Goal: Information Seeking & Learning: Learn about a topic

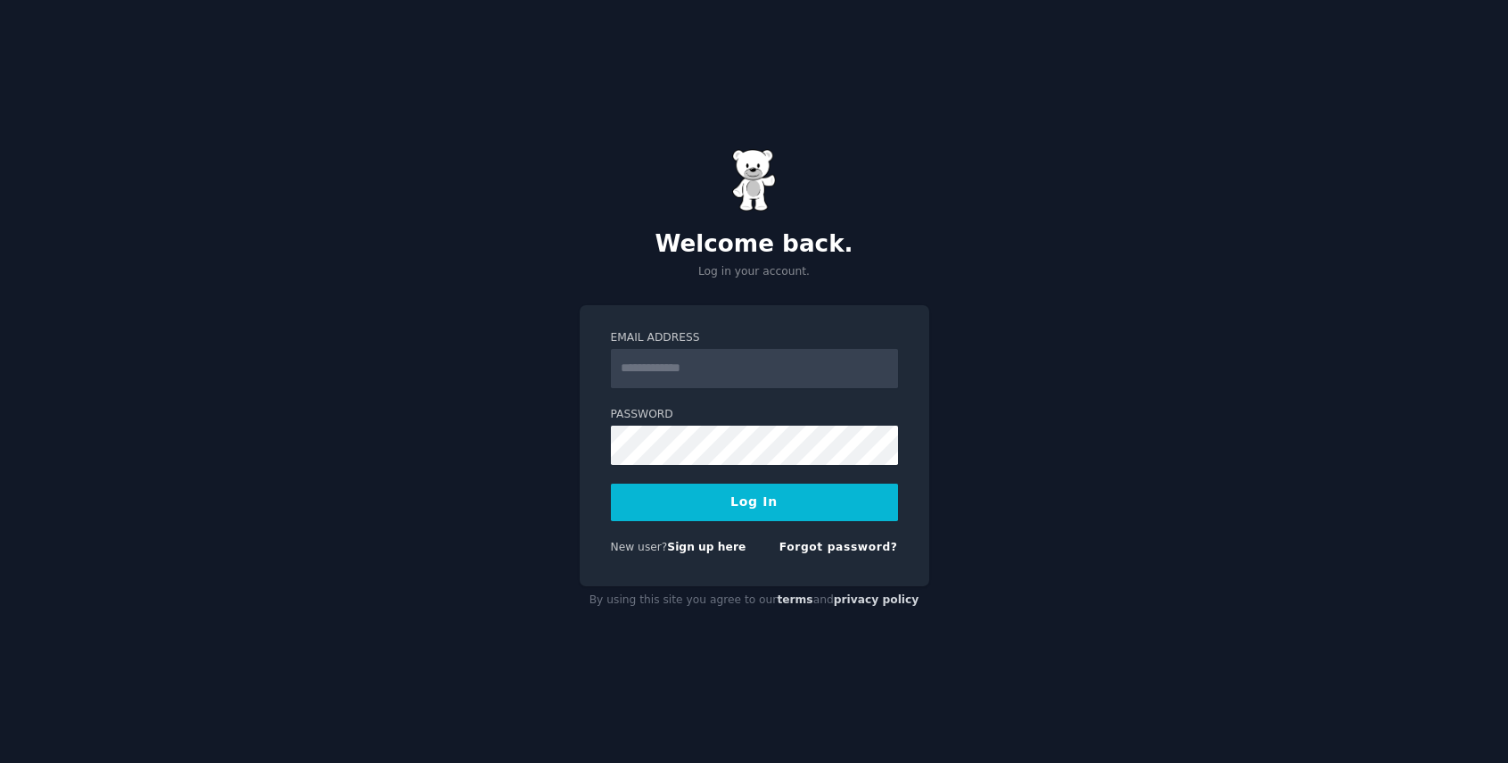
click at [745, 374] on input "Email Address" at bounding box center [754, 368] width 287 height 39
click at [803, 357] on input "Email Address" at bounding box center [754, 368] width 287 height 39
click at [573, 492] on div "Welcome back. Log in your account. Email Address Password Log In New user? Sign…" at bounding box center [754, 381] width 1508 height 763
click at [729, 375] on input "Email Address" at bounding box center [754, 368] width 287 height 39
type input "**********"
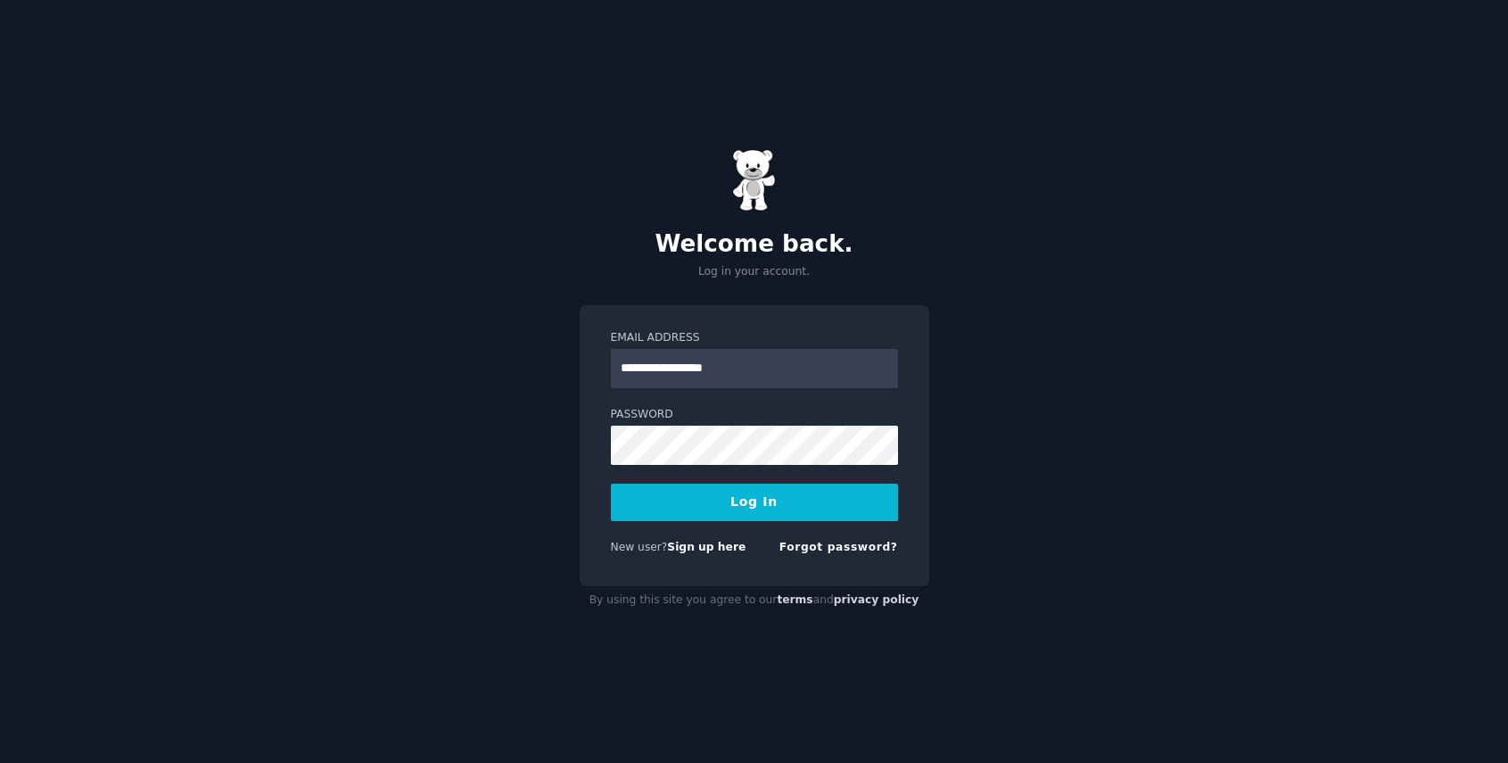
click at [764, 491] on button "Log In" at bounding box center [754, 501] width 287 height 37
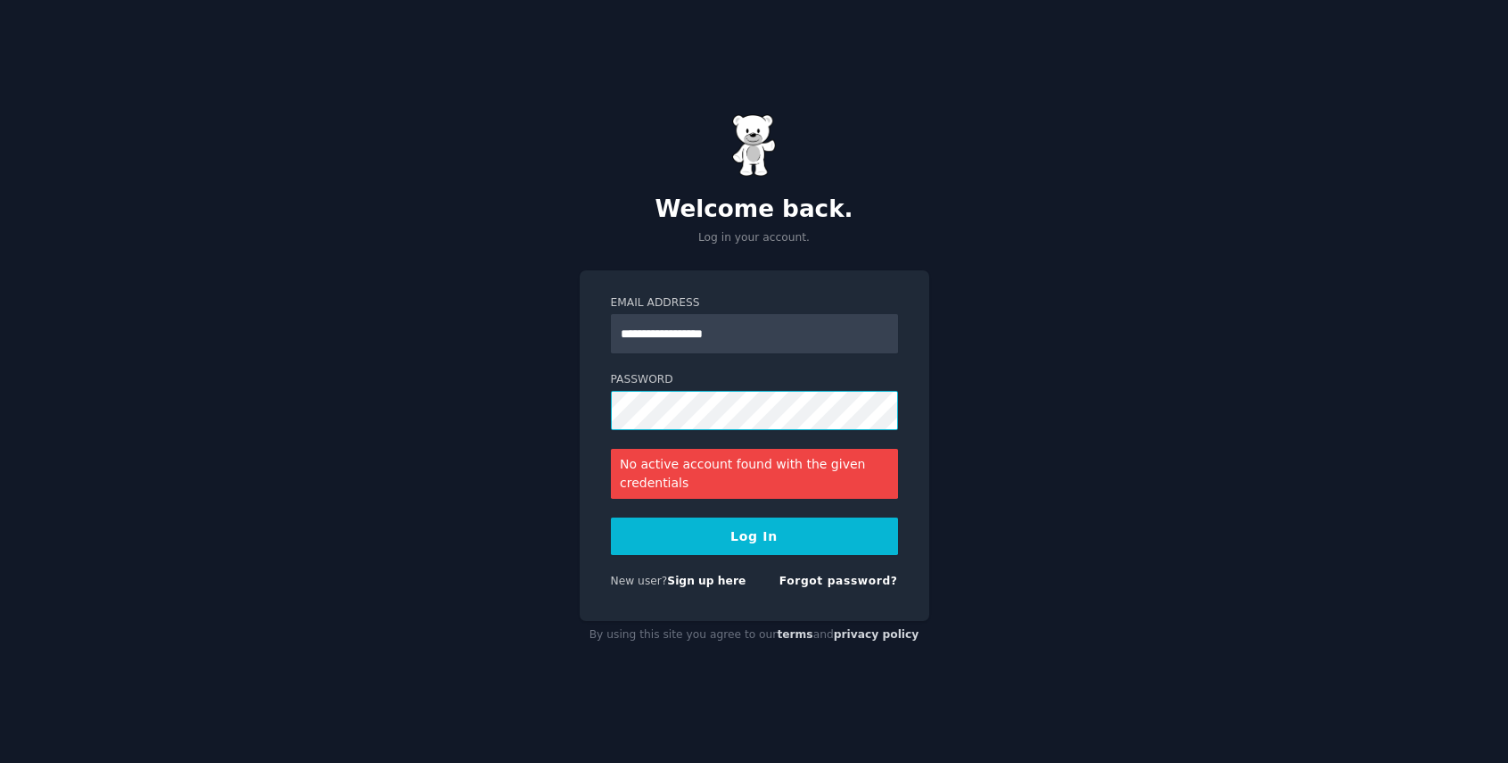
click at [611, 517] on button "Log In" at bounding box center [754, 535] width 287 height 37
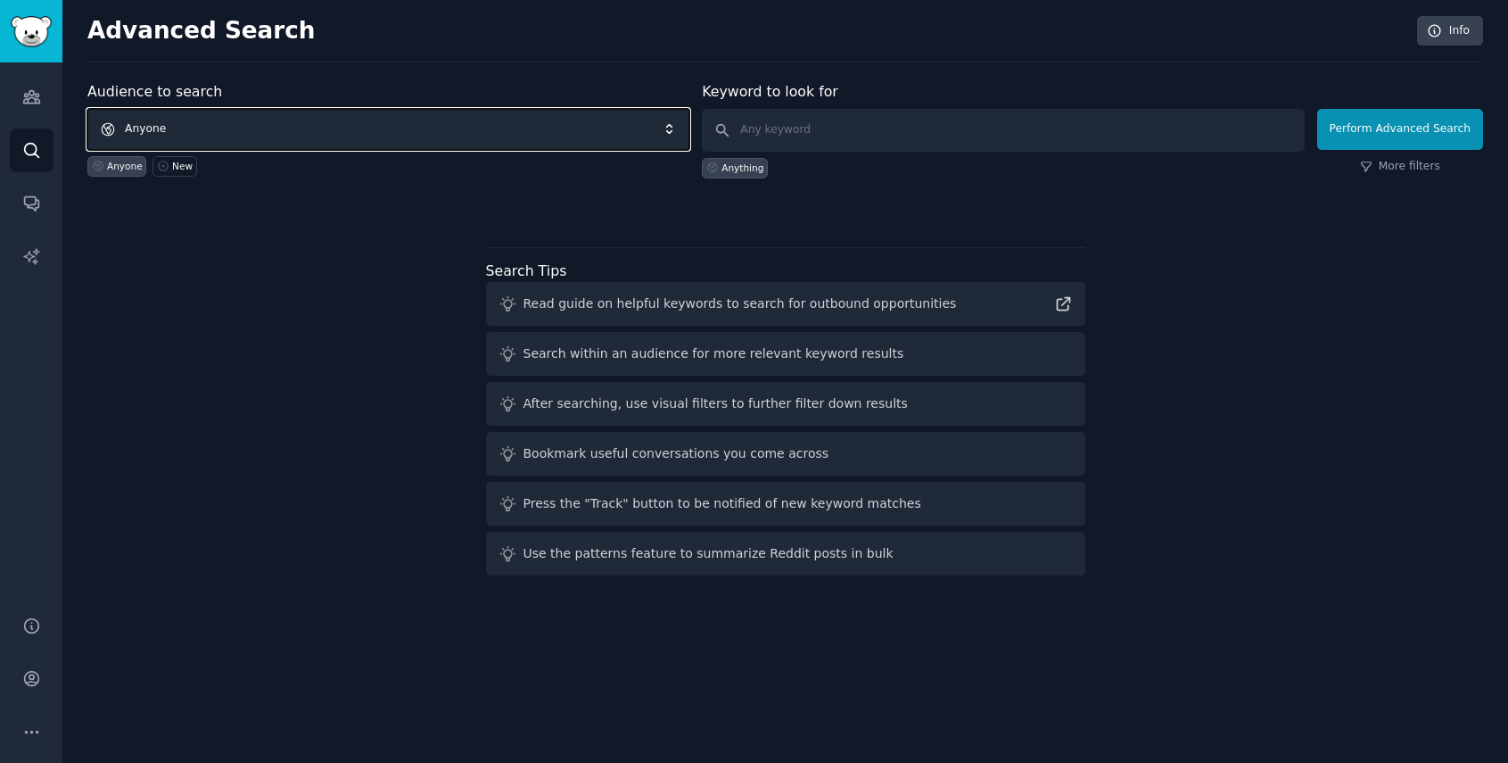
click at [273, 119] on span "Anyone" at bounding box center [388, 129] width 602 height 41
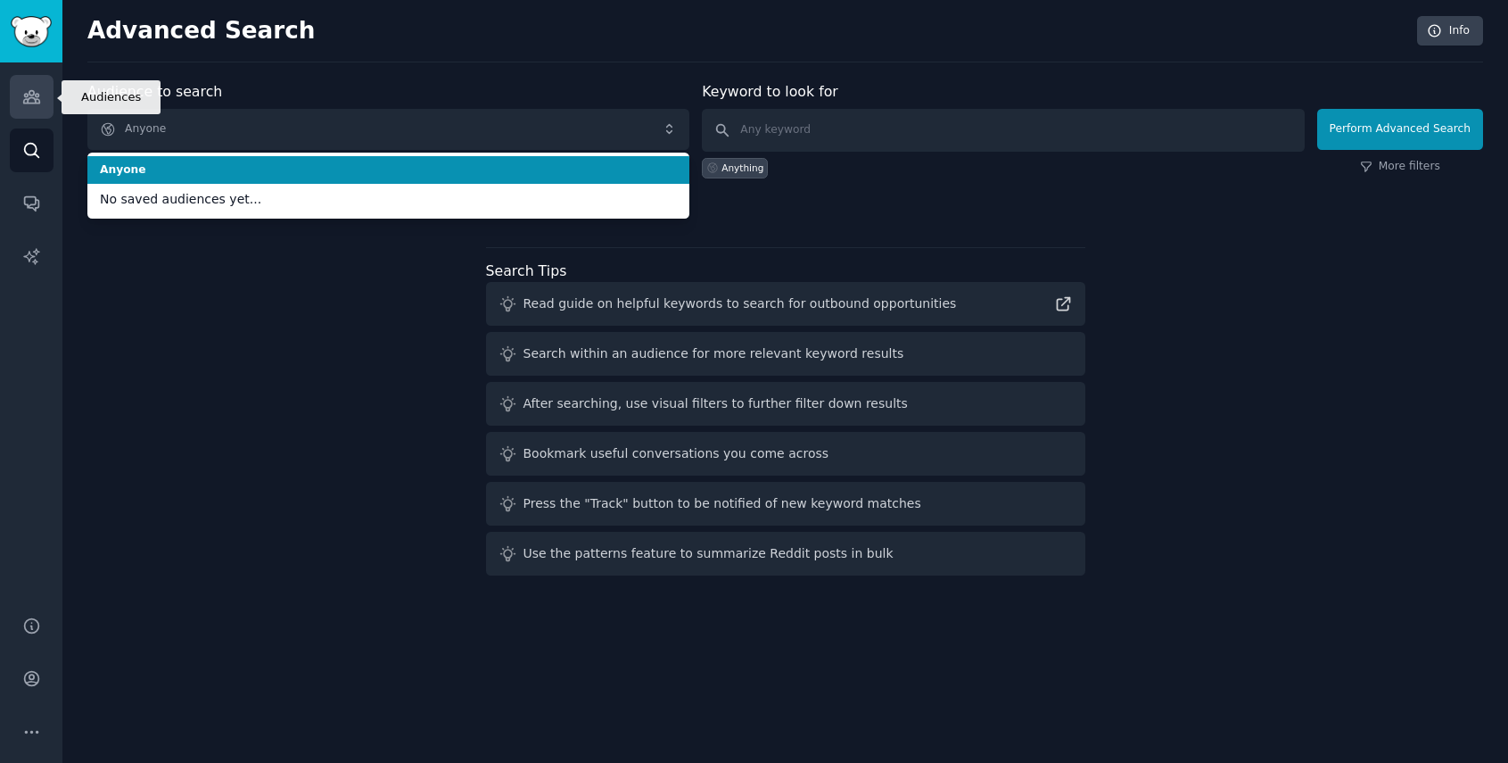
click at [31, 102] on icon "Sidebar" at bounding box center [31, 96] width 19 height 19
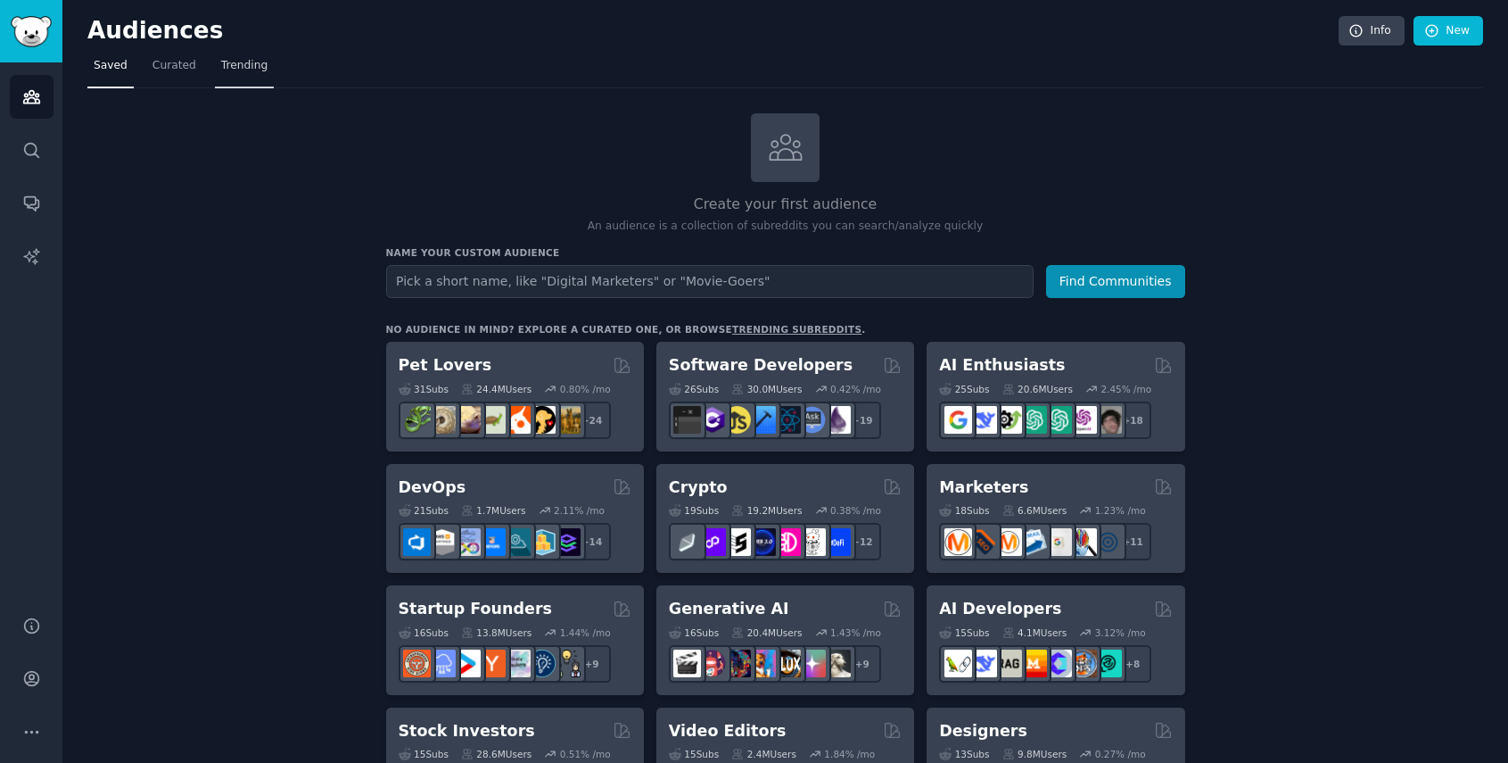
click at [234, 78] on link "Trending" at bounding box center [244, 70] width 59 height 37
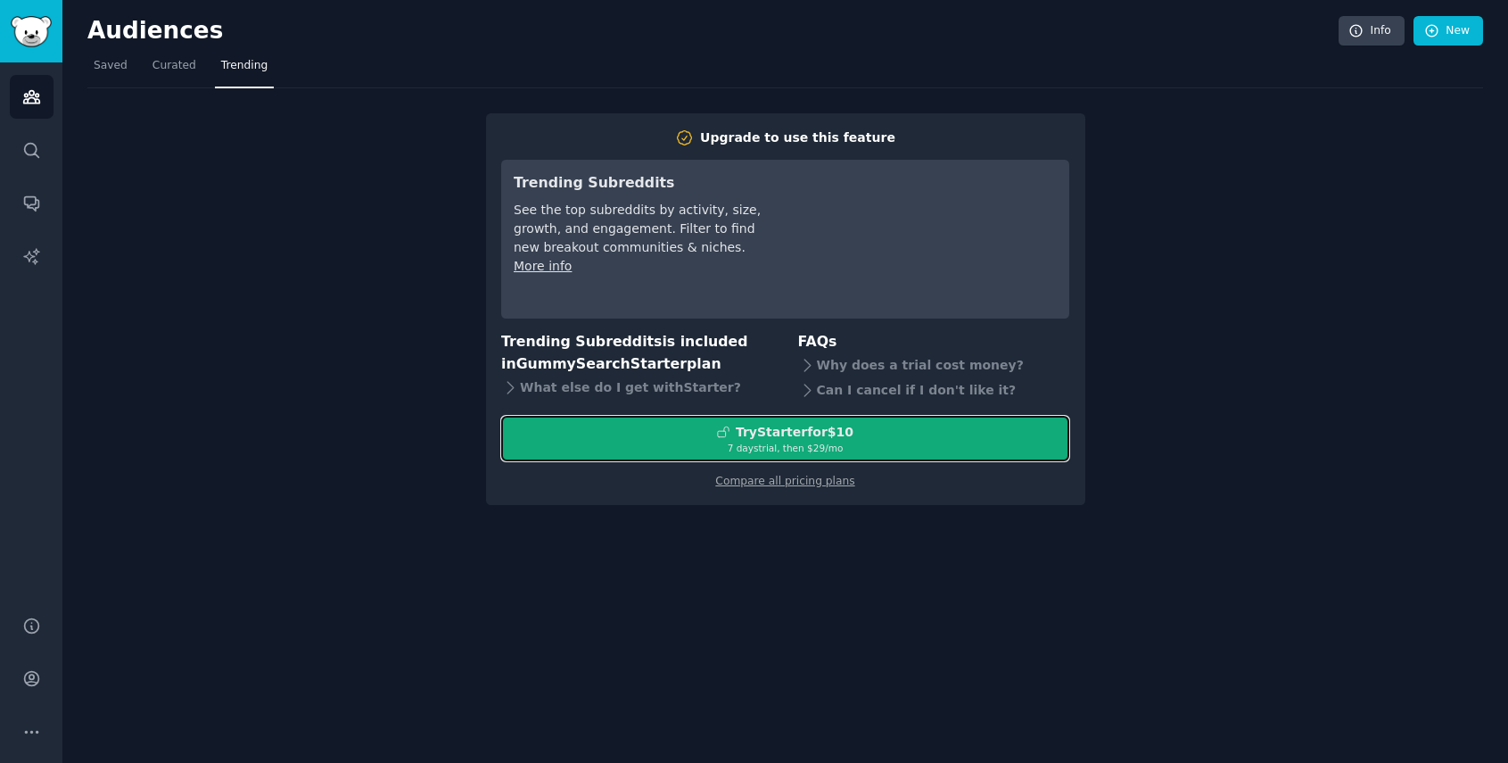
click at [827, 447] on div "7 days trial, then $ 29 /mo" at bounding box center [785, 448] width 566 height 12
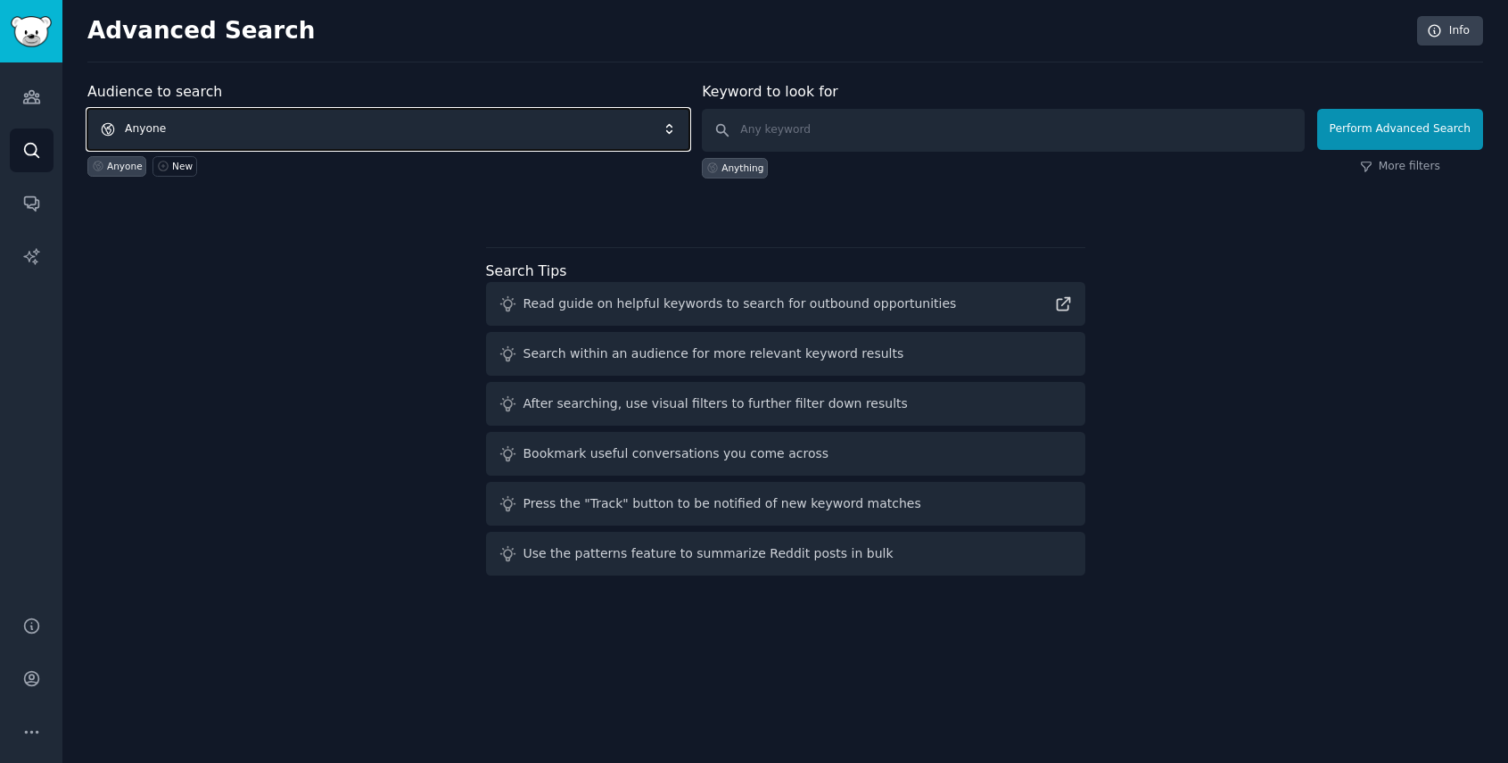
click at [356, 124] on span "Anyone" at bounding box center [388, 129] width 602 height 41
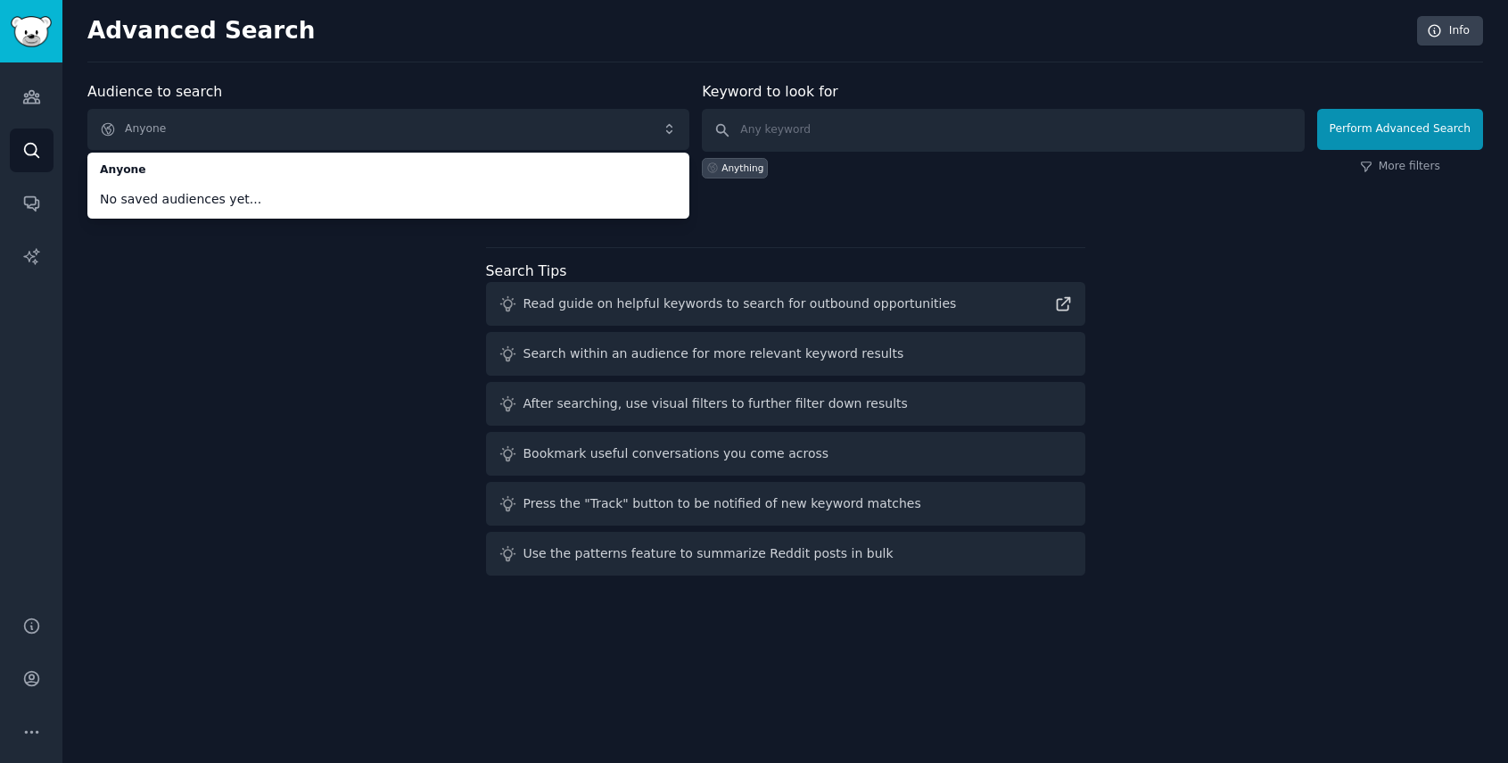
click at [165, 156] on li "Anyone" at bounding box center [388, 170] width 602 height 29
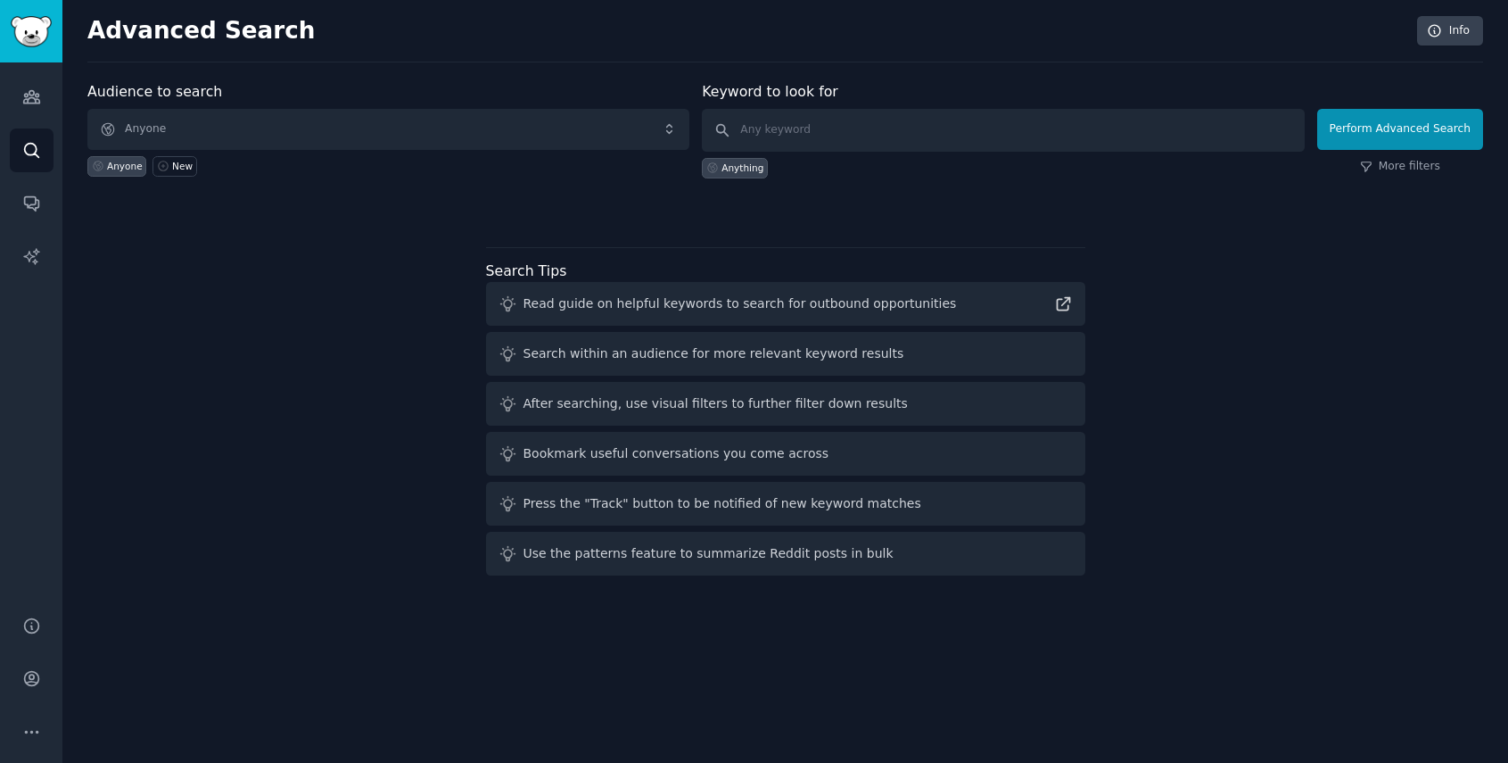
click at [58, 94] on div "Audiences Search Conversations AI Reports" at bounding box center [31, 328] width 62 height 532
click at [49, 94] on link "Audiences" at bounding box center [32, 97] width 44 height 44
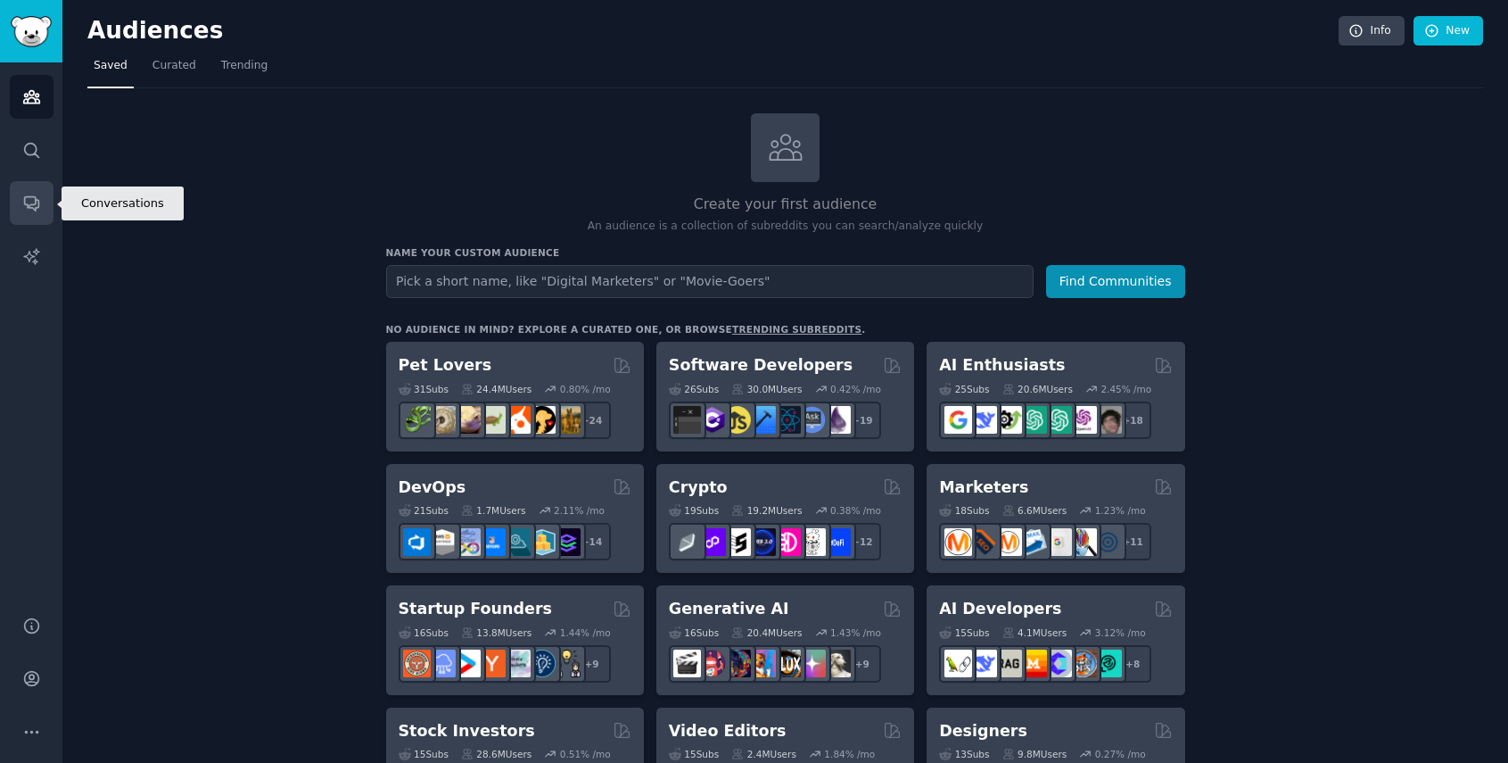
click at [45, 208] on link "Conversations" at bounding box center [32, 203] width 44 height 44
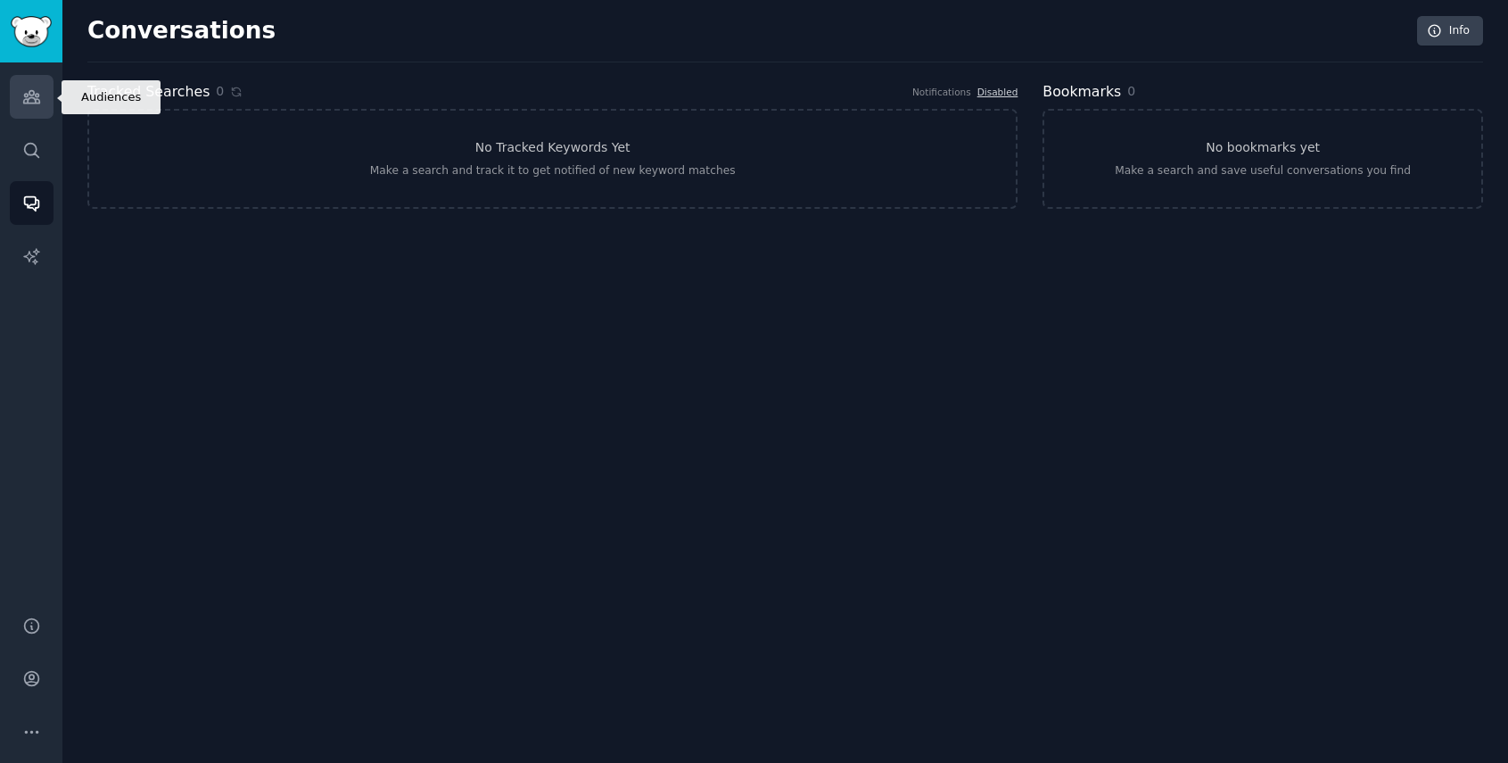
click at [41, 101] on link "Audiences" at bounding box center [32, 97] width 44 height 44
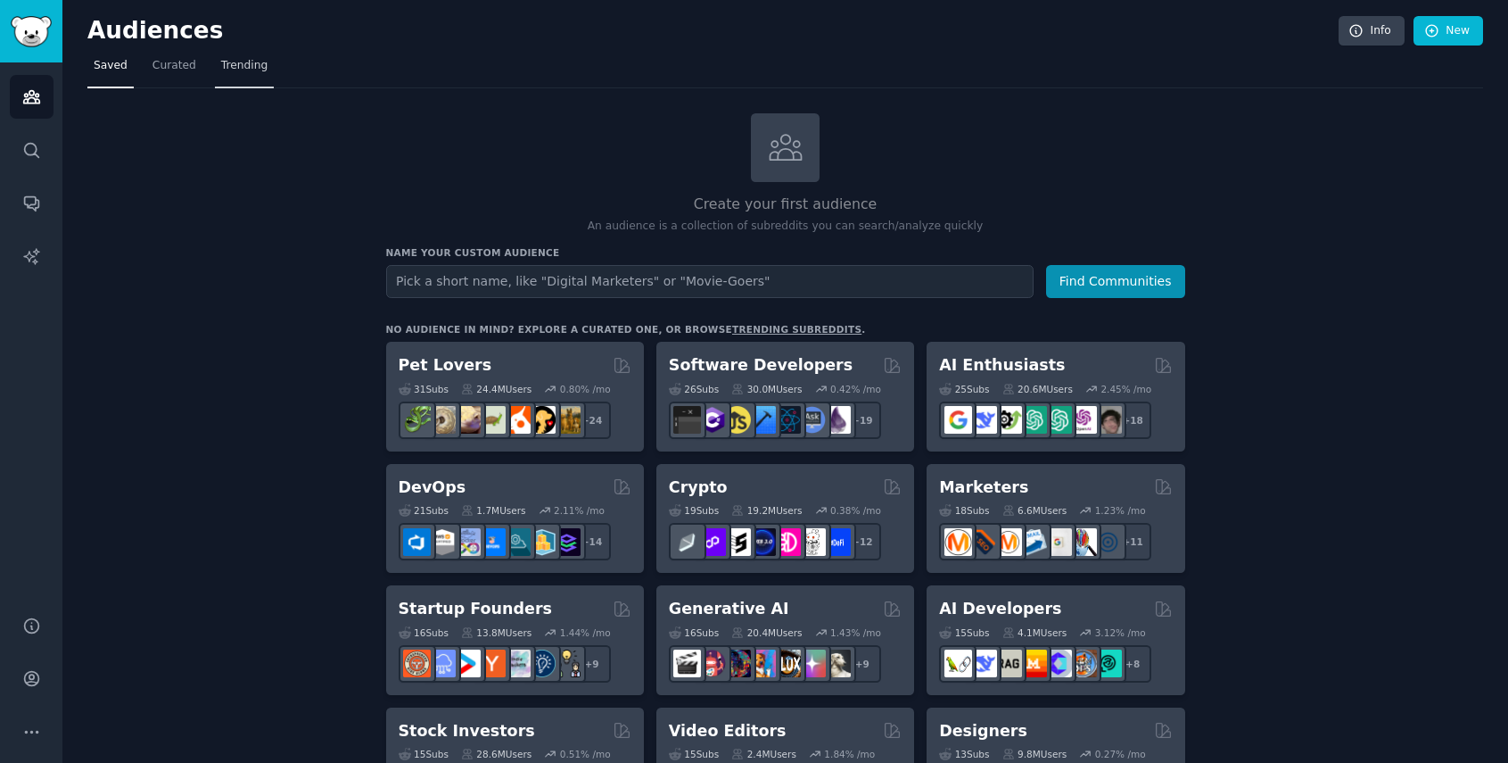
click at [243, 68] on span "Trending" at bounding box center [244, 66] width 46 height 16
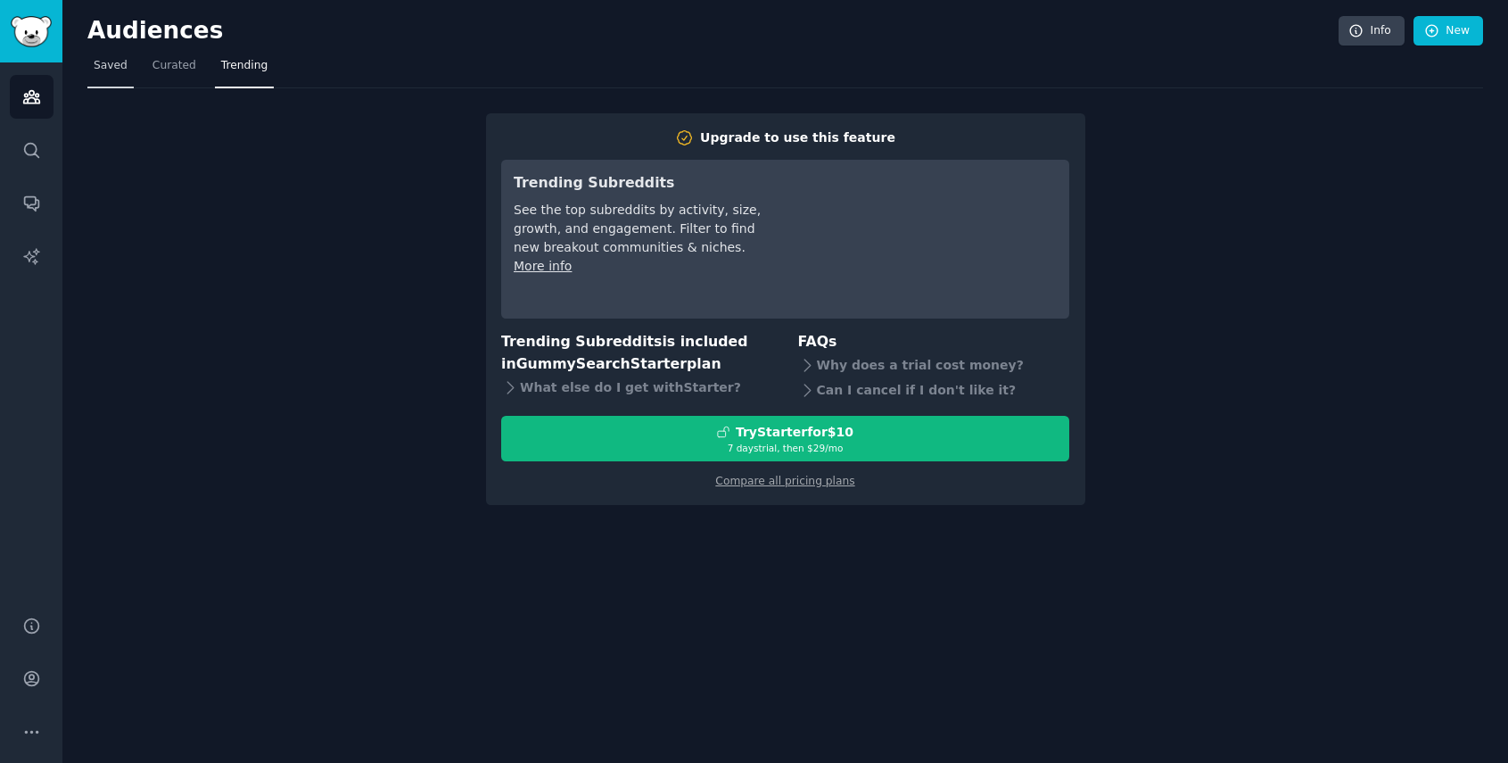
click at [124, 62] on span "Saved" at bounding box center [111, 66] width 34 height 16
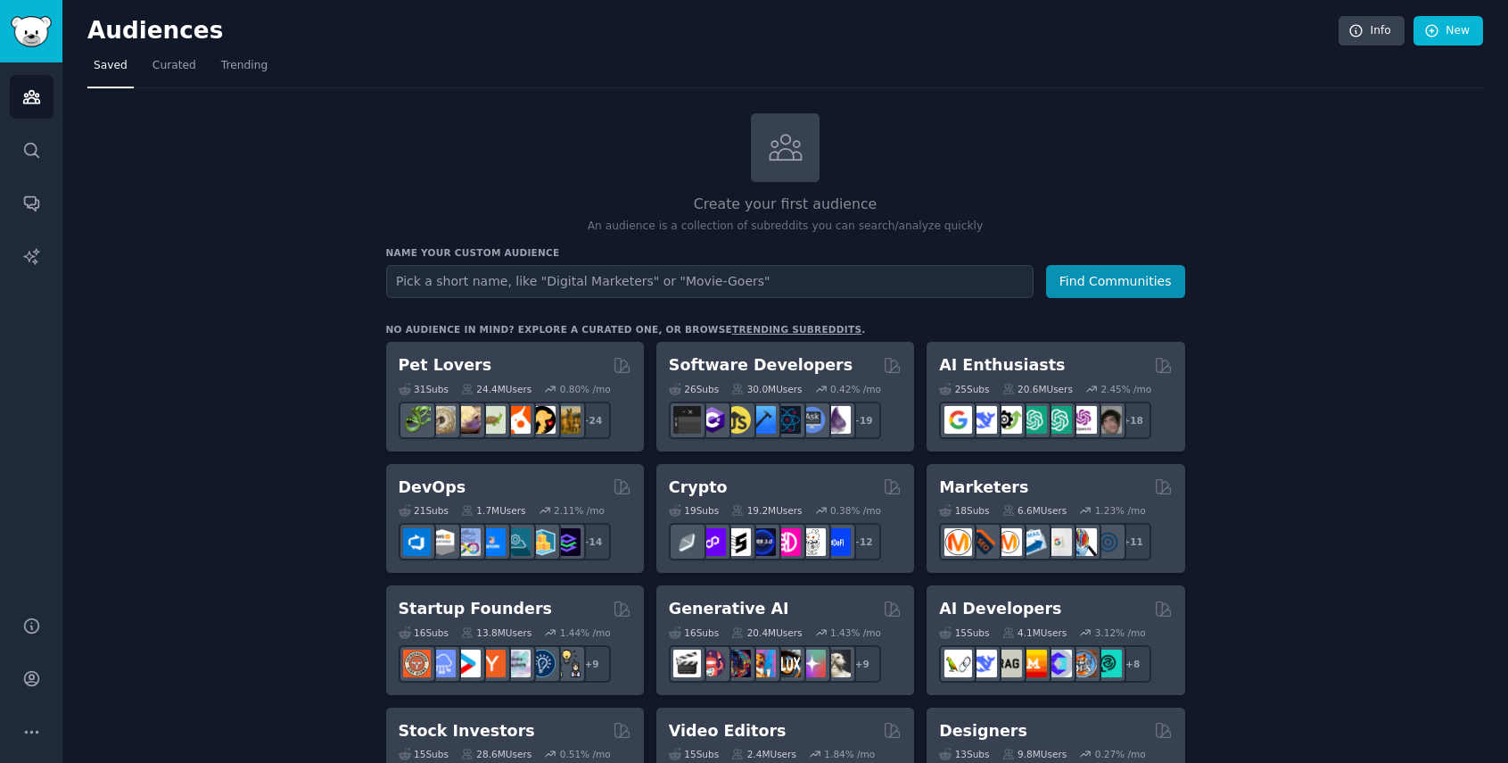
click at [723, 271] on input "text" at bounding box center [710, 281] width 648 height 33
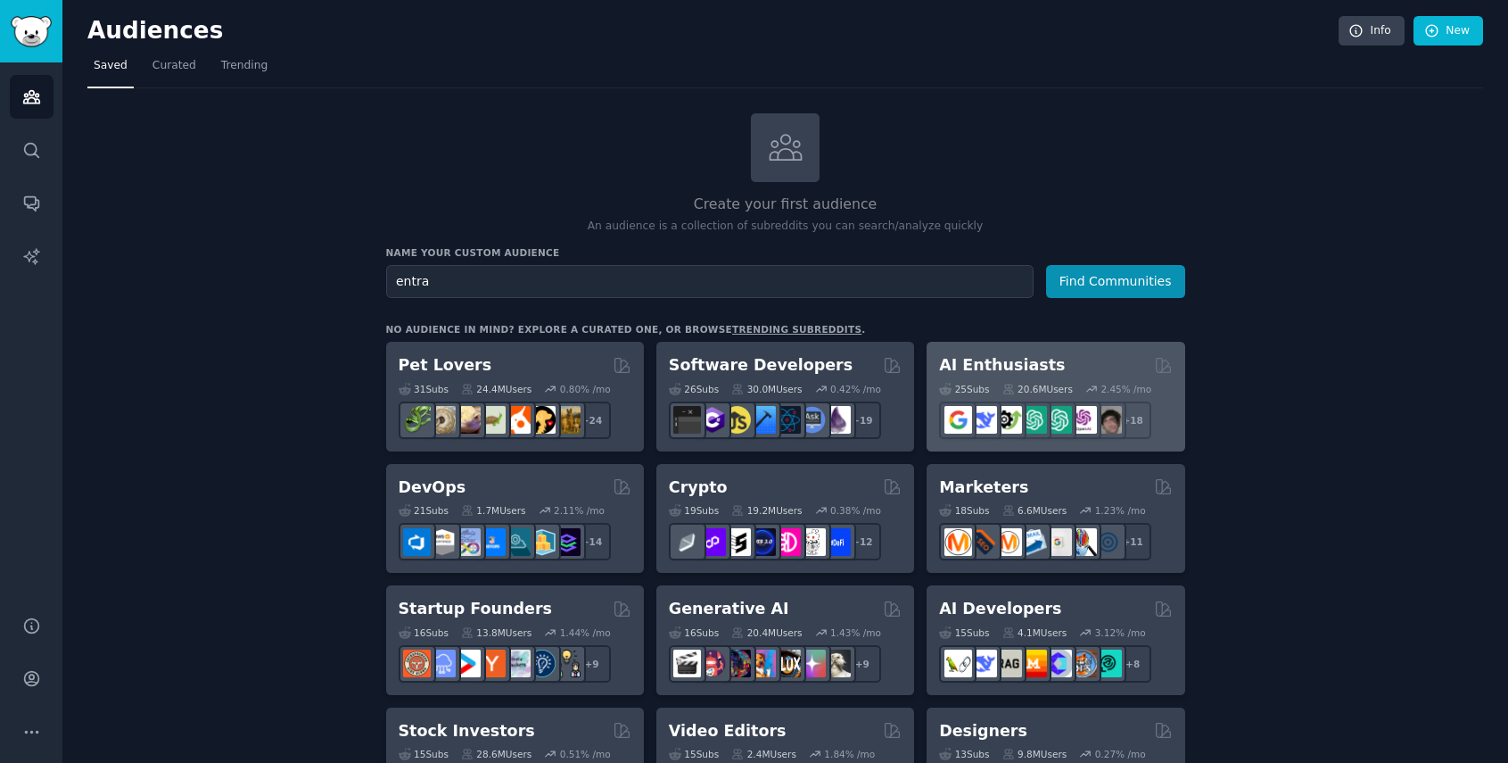
type input "entra"
click at [1027, 374] on h2 "AI Enthusiasts" at bounding box center [1002, 365] width 126 height 22
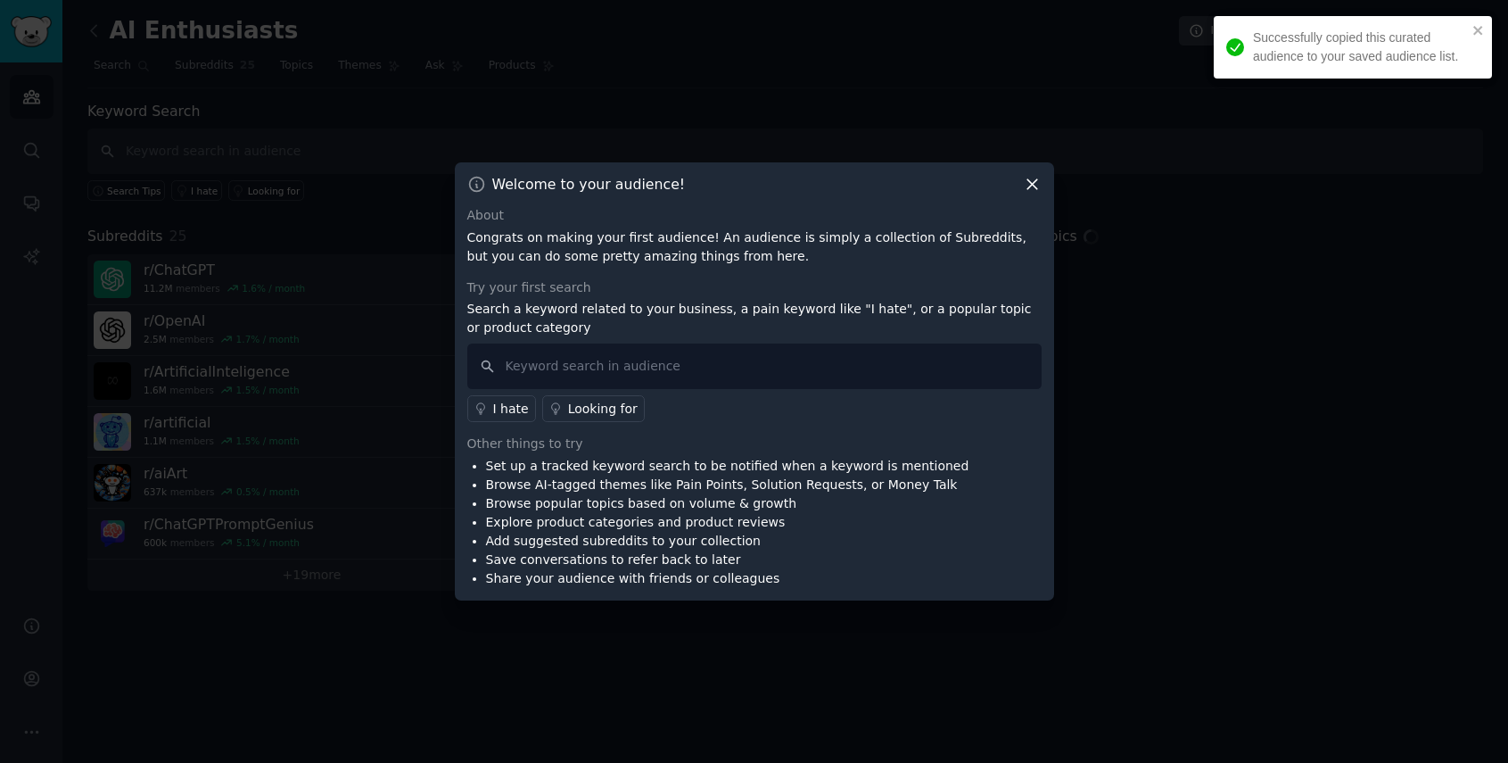
click at [1025, 184] on icon at bounding box center [1032, 184] width 19 height 19
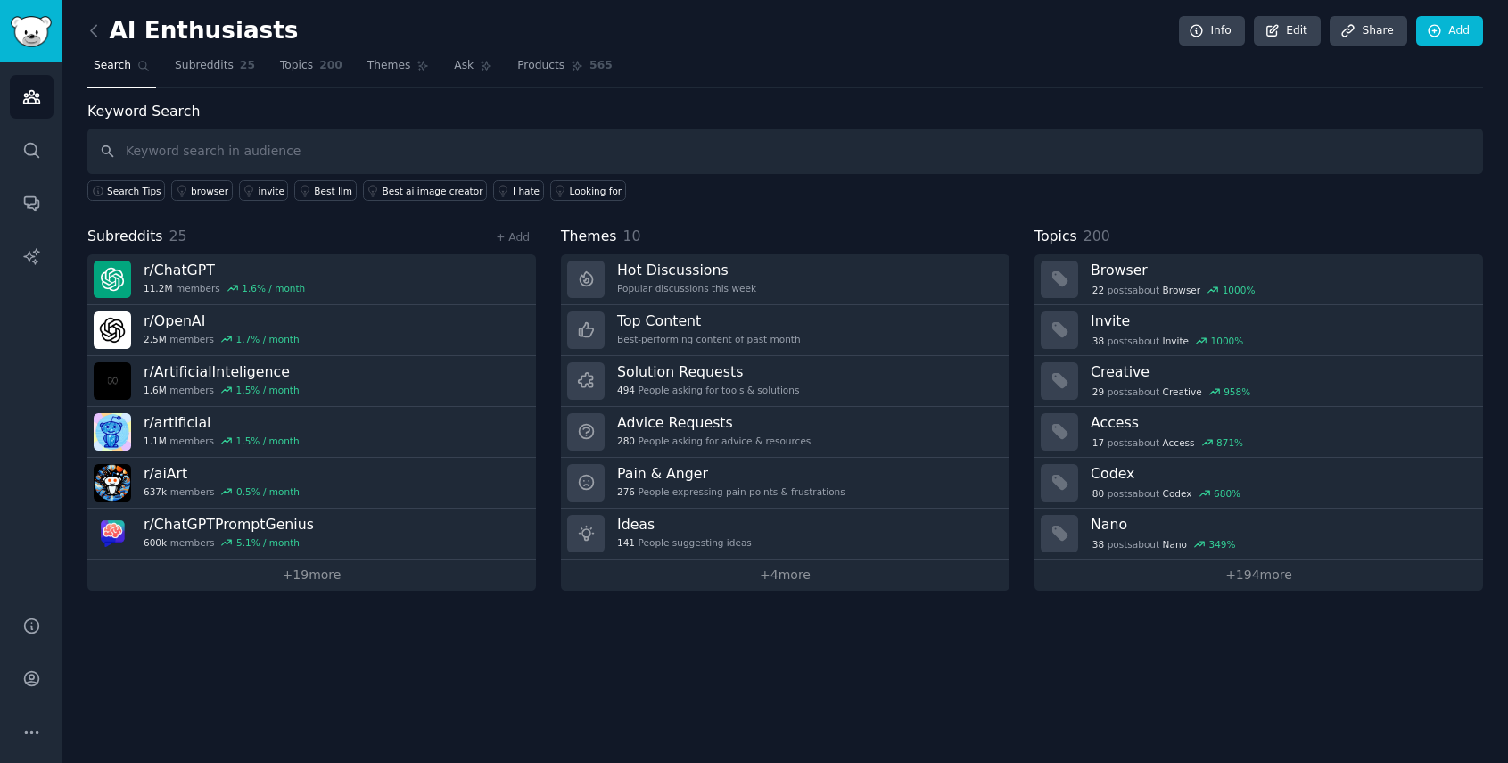
click at [81, 29] on div "AI Enthusiasts Info Edit Share Add Search Subreddits 25 Topics 200 Themes Ask P…" at bounding box center [785, 381] width 1446 height 763
click at [95, 32] on icon at bounding box center [94, 30] width 19 height 19
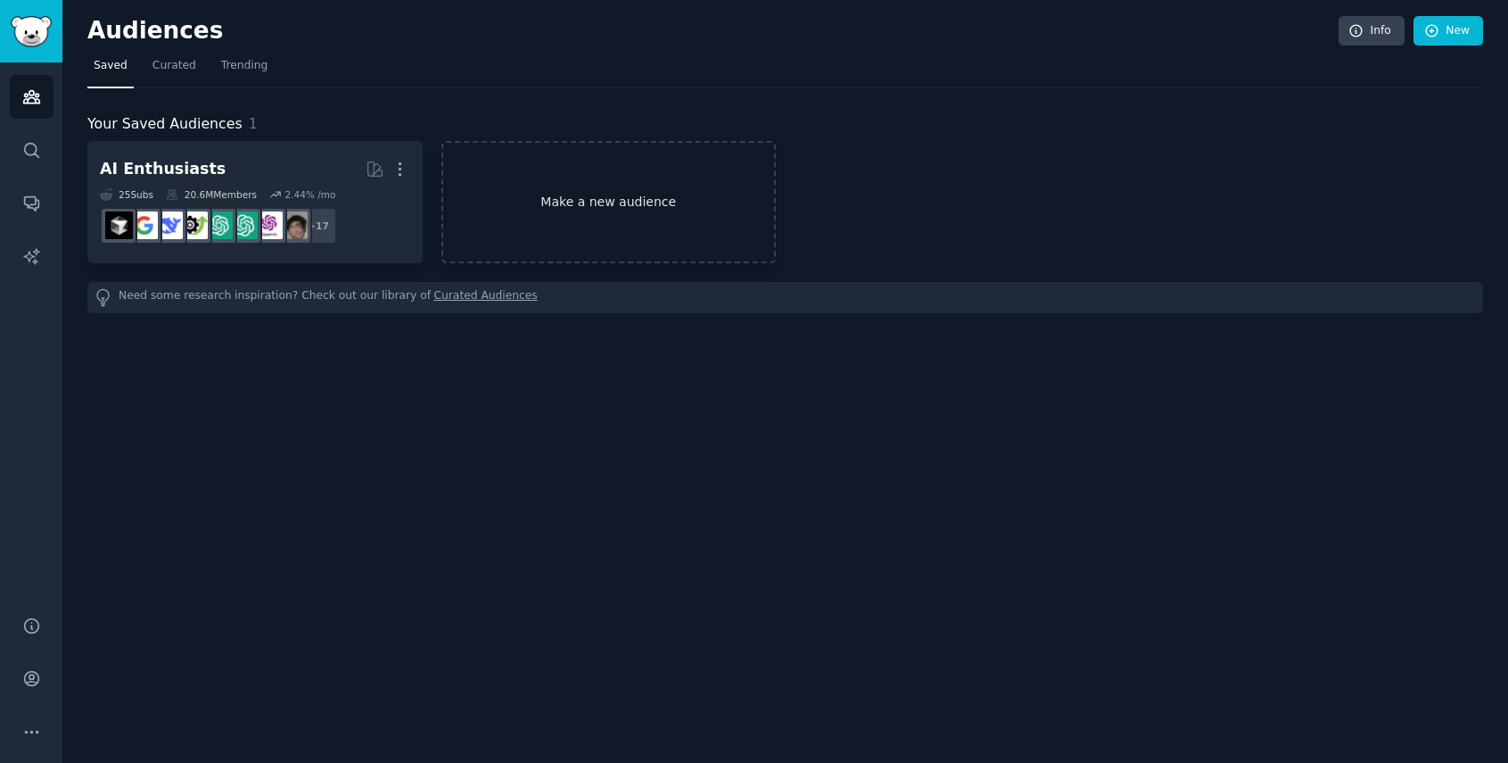
click at [513, 179] on link "Make a new audience" at bounding box center [609, 202] width 335 height 122
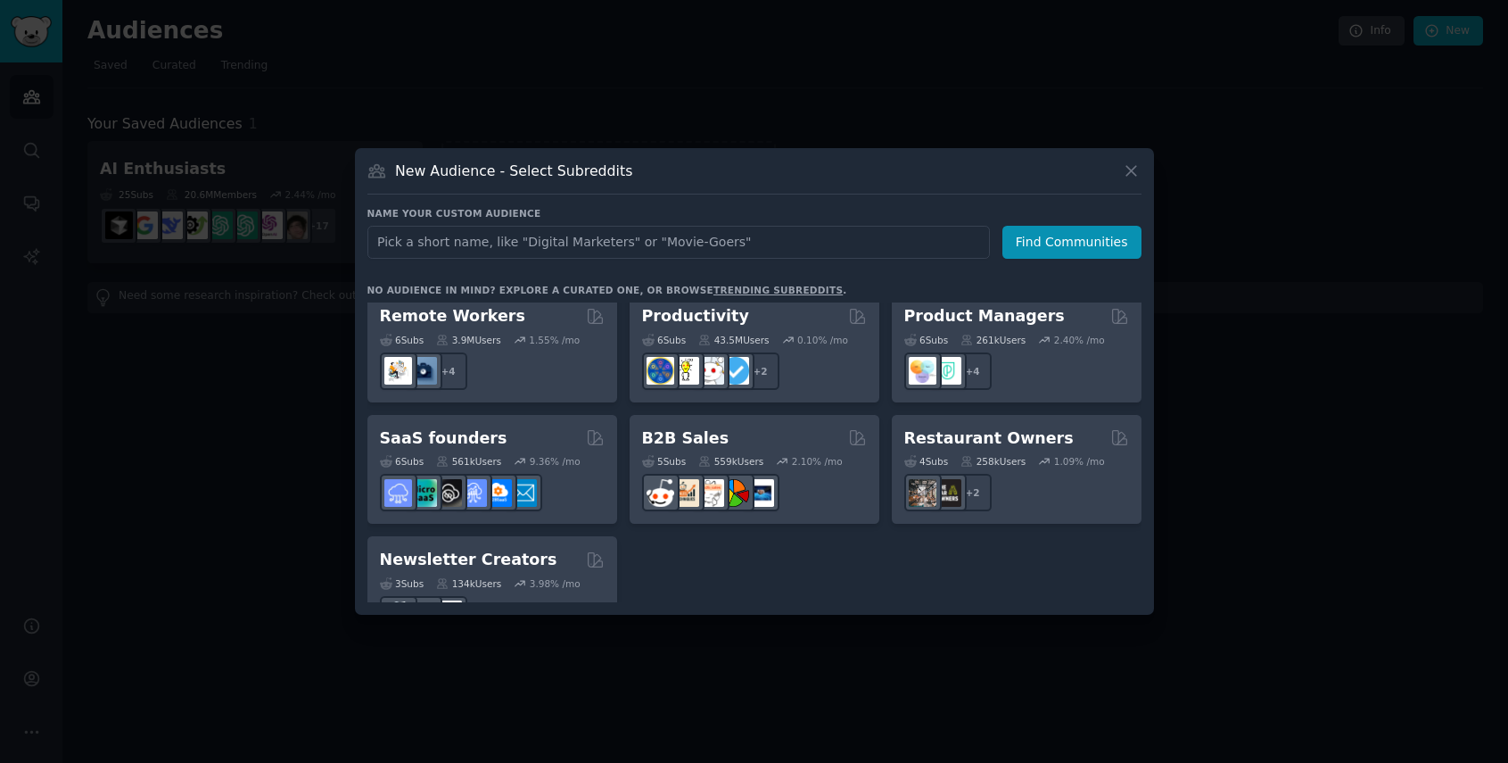
scroll to position [1392, 0]
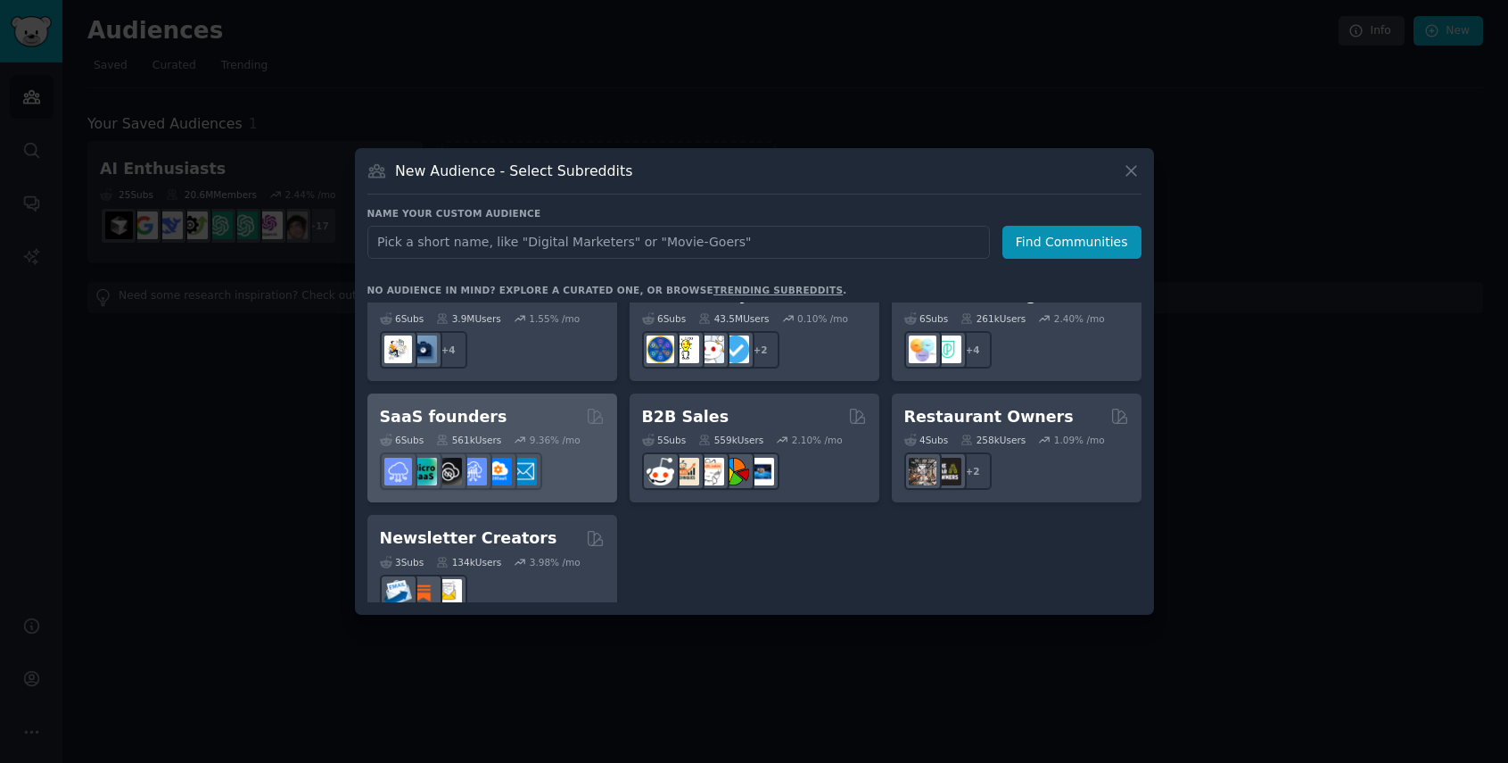
click at [522, 406] on div "SaaS founders" at bounding box center [492, 417] width 225 height 22
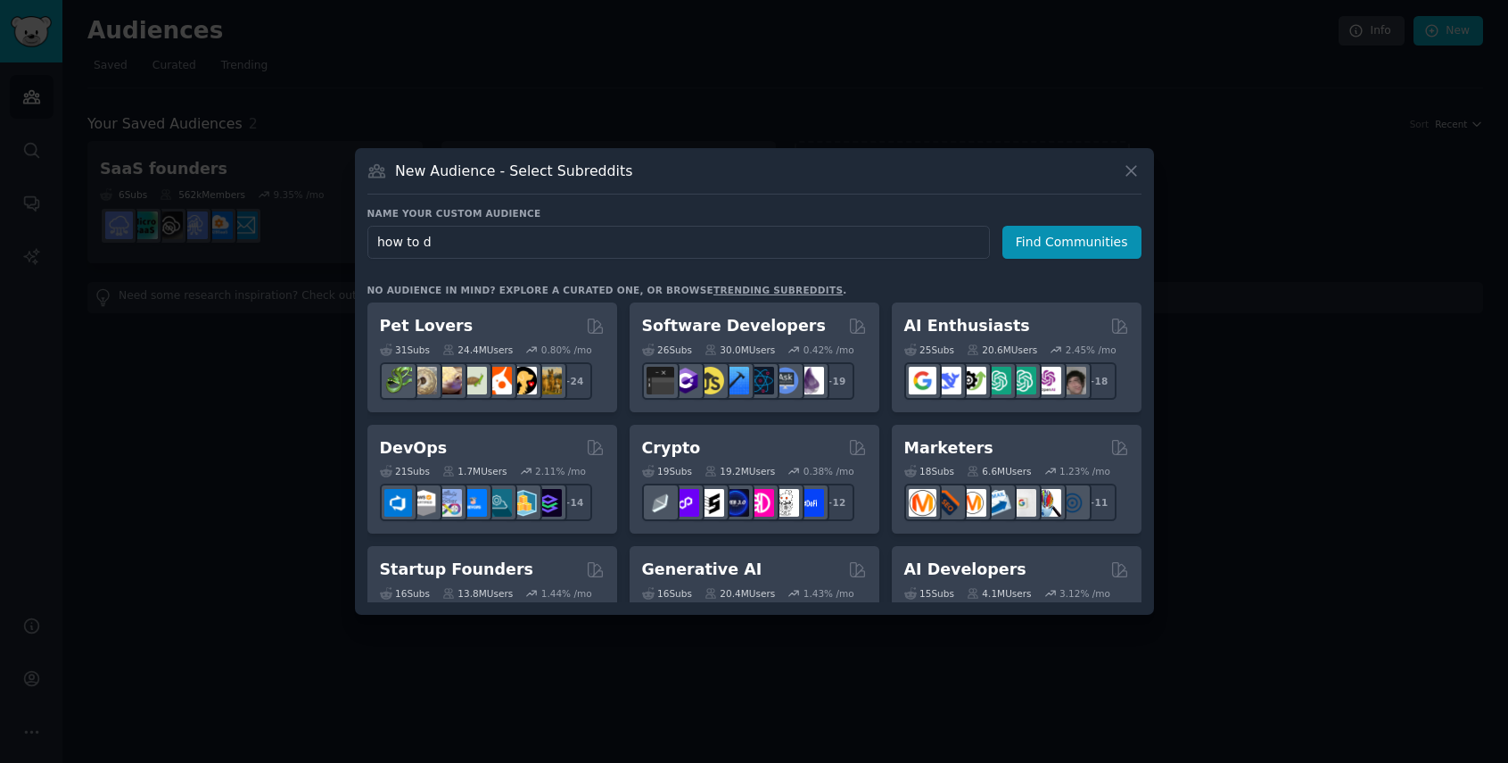
type input "how to do"
click button "Find Communities" at bounding box center [1072, 242] width 139 height 33
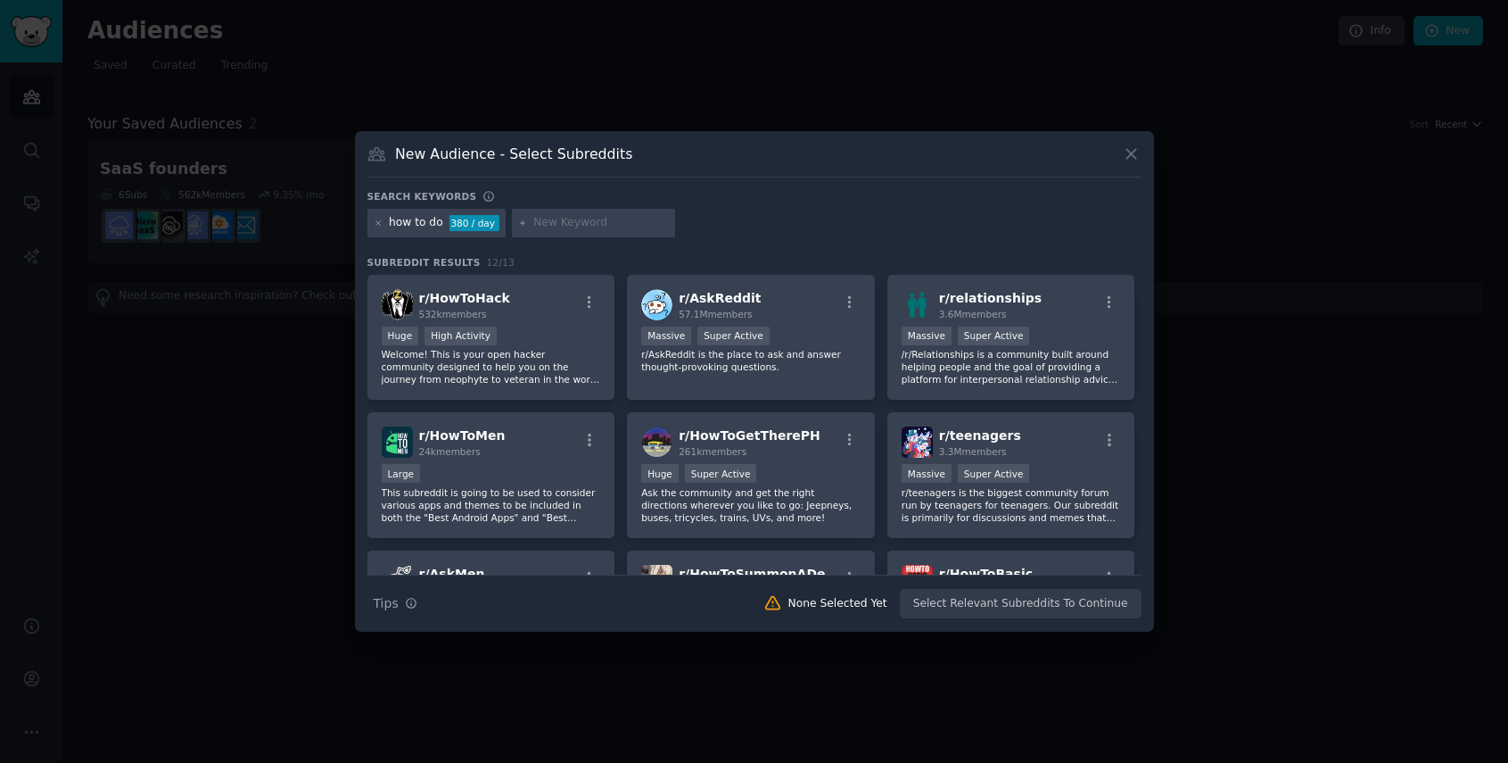
click at [524, 153] on h3 "New Audience - Select Subreddits" at bounding box center [513, 154] width 237 height 19
click at [1131, 156] on icon at bounding box center [1131, 154] width 19 height 19
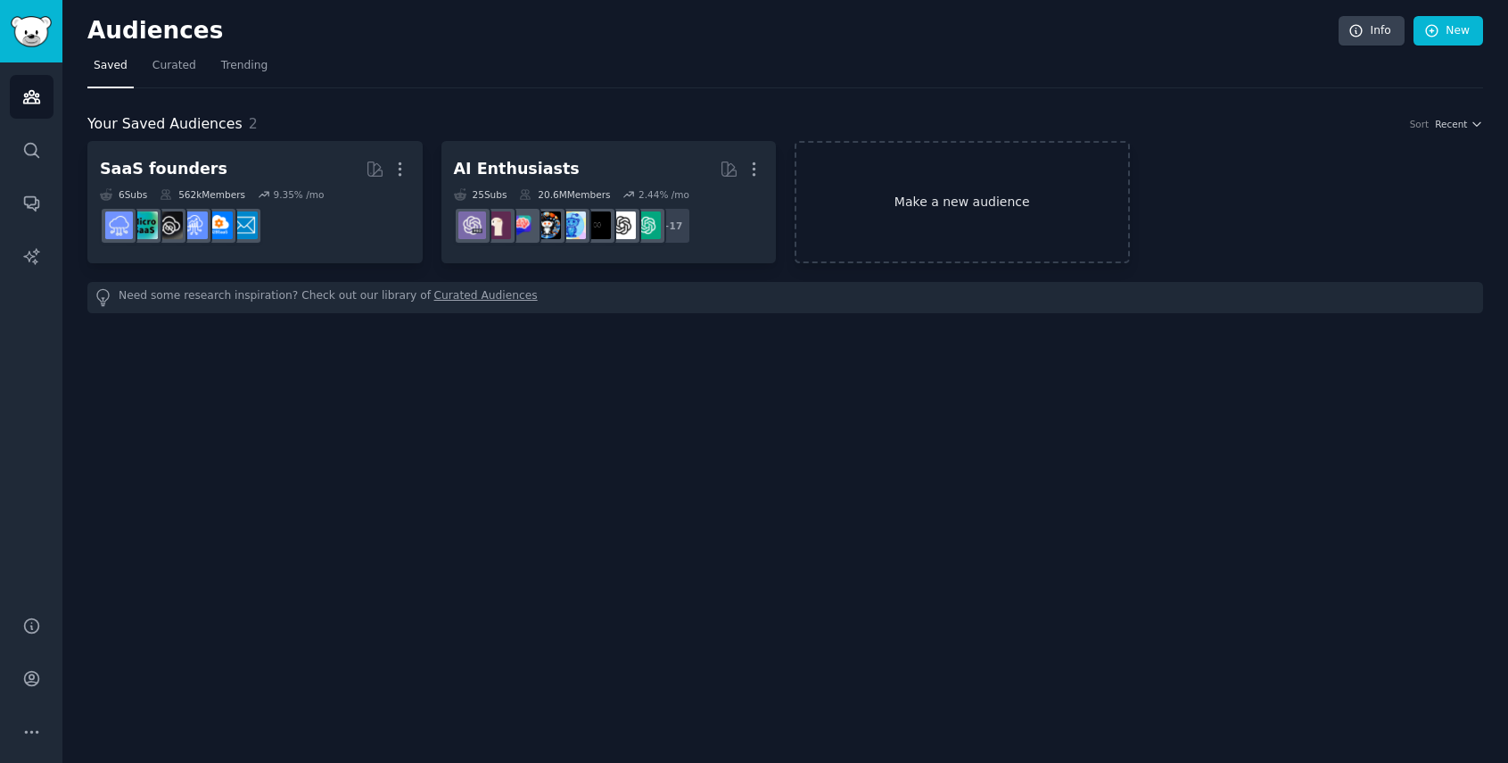
click at [935, 180] on link "Make a new audience" at bounding box center [962, 202] width 335 height 122
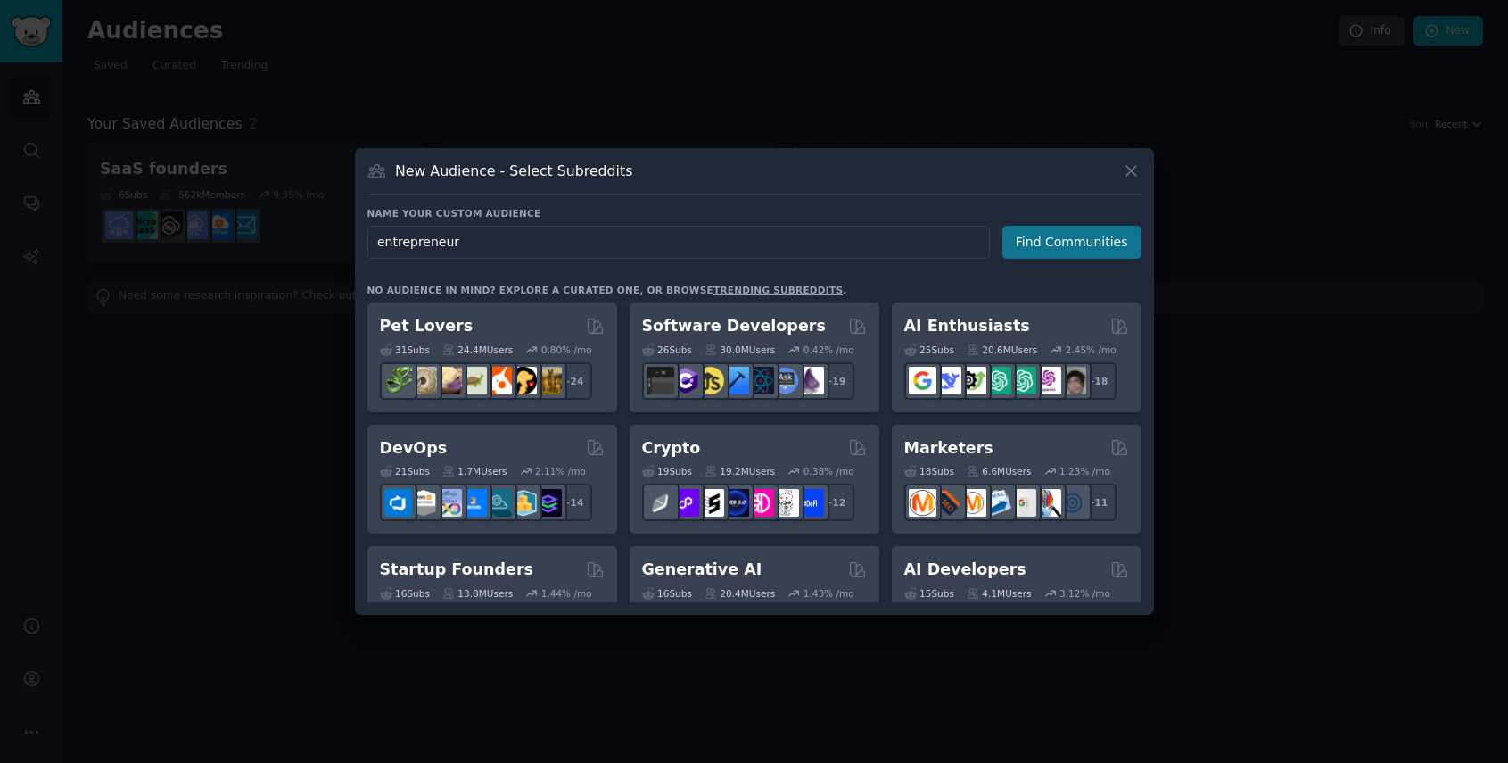
type input "entrepreneur"
click at [1075, 244] on button "Find Communities" at bounding box center [1072, 242] width 139 height 33
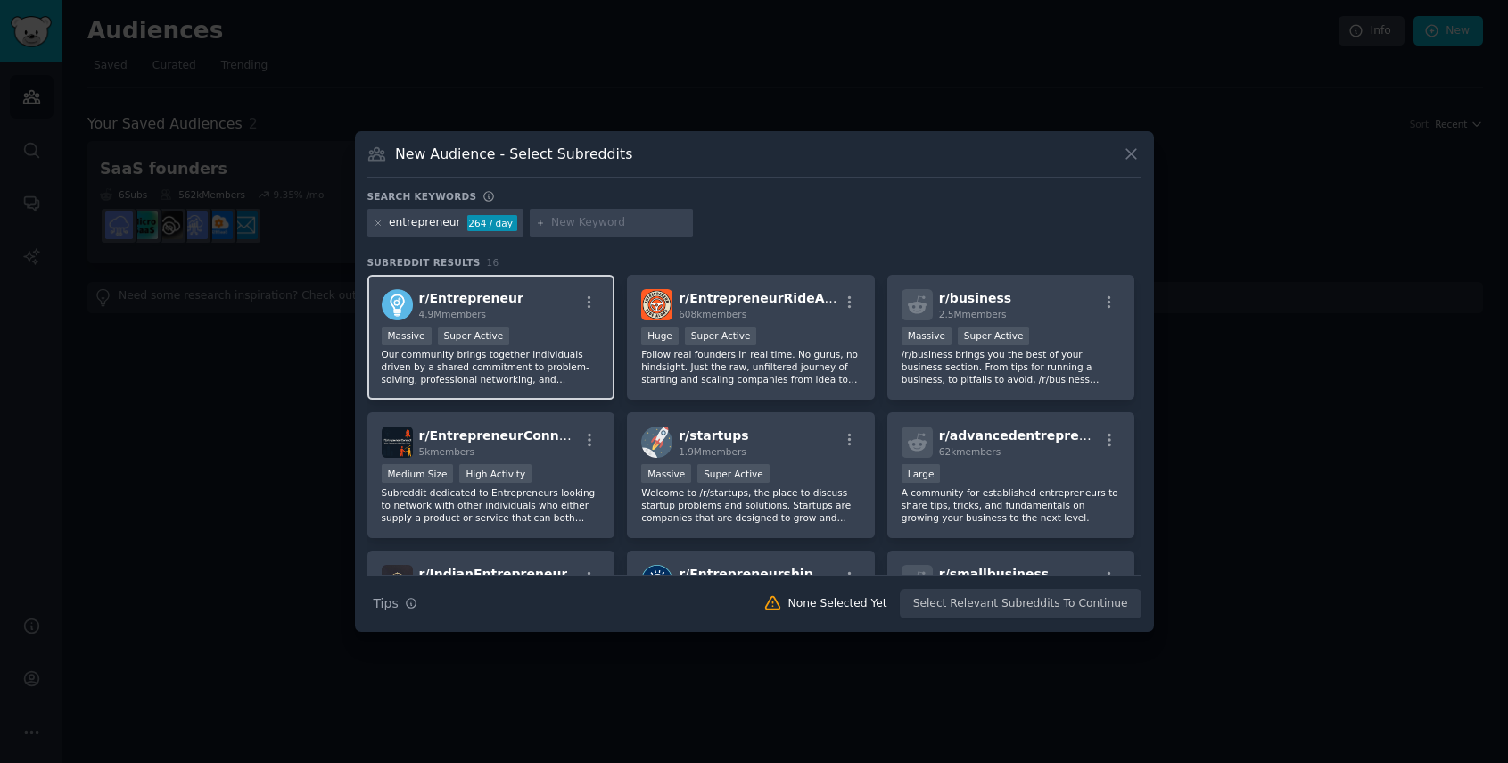
click at [522, 358] on p "Our community brings together individuals driven by a shared commitment to prob…" at bounding box center [491, 366] width 219 height 37
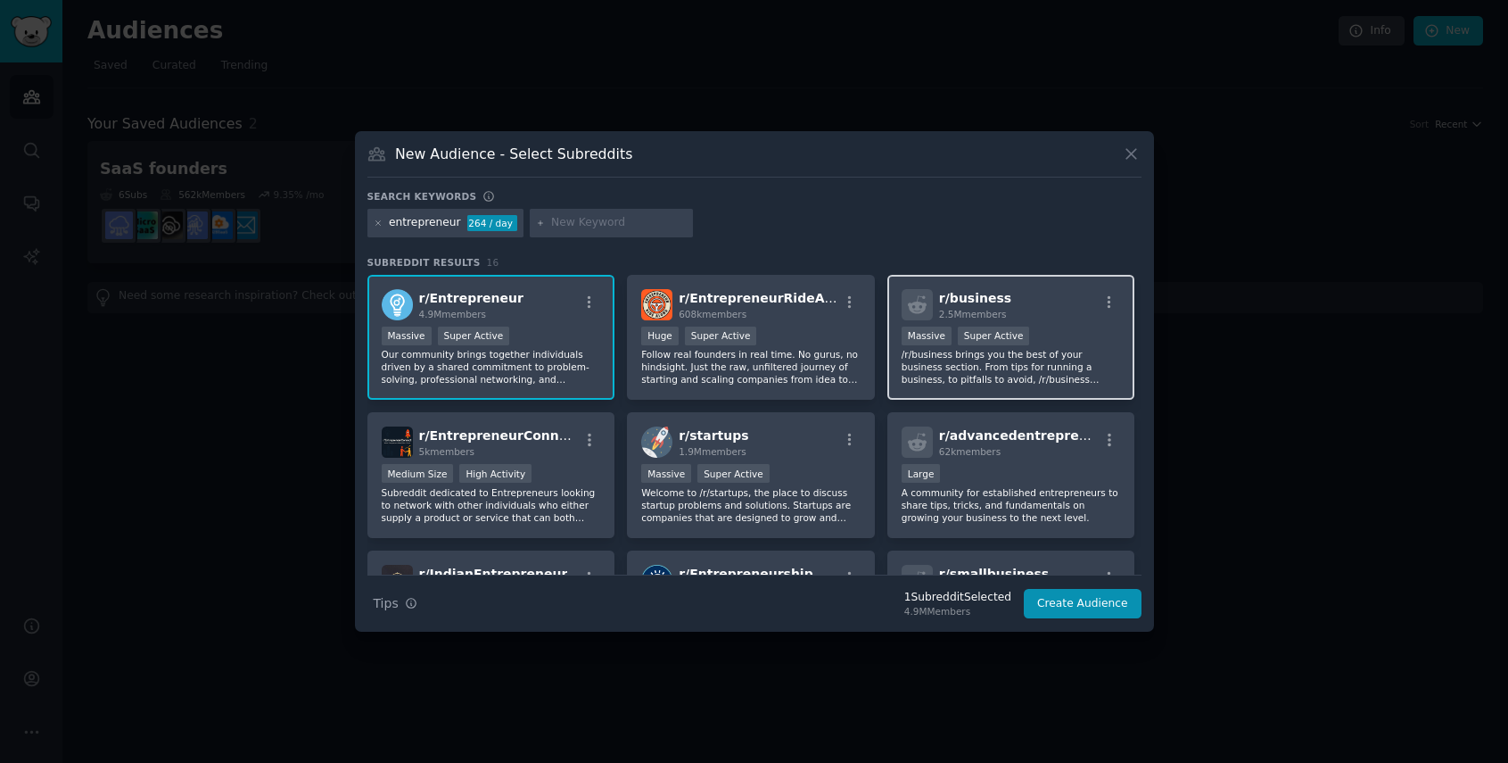
click at [944, 364] on p "/r/business brings you the best of your business section. From tips for running…" at bounding box center [1011, 366] width 219 height 37
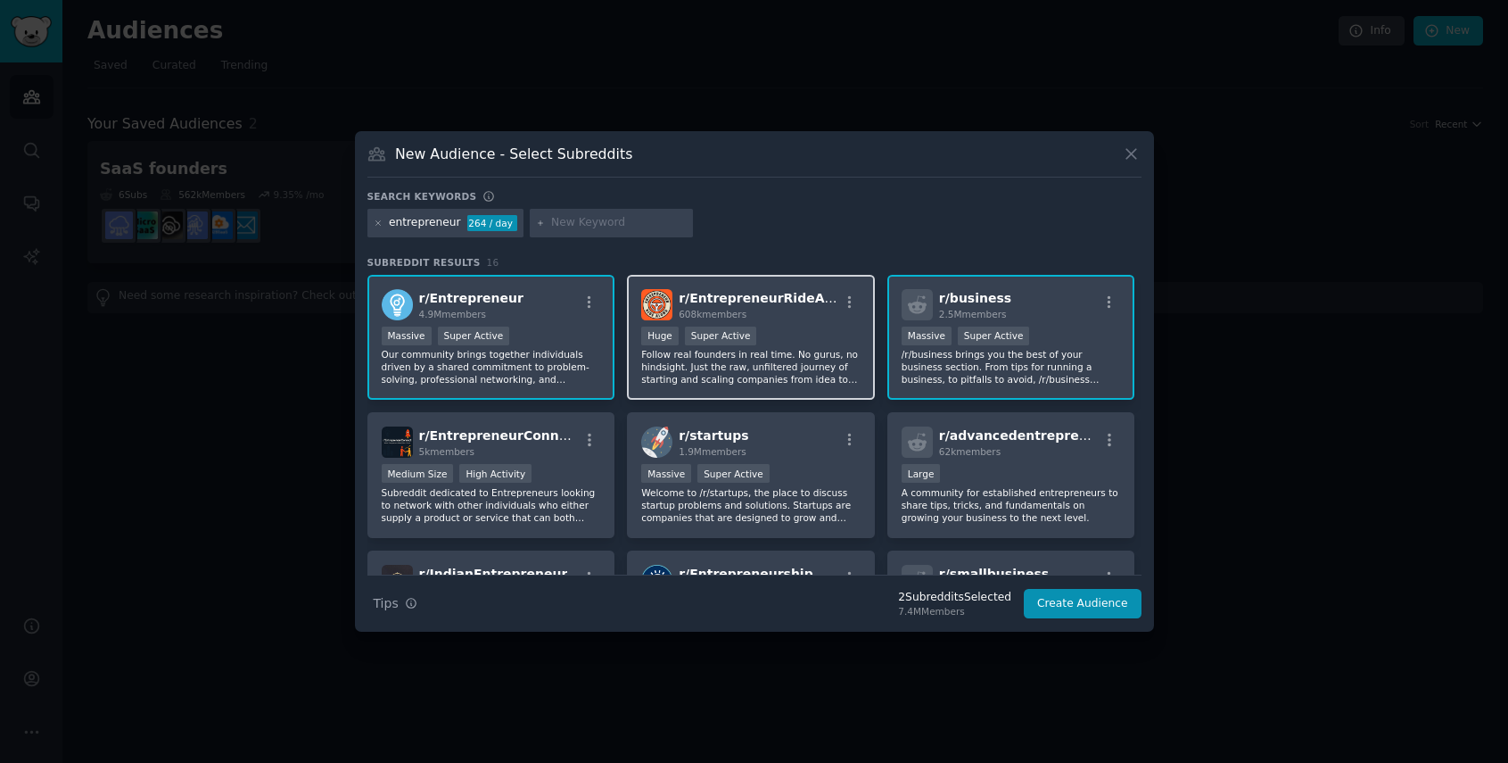
click at [760, 352] on p "Follow real founders in real time. No gurus, no hindsight. Just the raw, unfilt…" at bounding box center [750, 366] width 219 height 37
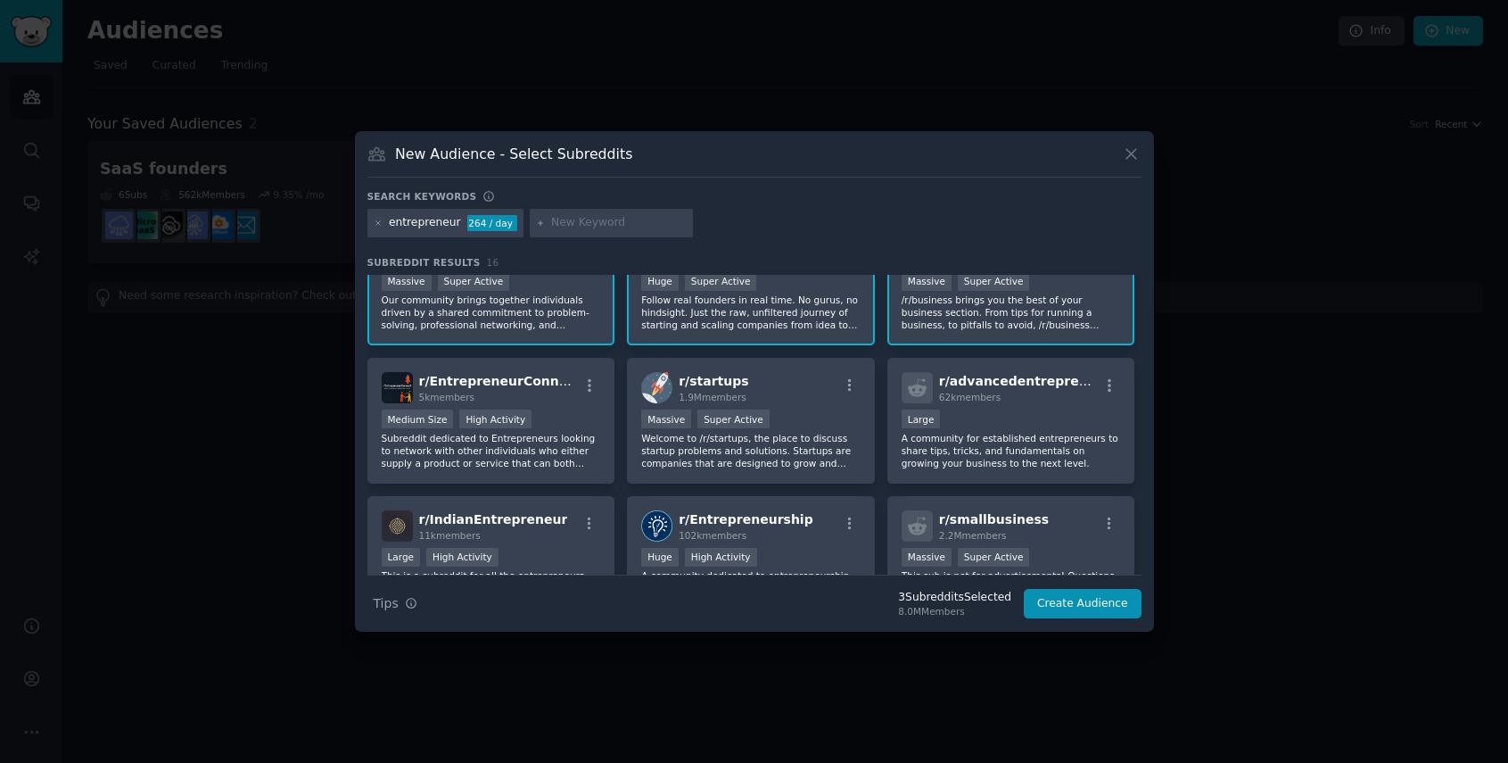
scroll to position [56, 0]
click at [770, 381] on div "r/ startups 1.9M members" at bounding box center [750, 385] width 219 height 31
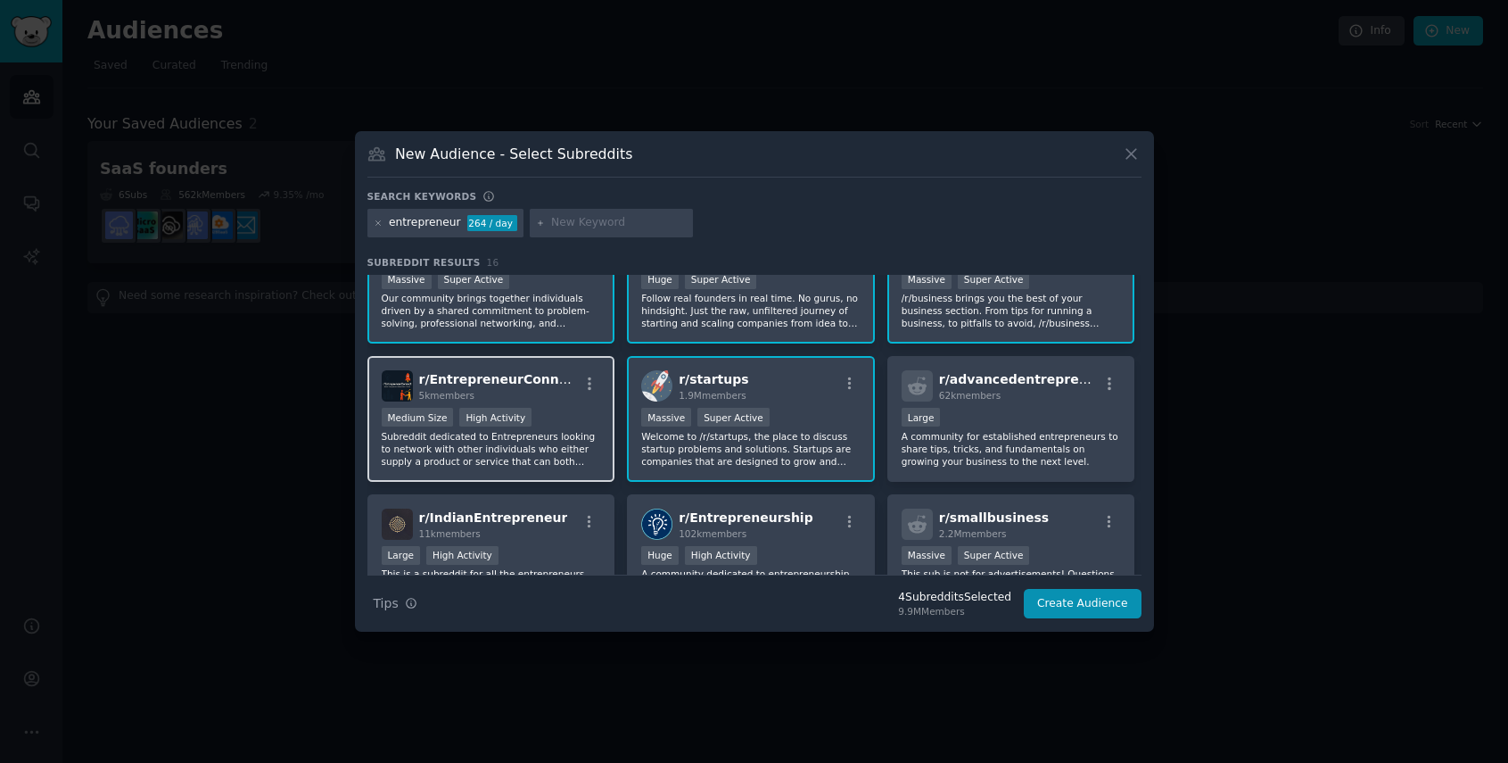
click at [544, 404] on div "r/ EntrepreneurConnect 5k members Medium Size High Activity Subreddit dedicated…" at bounding box center [491, 419] width 248 height 126
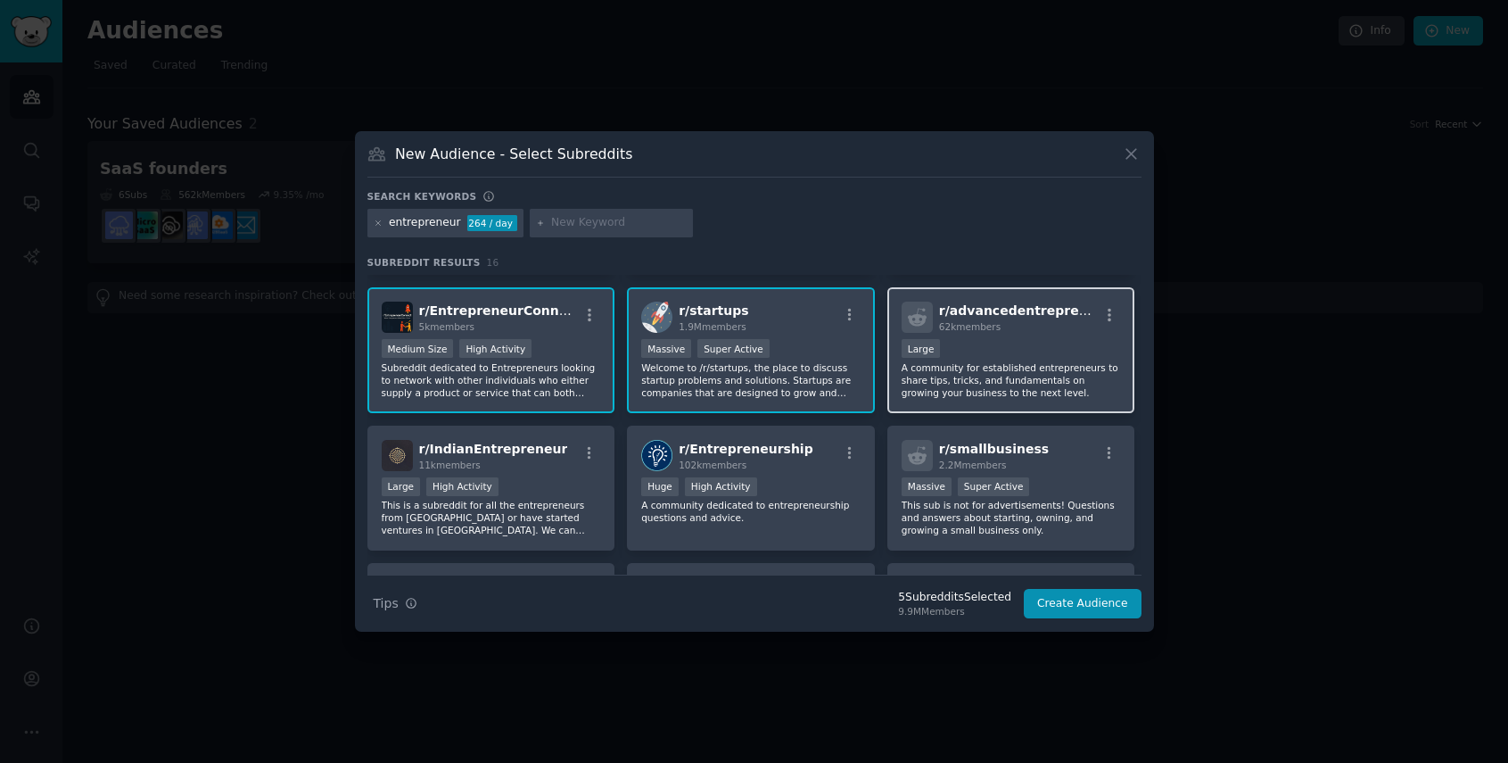
scroll to position [136, 0]
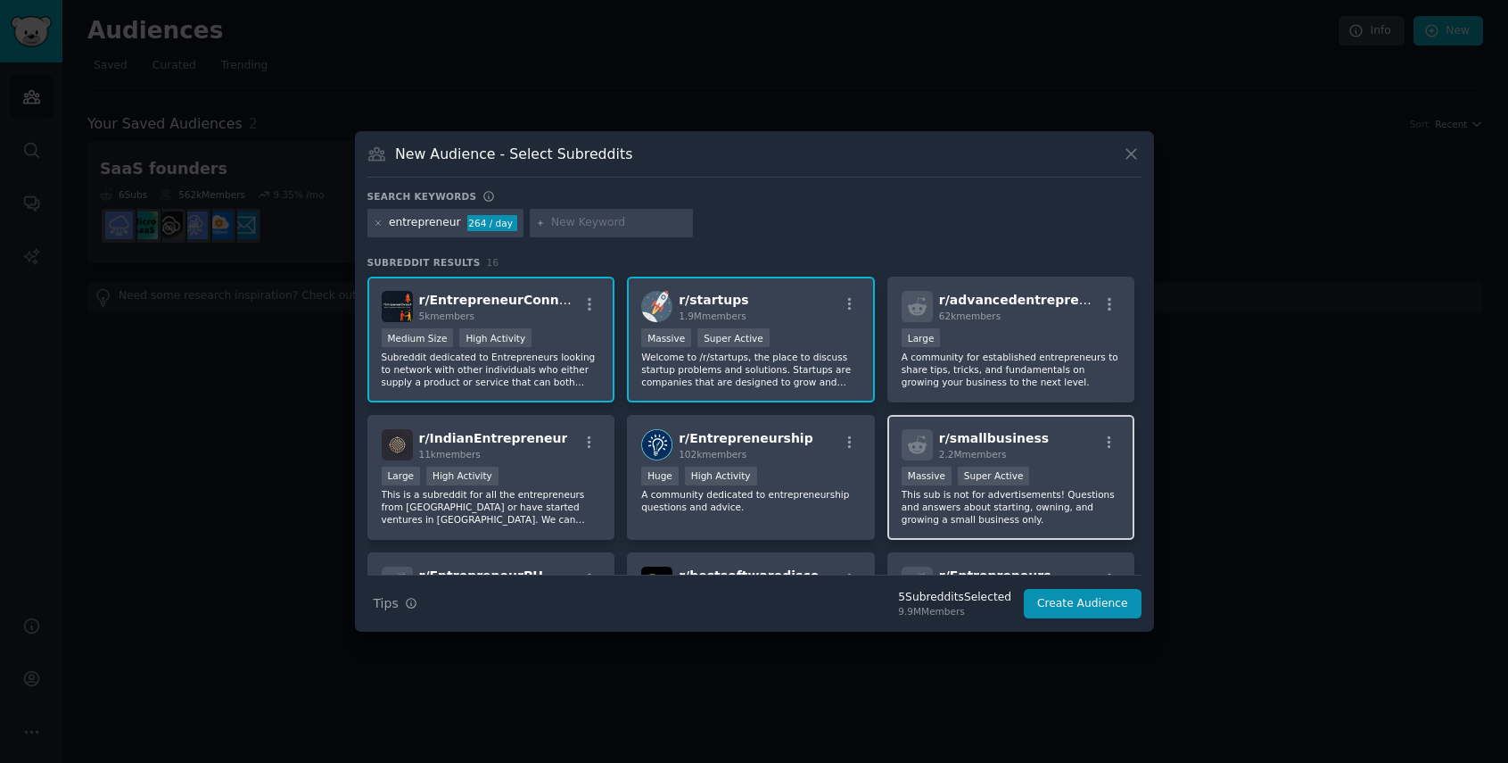
click at [982, 438] on span "r/ smallbusiness" at bounding box center [994, 438] width 110 height 14
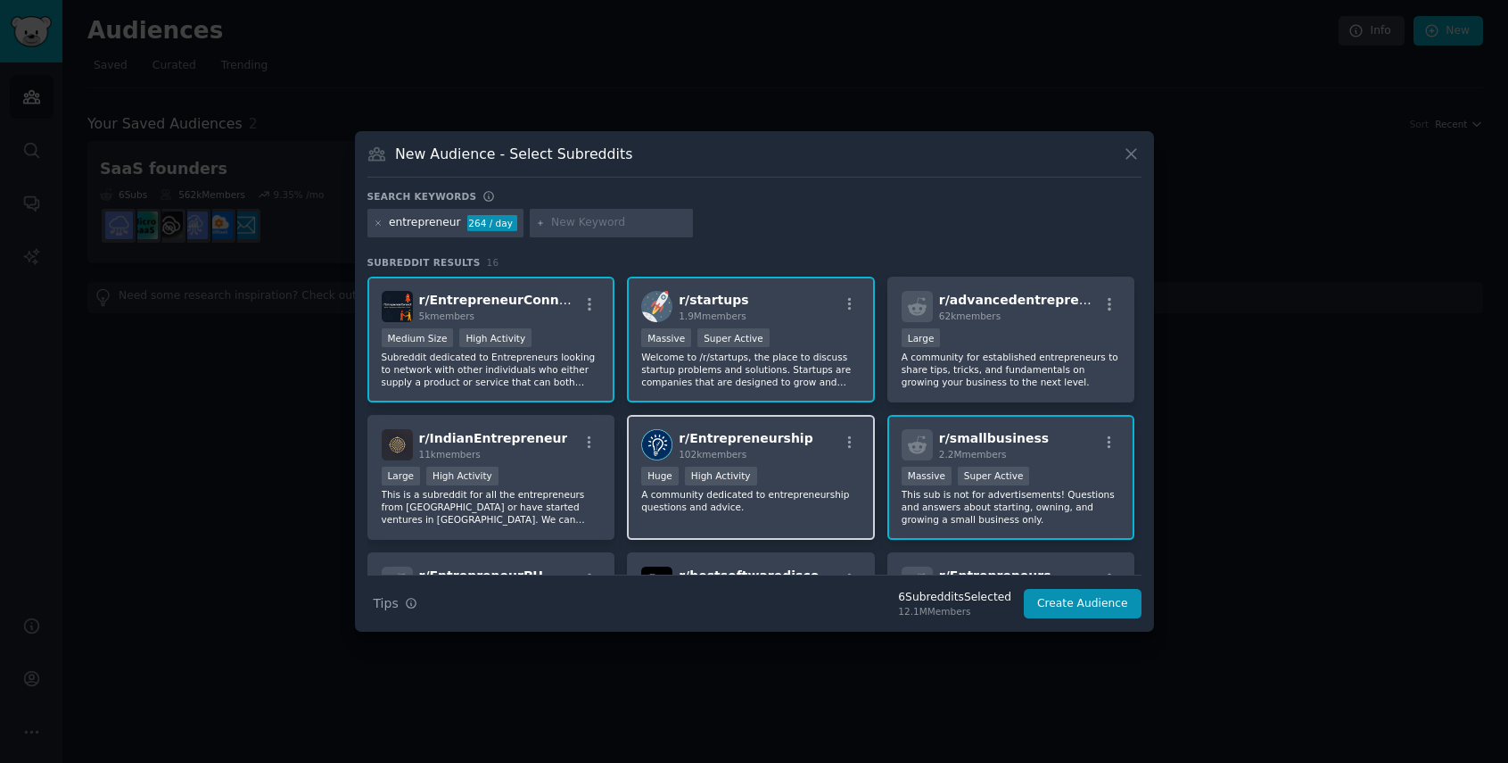
click at [754, 455] on div "102k members" at bounding box center [746, 454] width 135 height 12
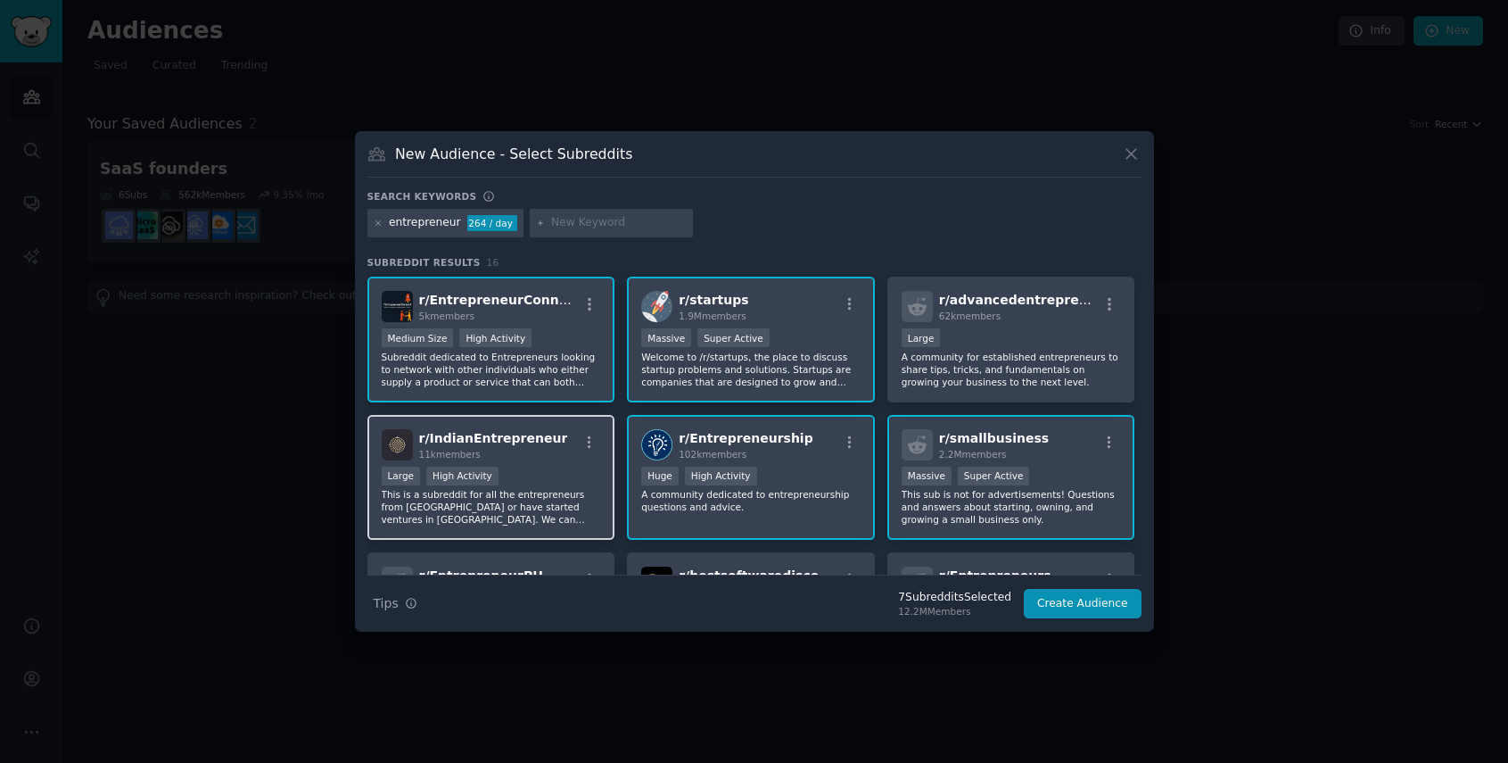
click at [545, 483] on div "Large High Activity" at bounding box center [491, 478] width 219 height 22
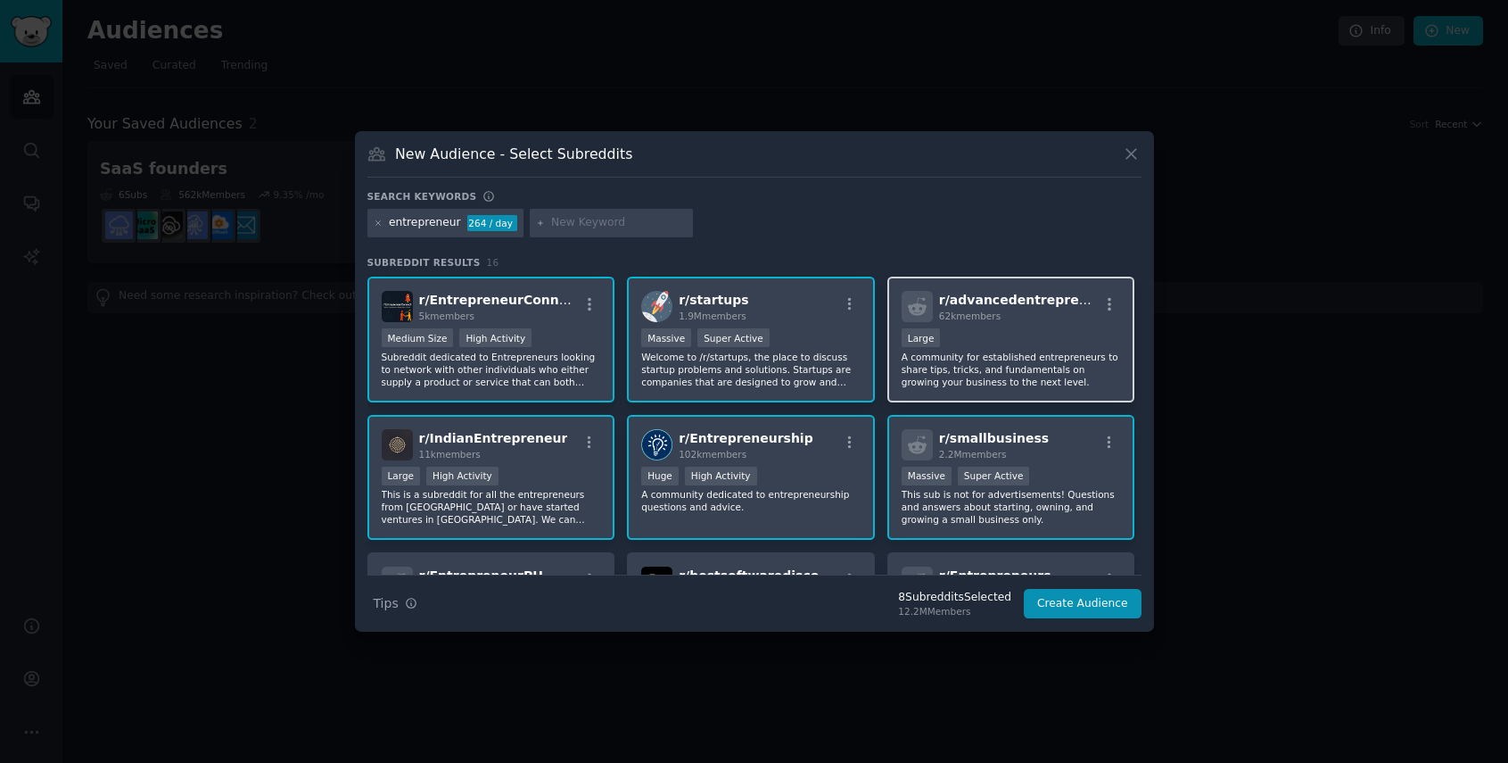
click at [977, 332] on div "10,000 - 100,000 members Large" at bounding box center [1011, 339] width 219 height 22
click at [479, 534] on div "r/ IndianEntrepreneur 11k members Large High Activity This is a subreddit for a…" at bounding box center [491, 478] width 248 height 126
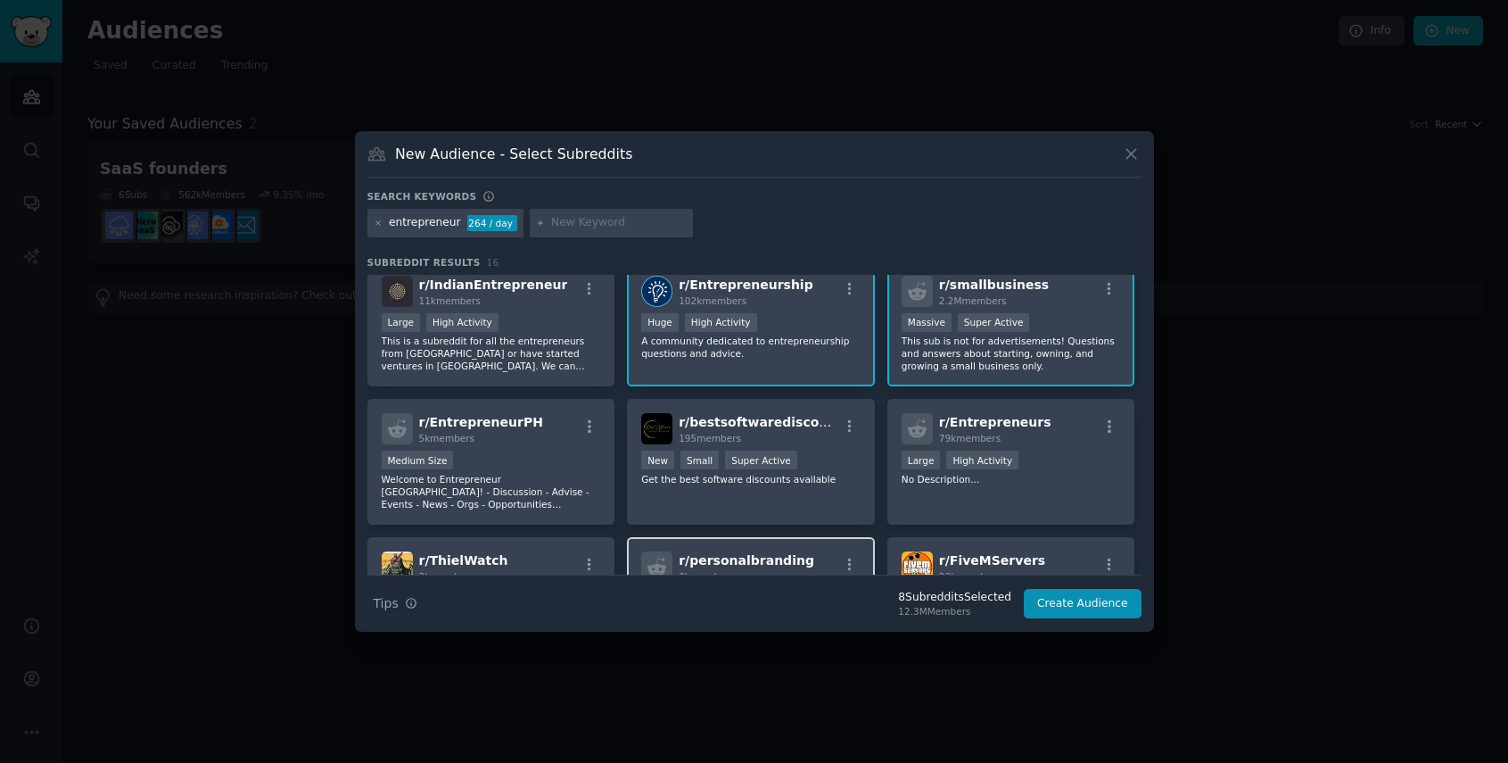
scroll to position [285, 0]
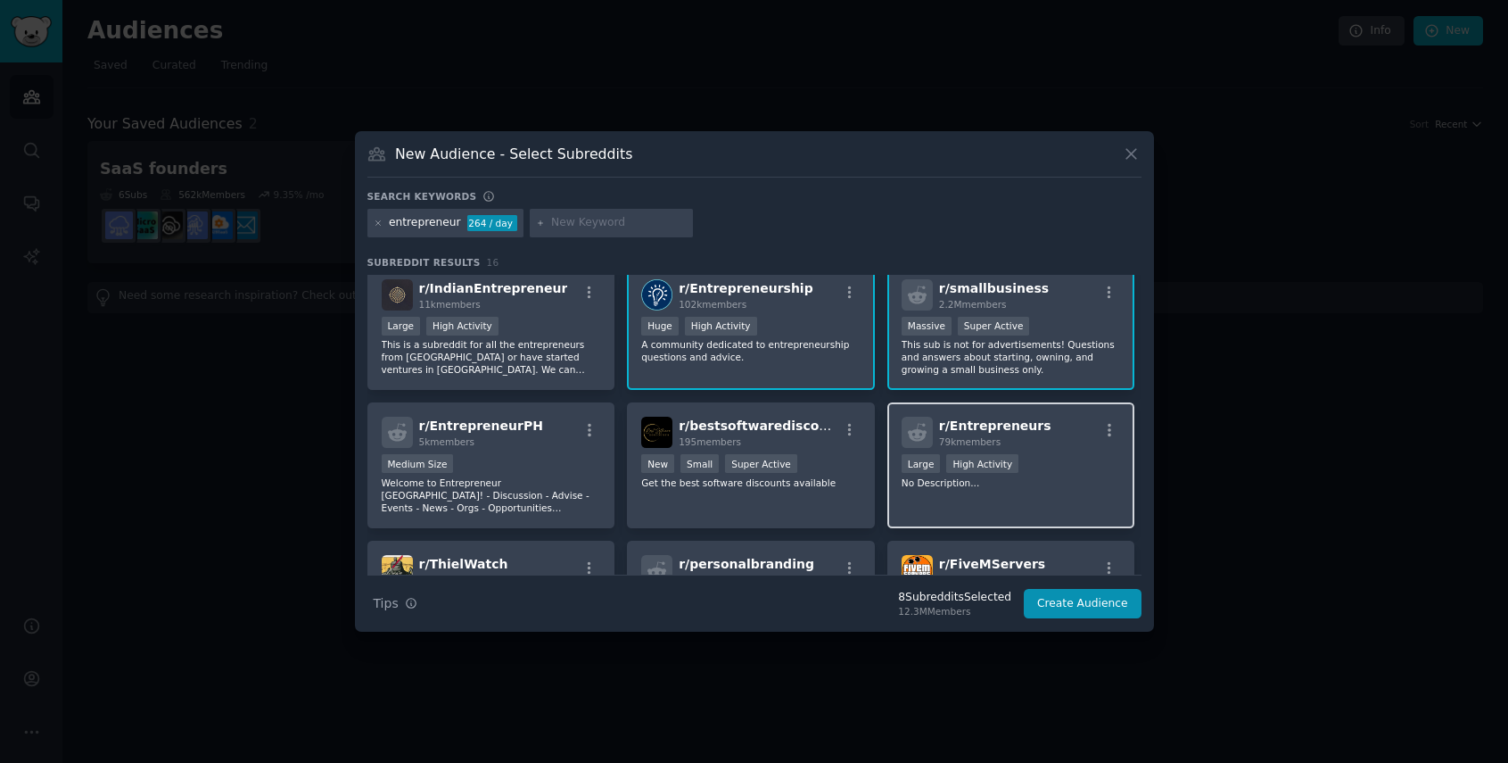
click at [1043, 498] on div "r/ Entrepreneurs 79k members >= 80th percentile for submissions / day Large Hig…" at bounding box center [1012, 465] width 248 height 126
click at [1043, 499] on div "r/ Entrepreneurs 79k members >= 80th percentile for submissions / day Large Hig…" at bounding box center [1012, 465] width 248 height 126
click at [1091, 605] on button "Create Audience" at bounding box center [1083, 604] width 118 height 30
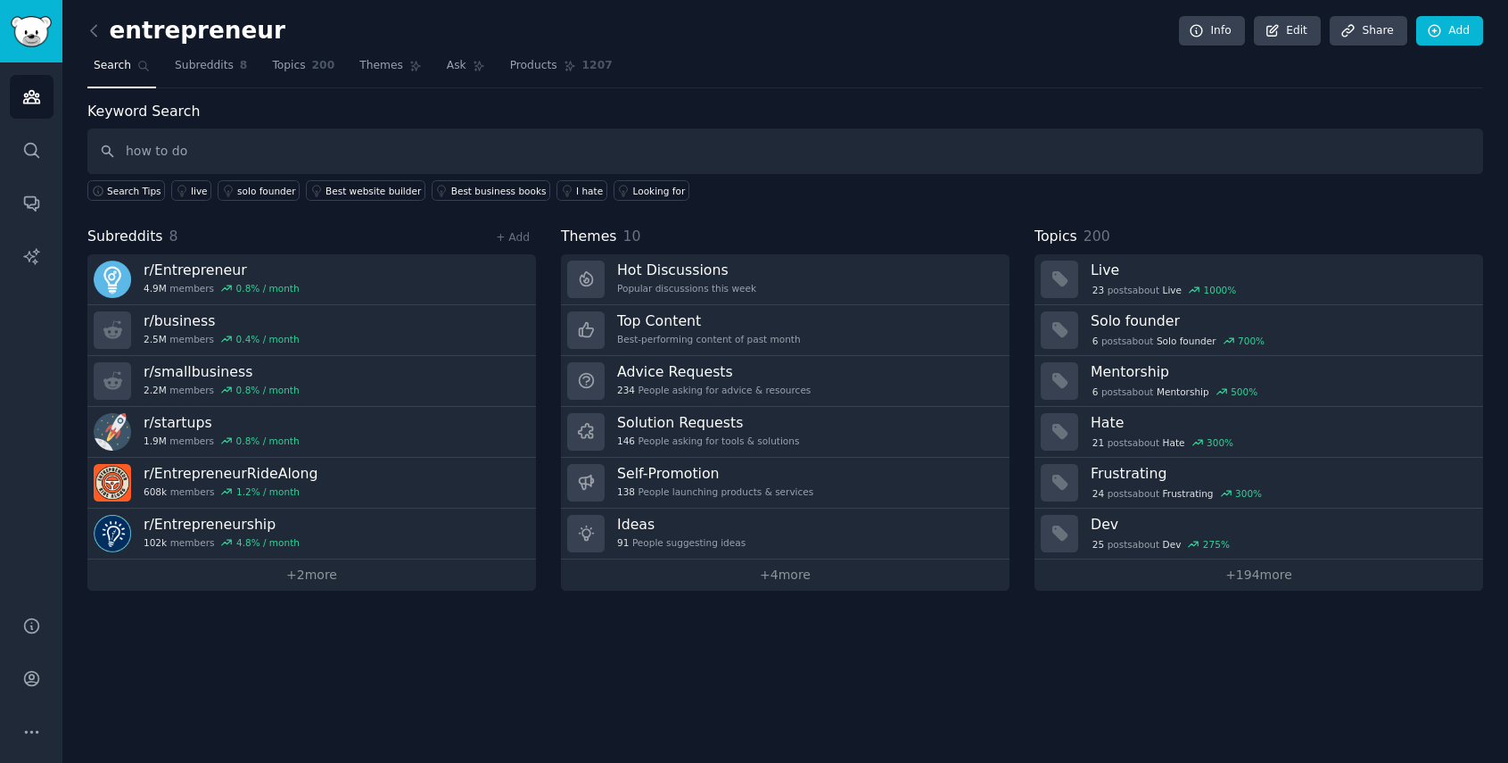
type input "how to do"
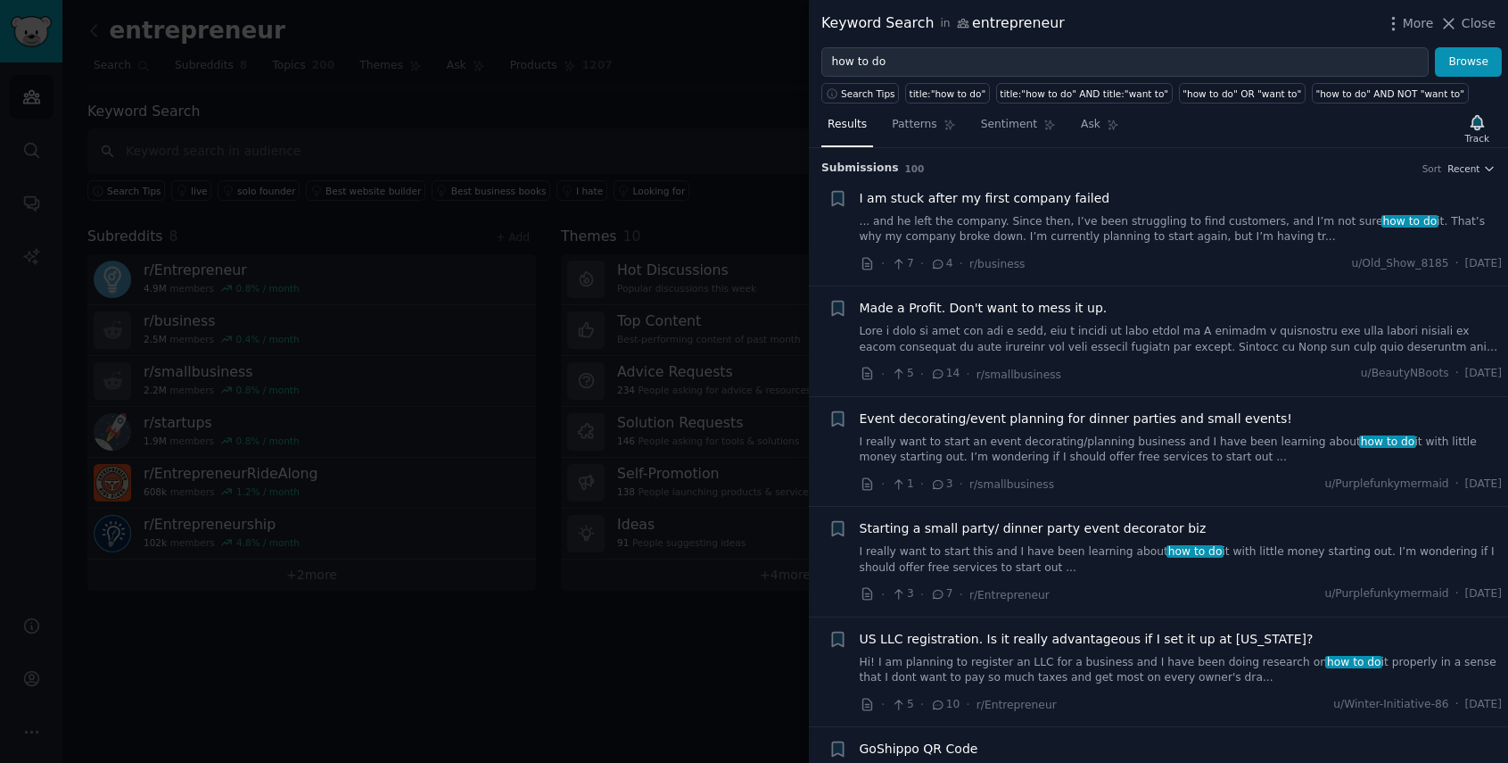
click at [1193, 343] on link at bounding box center [1181, 339] width 643 height 31
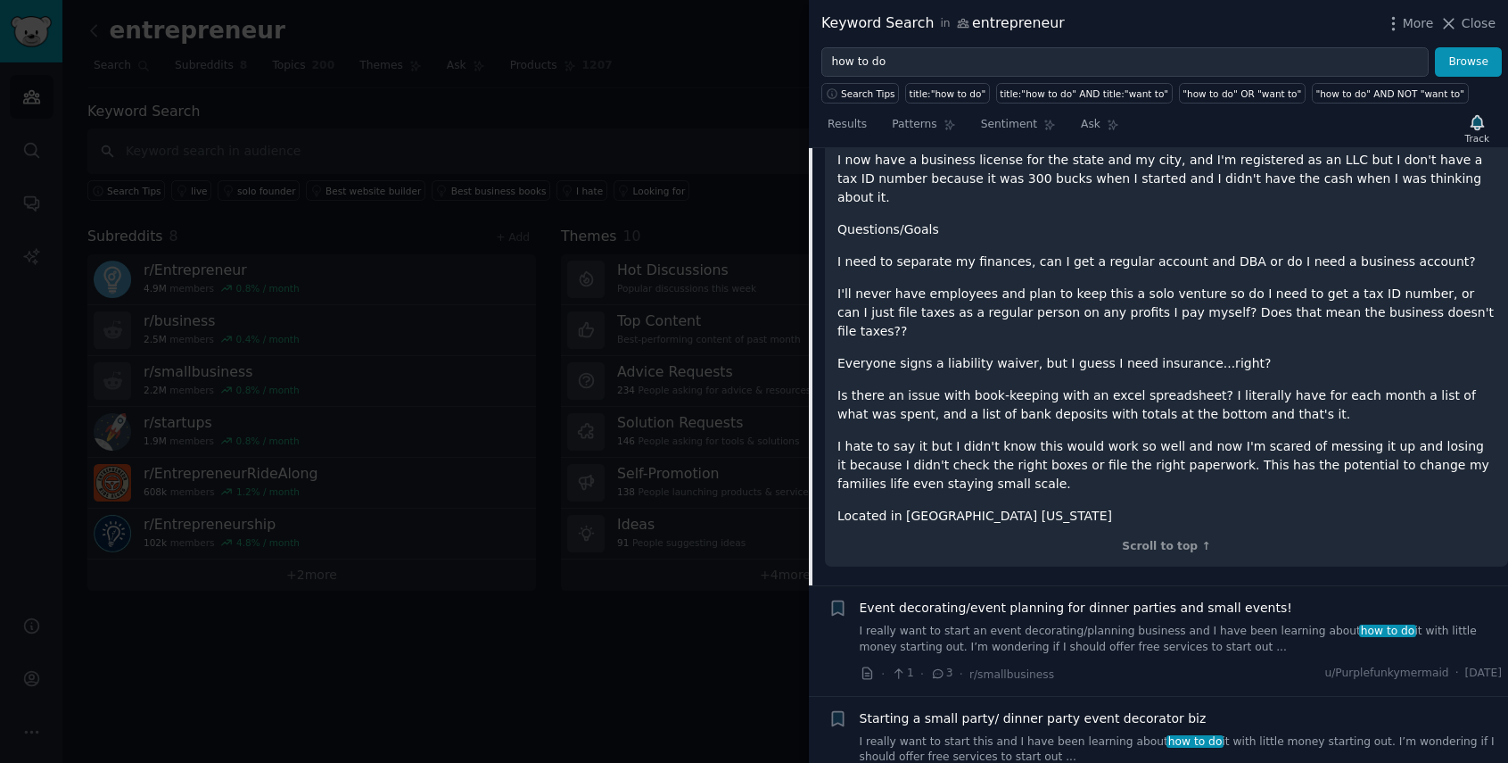
scroll to position [452, 0]
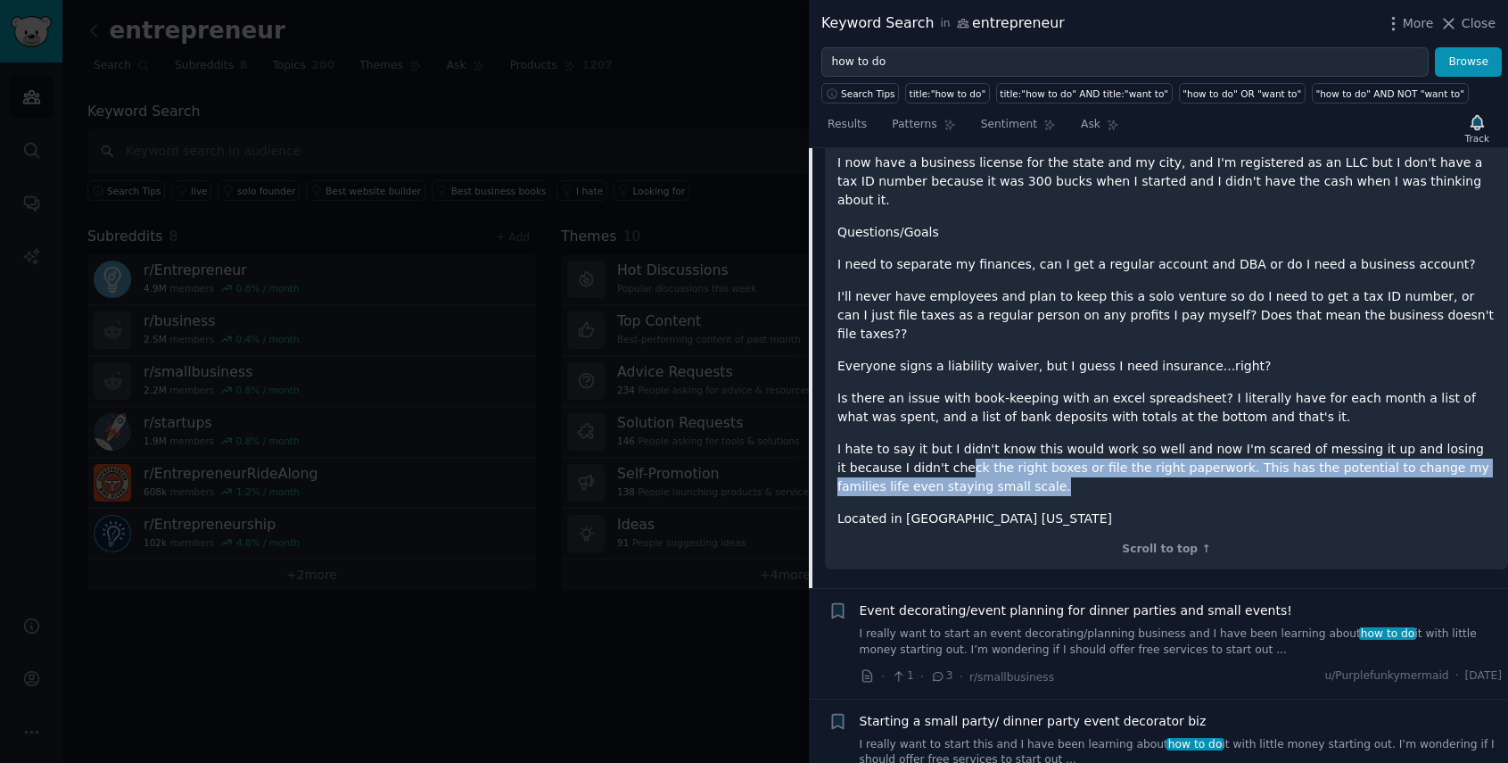
drag, startPoint x: 964, startPoint y: 452, endPoint x: 900, endPoint y: 427, distance: 68.9
click at [900, 440] on p "I hate to say it but I didn't know this would work so well and now I'm scared o…" at bounding box center [1167, 468] width 658 height 56
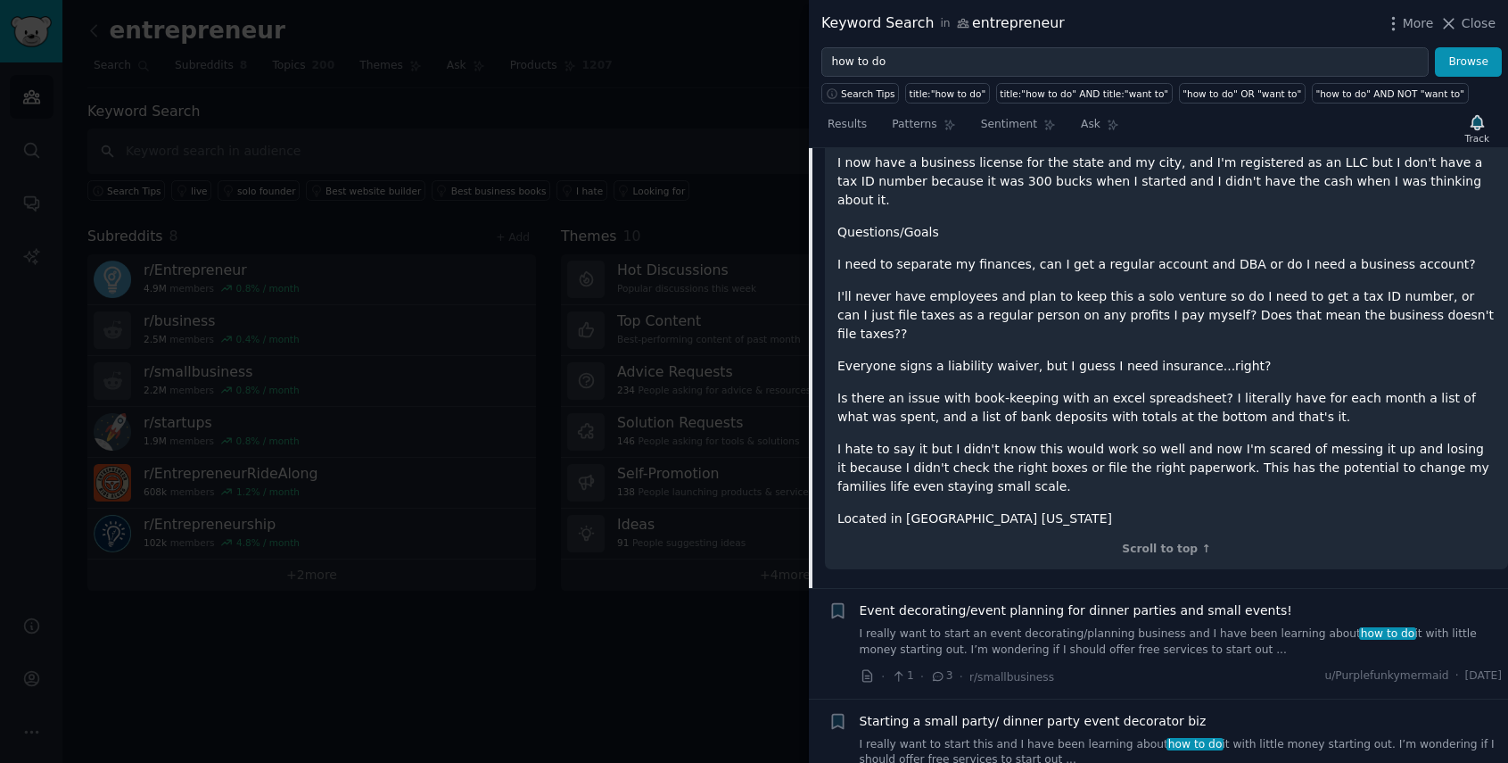
click at [1024, 446] on p "I hate to say it but I didn't know this would work so well and now I'm scared o…" at bounding box center [1167, 468] width 658 height 56
drag, startPoint x: 1000, startPoint y: 454, endPoint x: 1039, endPoint y: 460, distance: 39.7
click at [1039, 460] on div "Been a stay at home mom for a year, had a desire to make money so I started a w…" at bounding box center [1167, 280] width 658 height 495
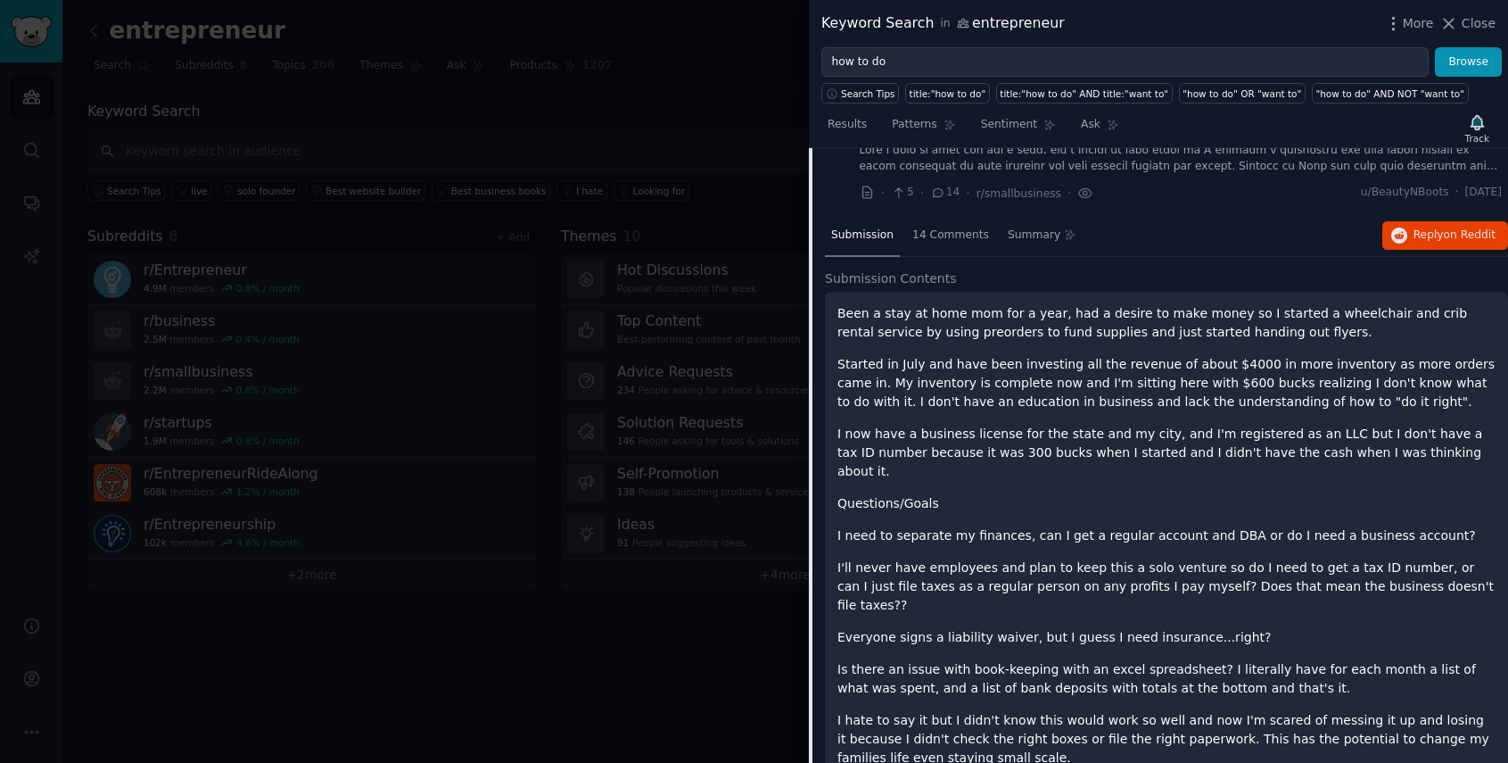
scroll to position [178, 0]
drag, startPoint x: 1294, startPoint y: 316, endPoint x: 1495, endPoint y: 318, distance: 200.7
click at [1495, 318] on div "Been a stay at home mom for a year, had a desire to make money so I started a w…" at bounding box center [1166, 568] width 683 height 549
copy p "wheelchair and crib rental service"
click at [686, 667] on div at bounding box center [754, 381] width 1508 height 763
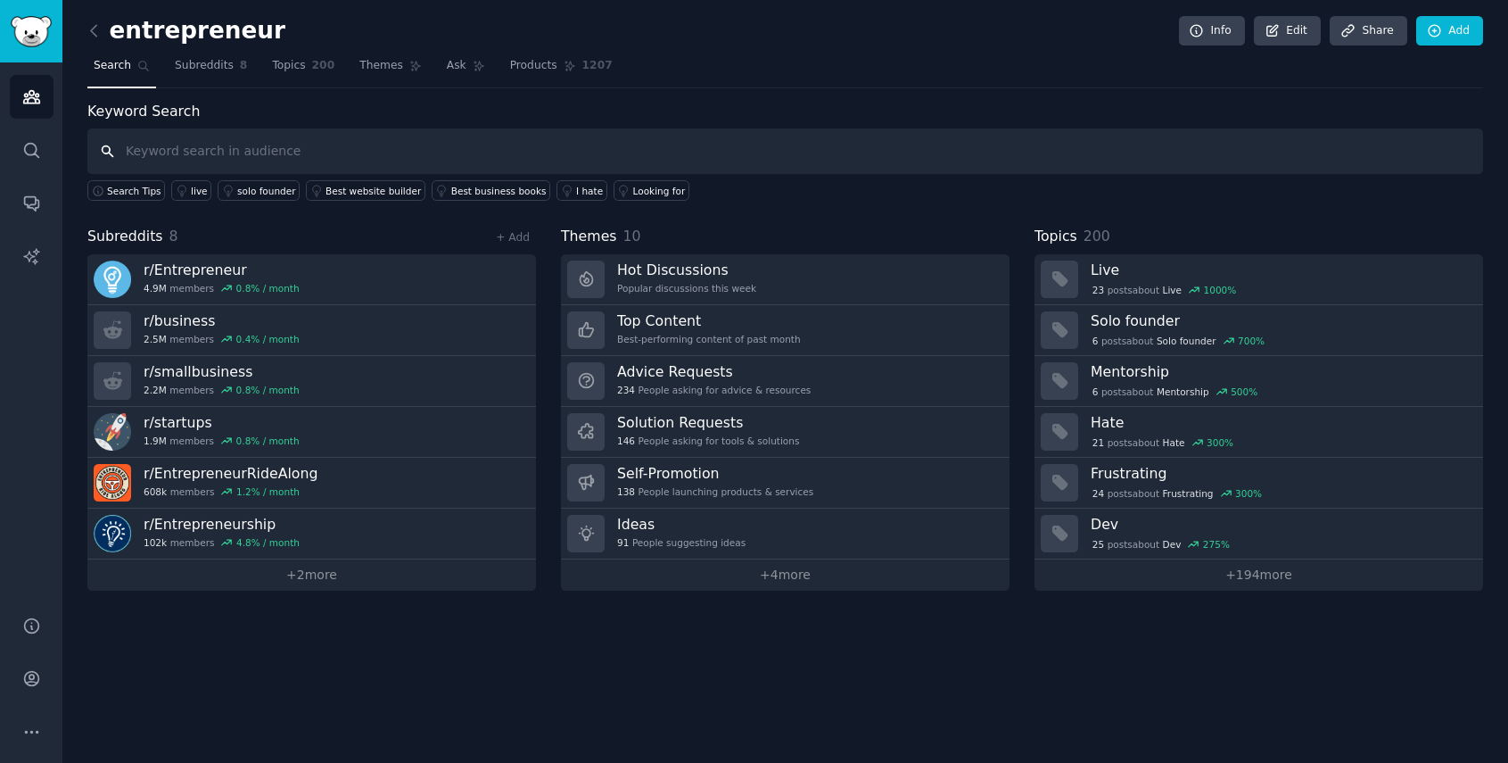
click at [417, 162] on input "text" at bounding box center [785, 150] width 1396 height 45
type input "wheelchair and crib rental service"
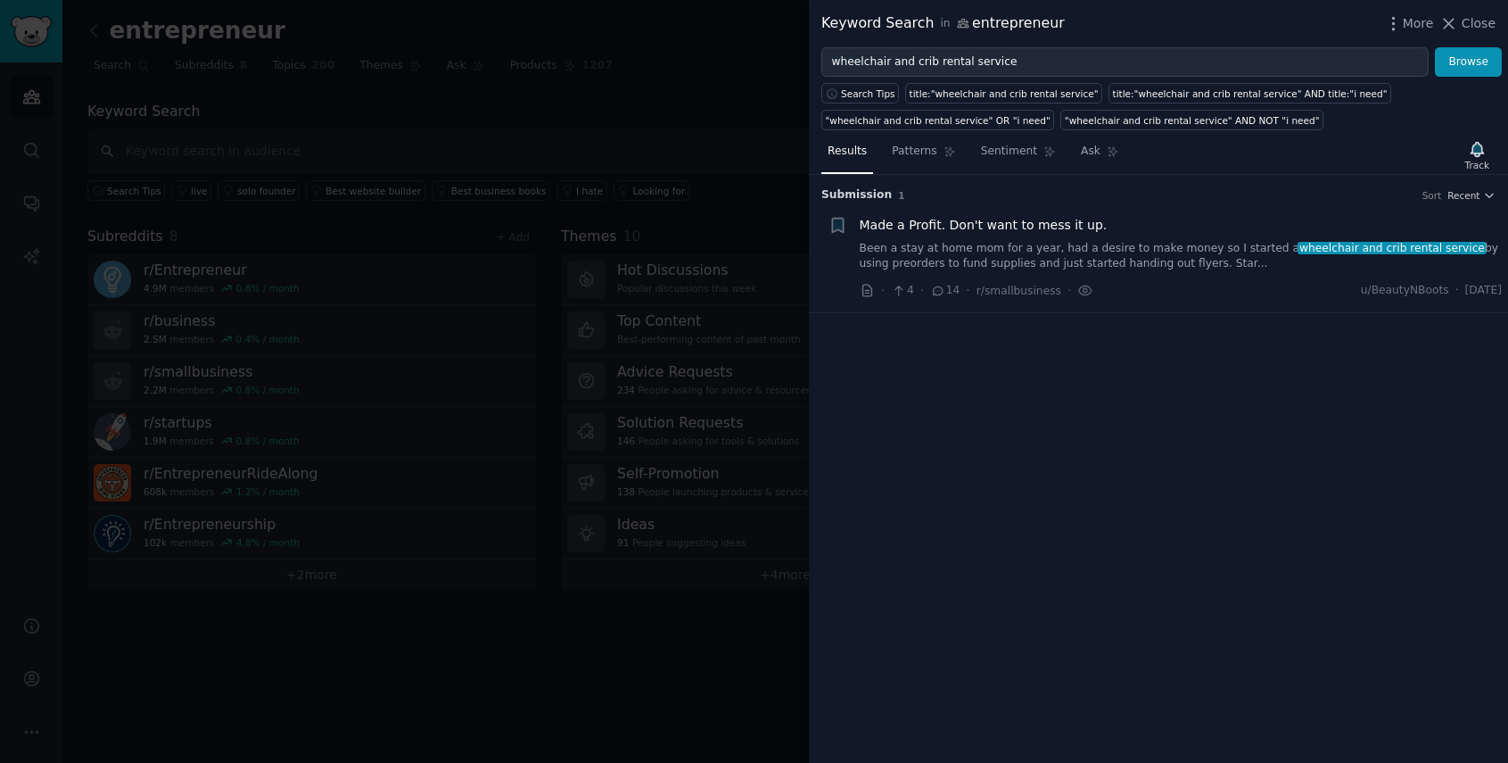
click at [1079, 257] on link "Been a stay at home mom for a year, had a desire to make money so I started a w…" at bounding box center [1181, 256] width 643 height 31
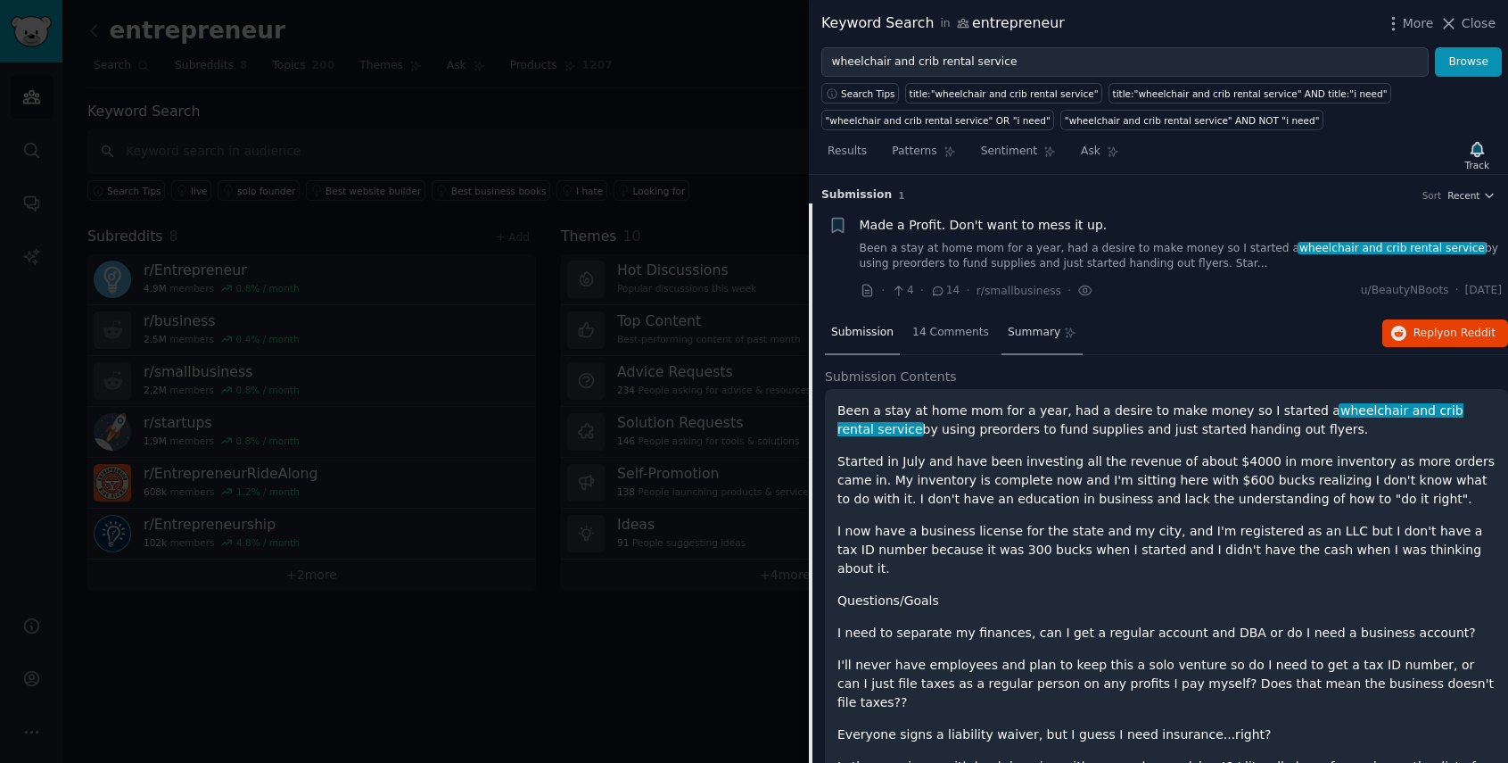
click at [1029, 341] on div "Summary" at bounding box center [1042, 333] width 81 height 43
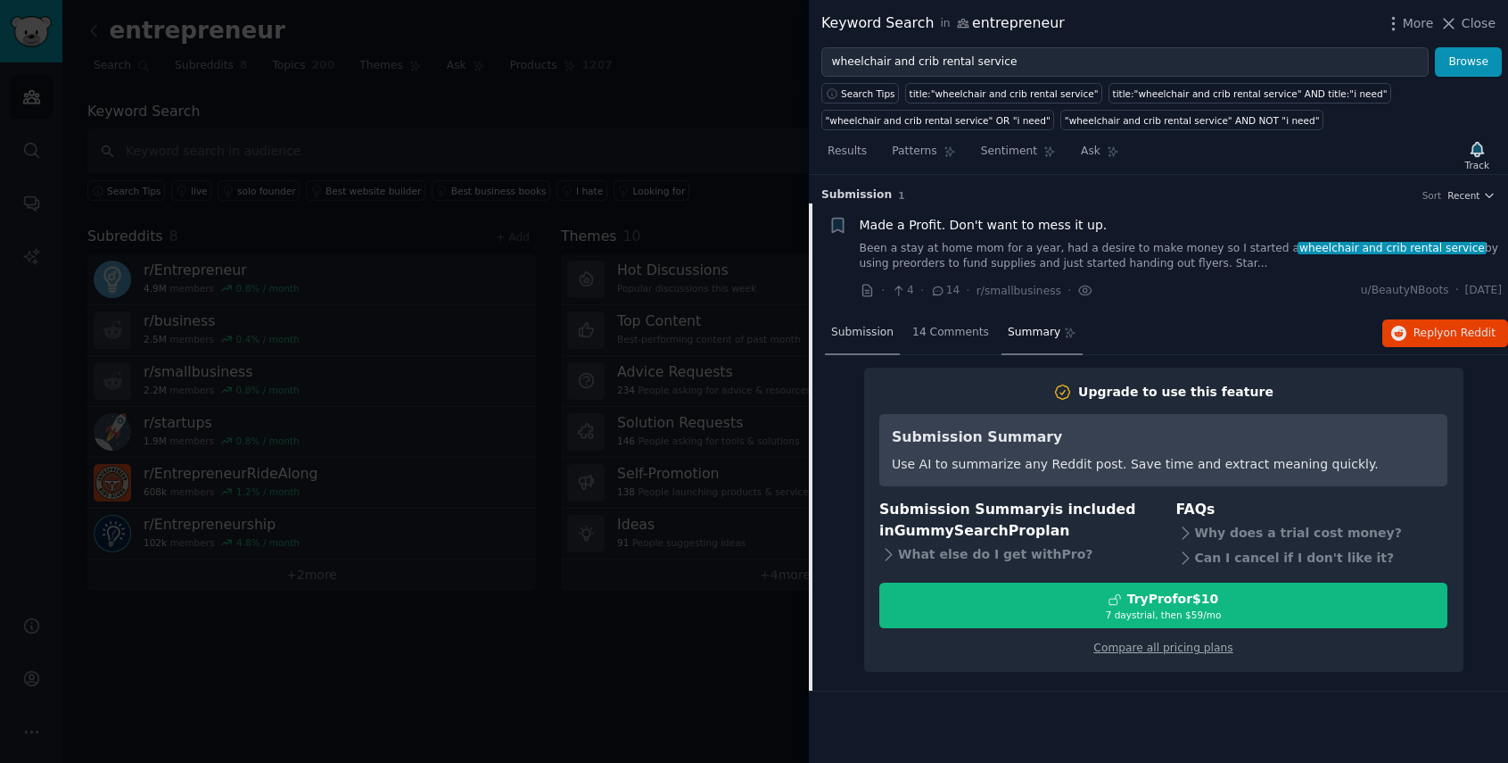
click at [879, 331] on span "Submission" at bounding box center [862, 333] width 62 height 16
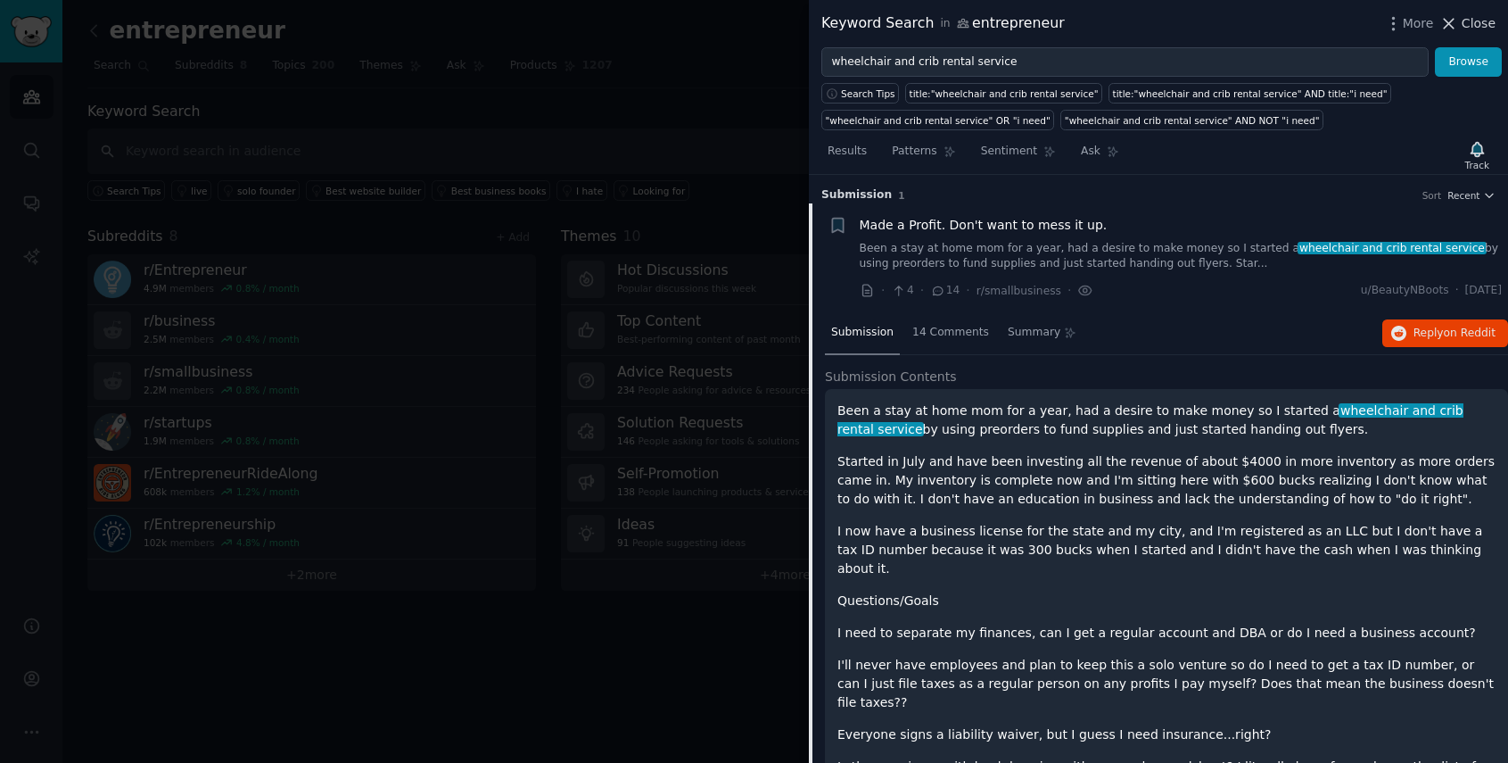
click at [1470, 31] on span "Close" at bounding box center [1479, 23] width 34 height 19
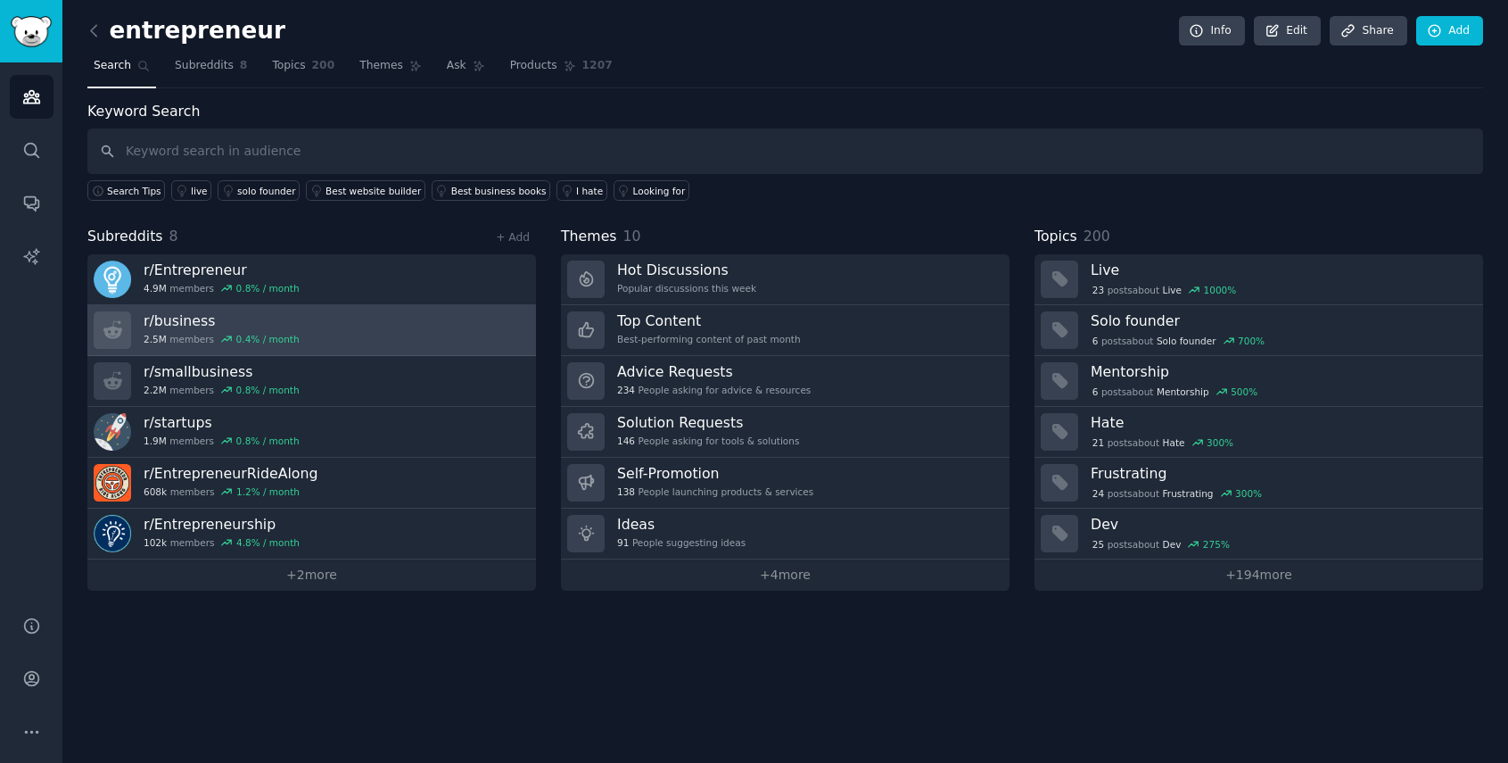
click at [316, 335] on link "r/ business 2.5M members 0.4 % / month" at bounding box center [311, 330] width 449 height 51
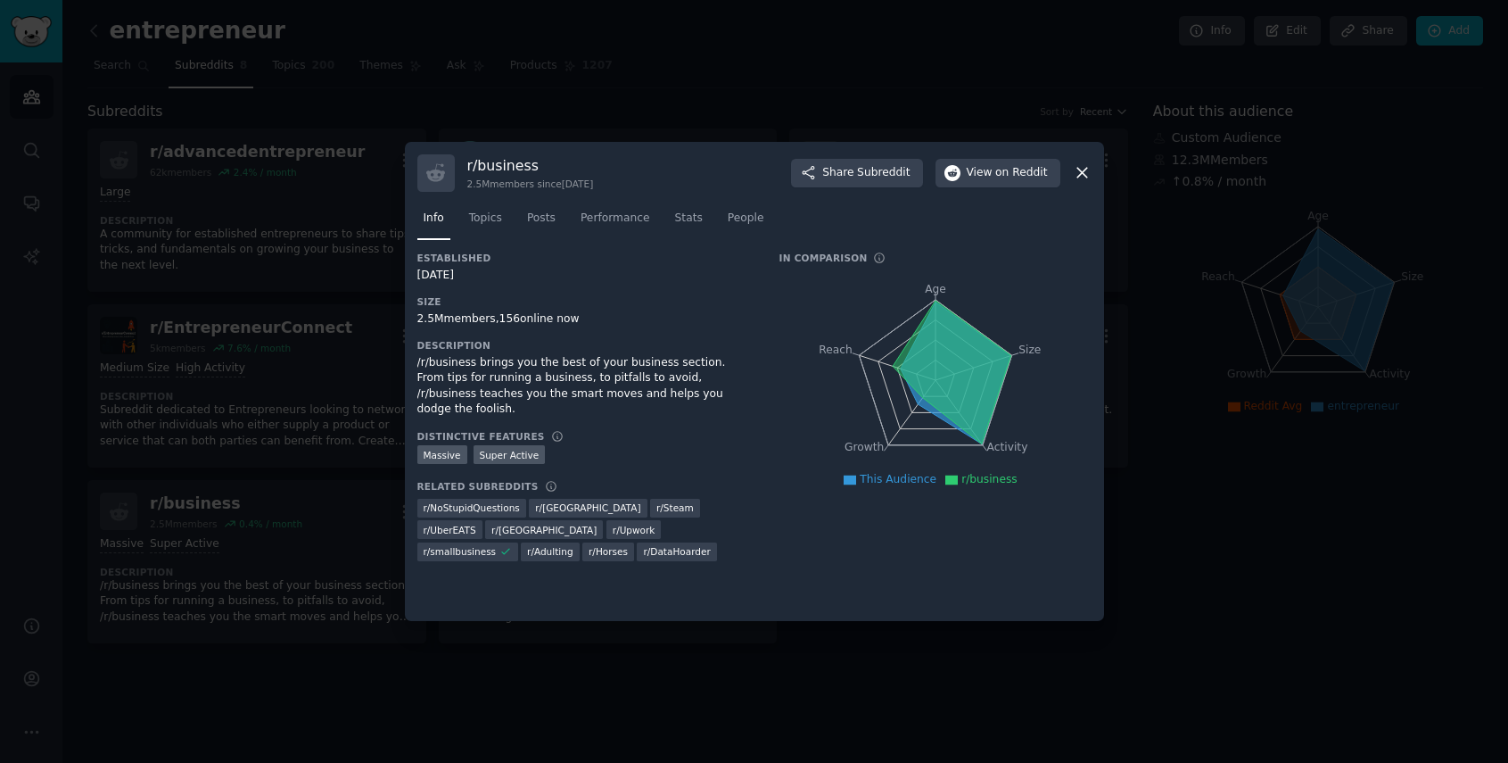
click at [1084, 175] on icon at bounding box center [1083, 174] width 10 height 10
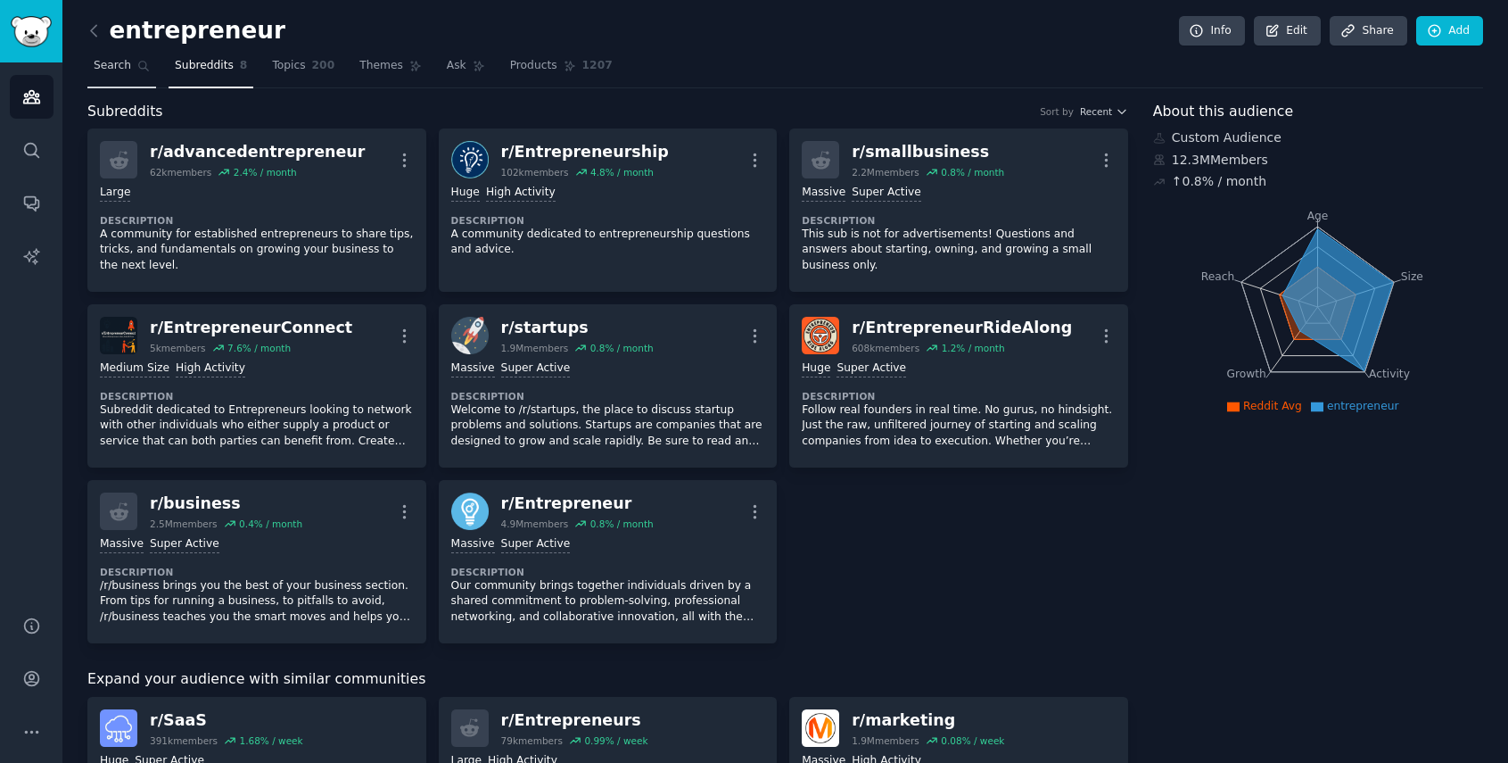
click at [133, 61] on link "Search" at bounding box center [121, 70] width 69 height 37
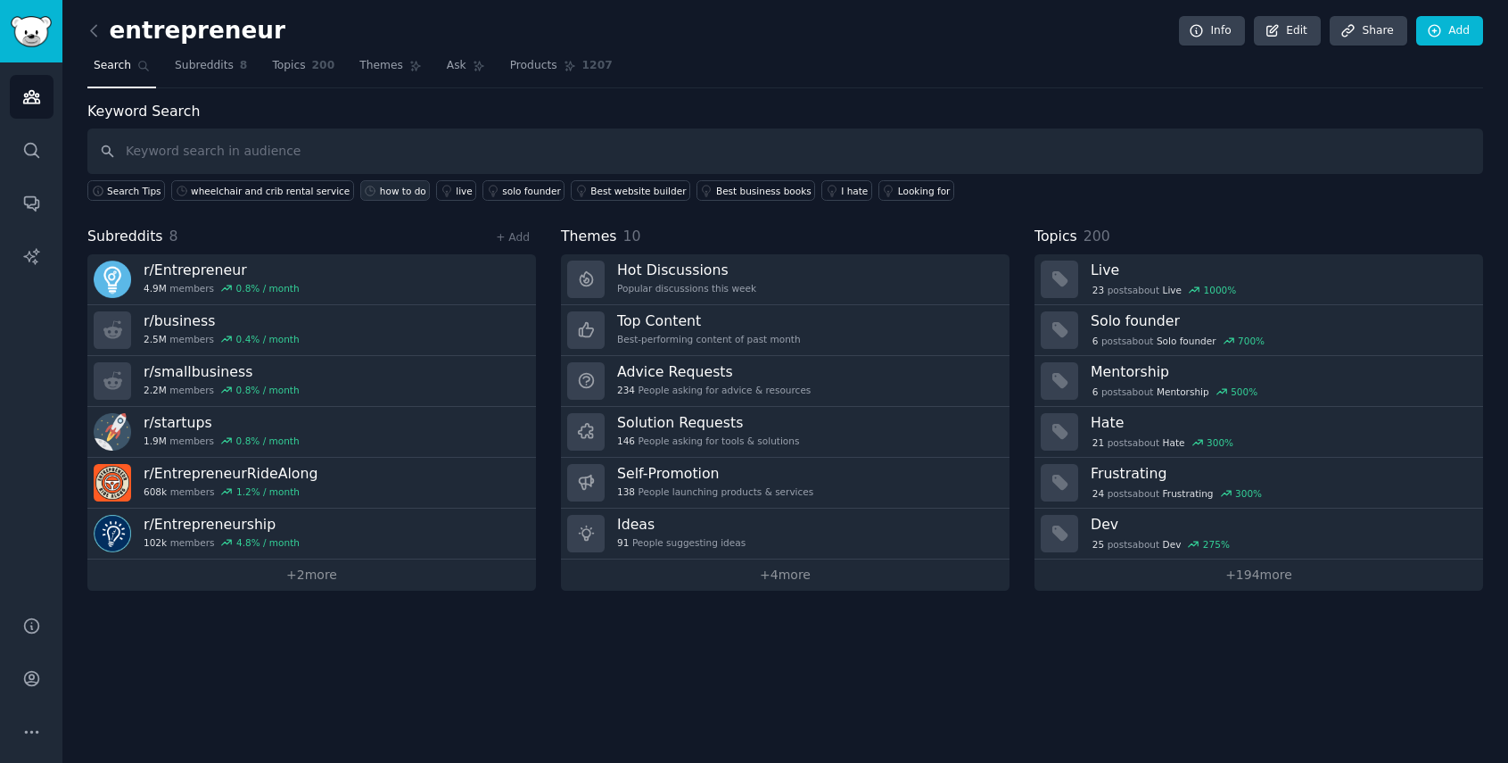
click at [392, 185] on div "how to do" at bounding box center [403, 191] width 46 height 12
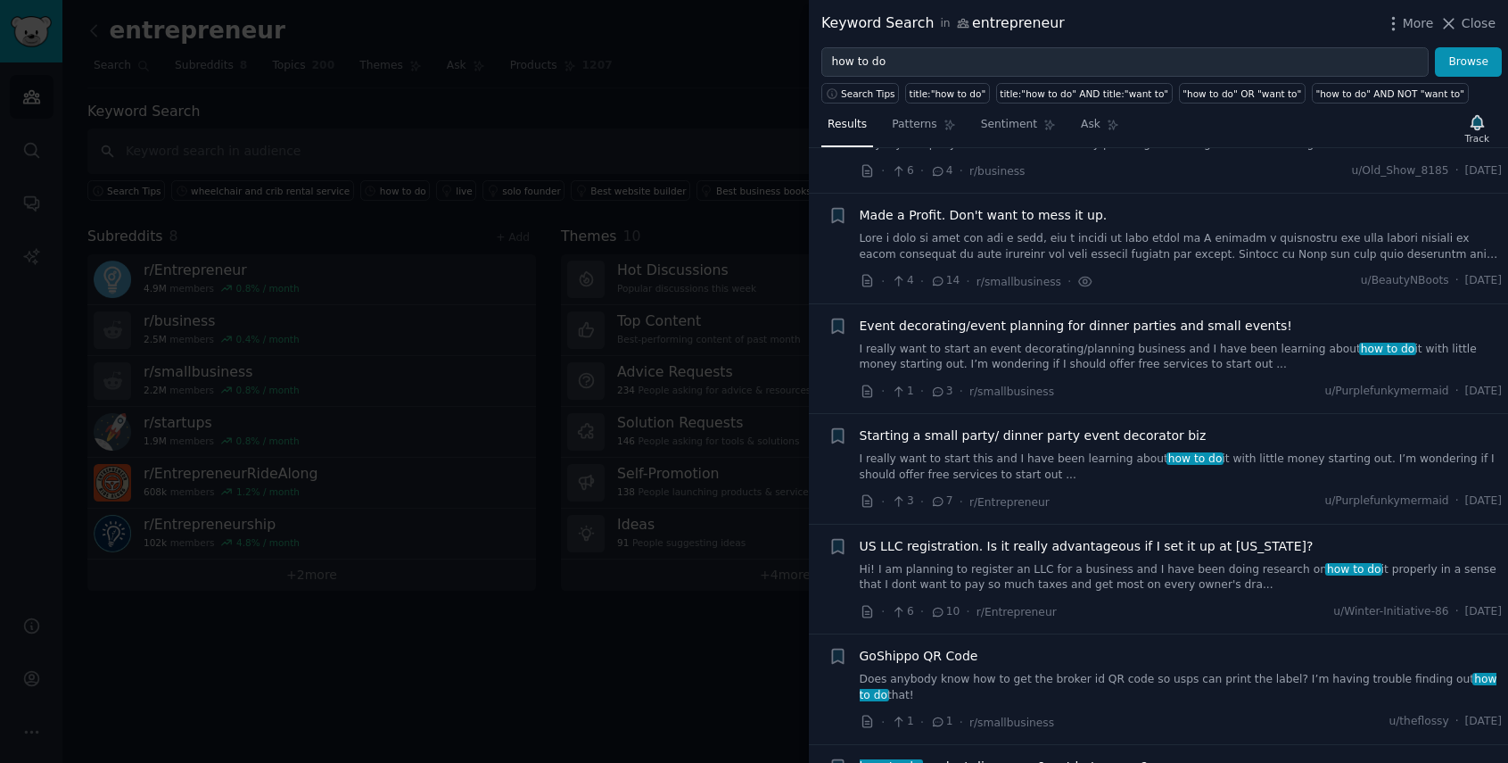
scroll to position [144, 0]
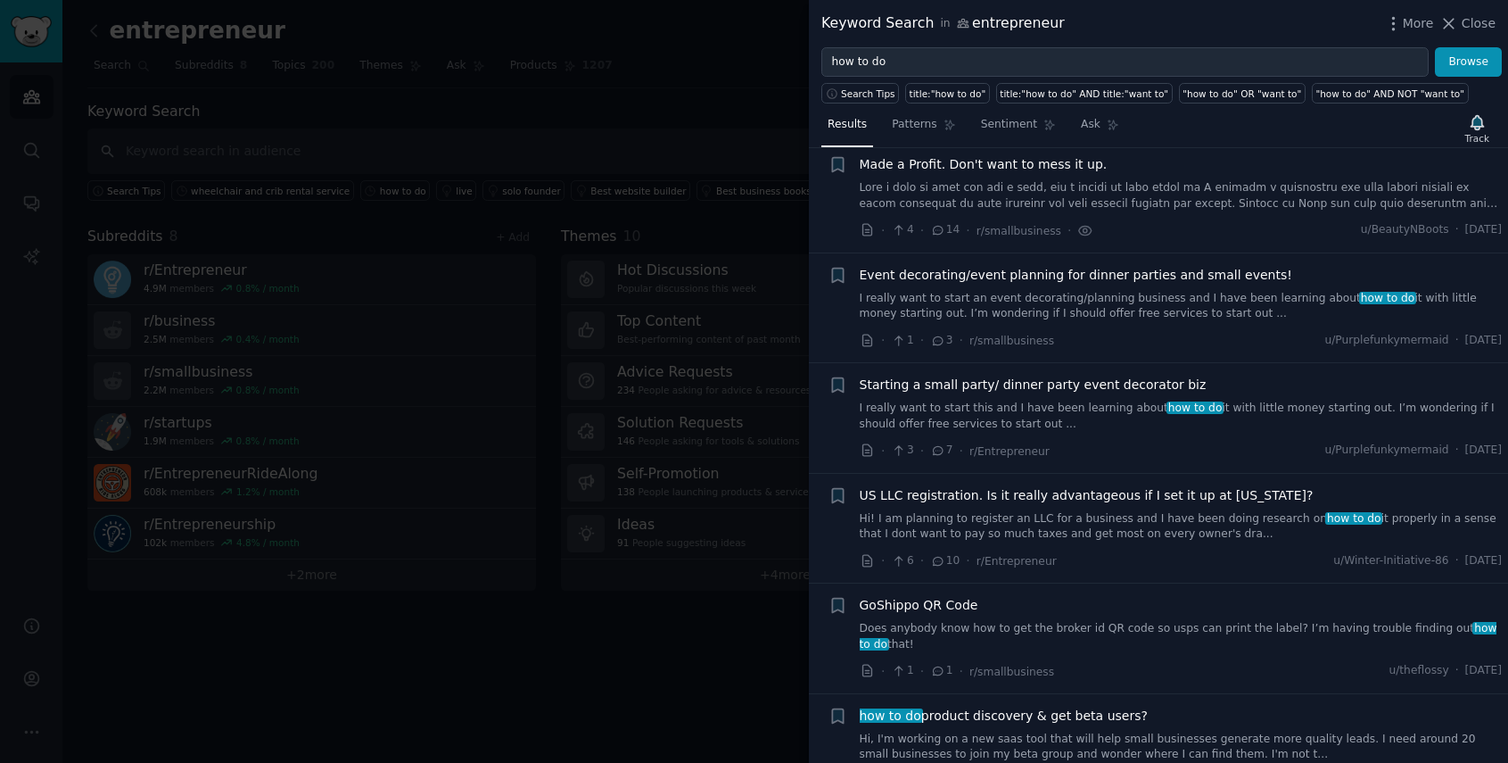
click at [1217, 316] on link "I really want to start an event decorating/planning business and I have been le…" at bounding box center [1181, 306] width 643 height 31
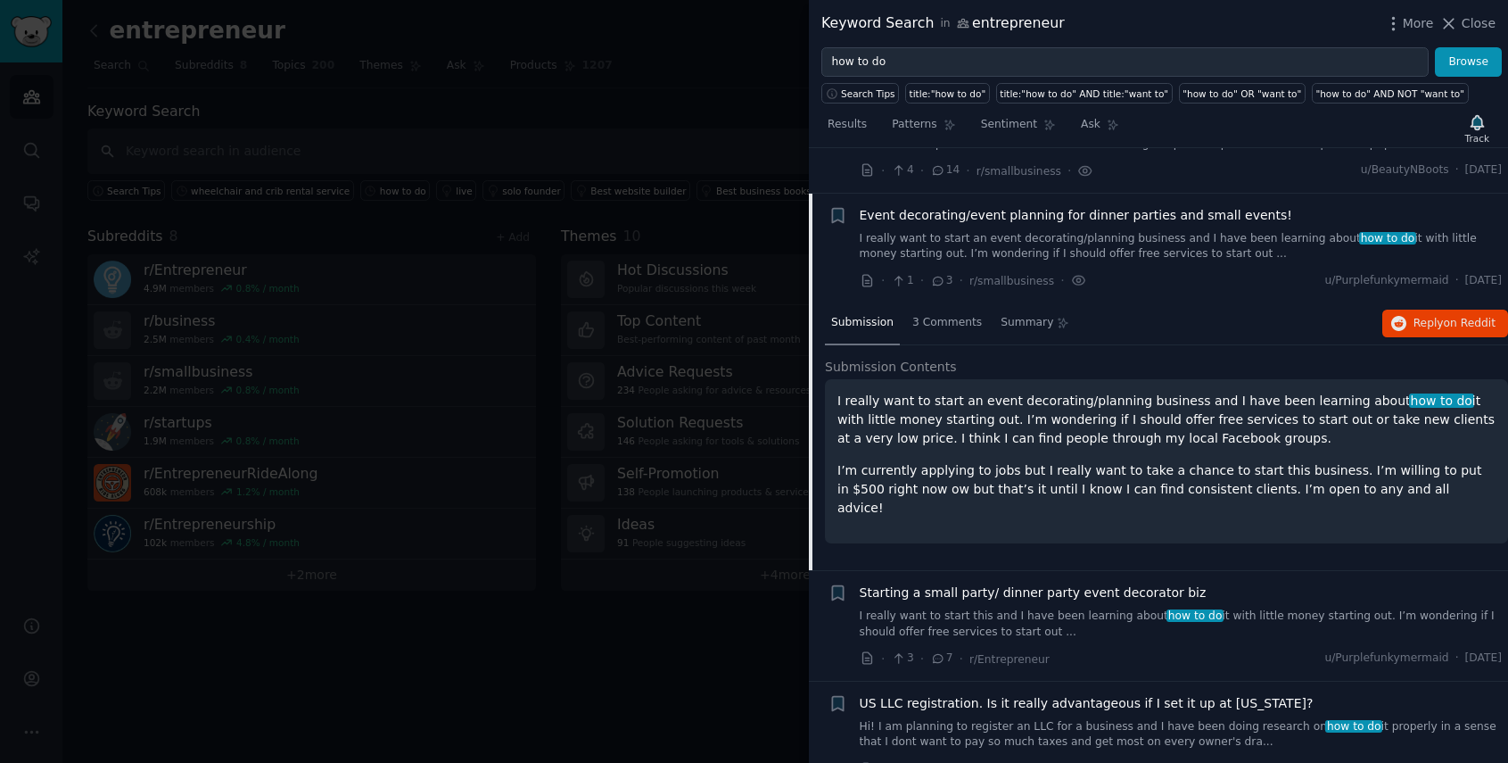
scroll to position [181, 0]
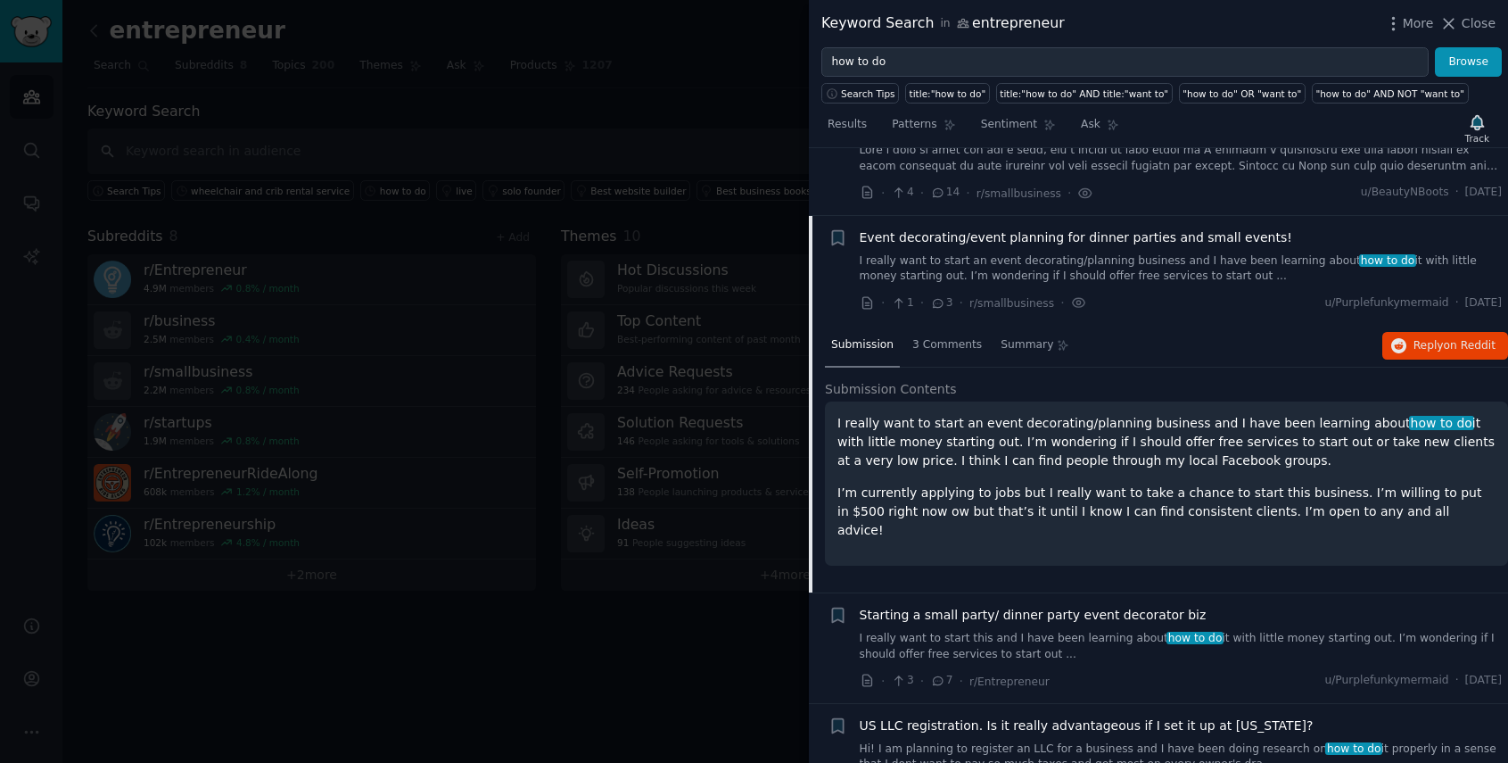
click at [1246, 253] on link "I really want to start an event decorating/planning business and I have been le…" at bounding box center [1181, 268] width 643 height 31
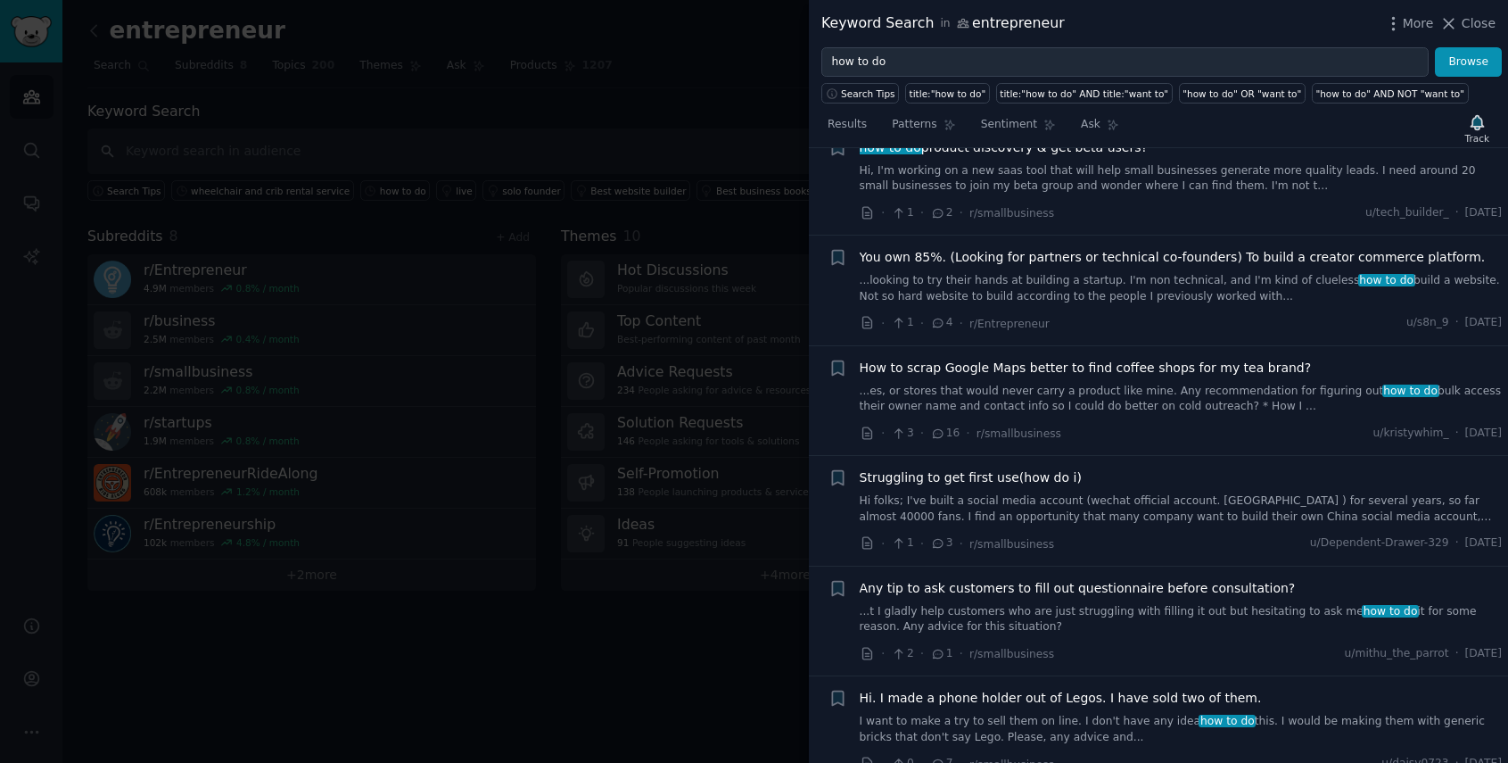
scroll to position [731, 0]
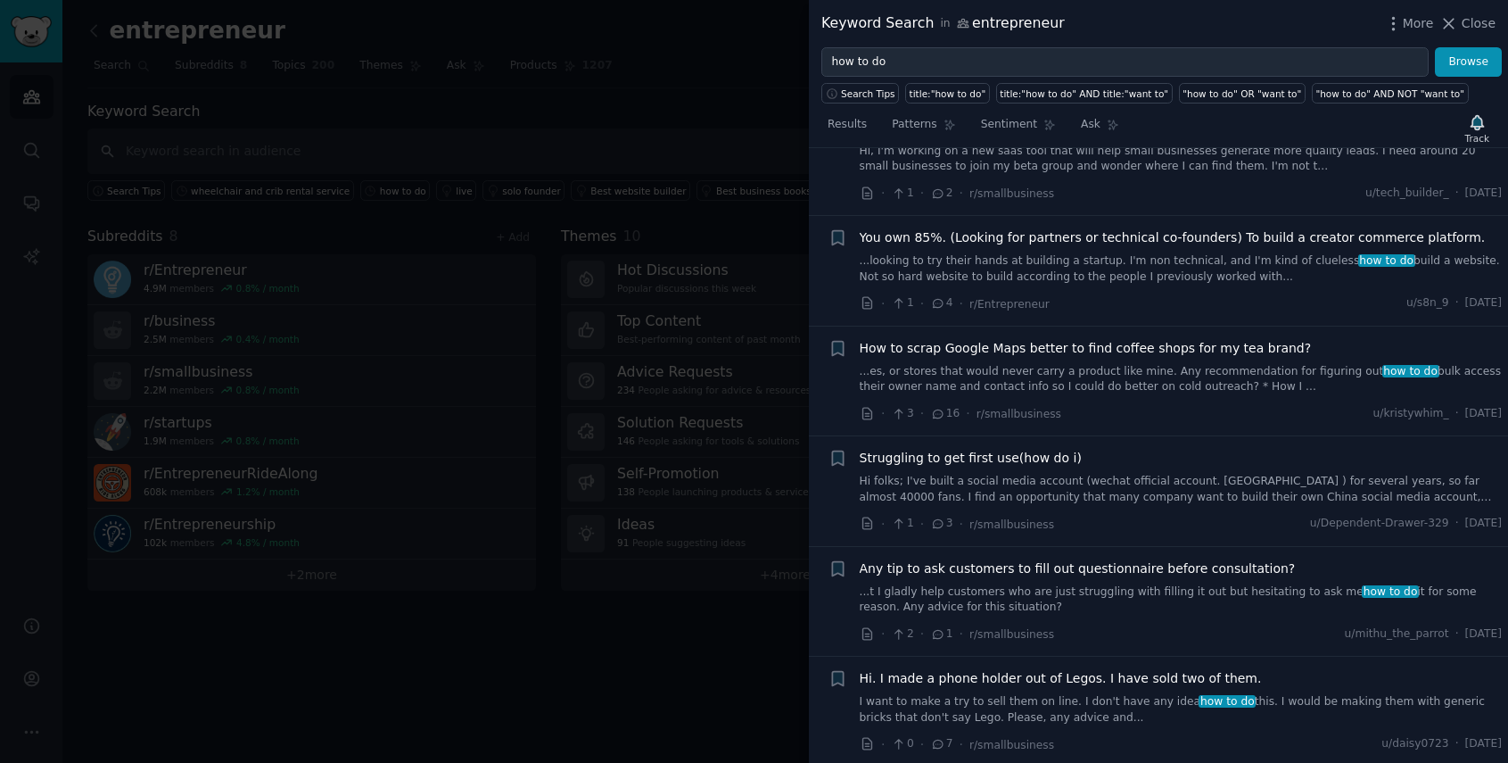
click at [1084, 376] on link "...es, or stores that would never carry a product like mine. Any recommendation…" at bounding box center [1181, 379] width 643 height 31
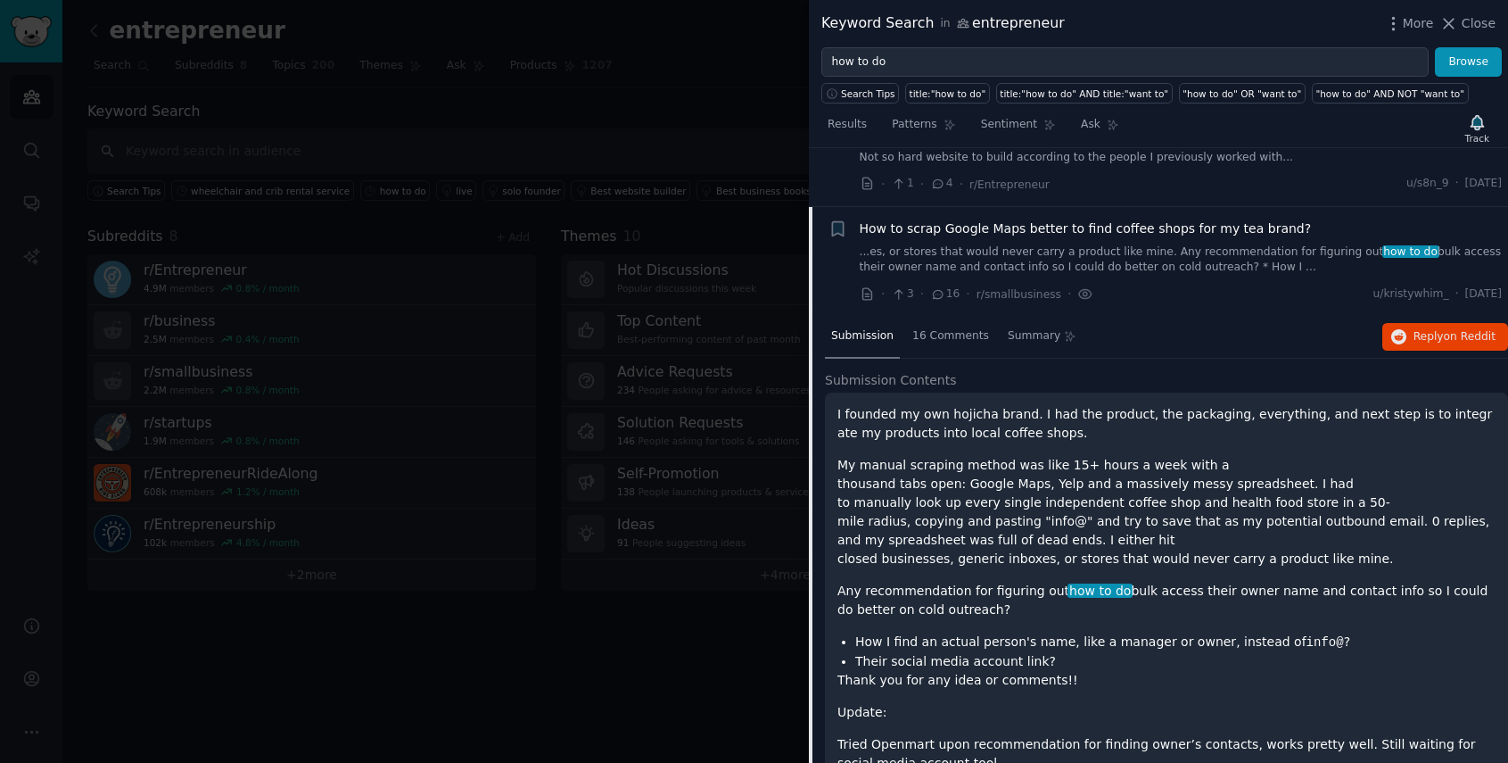
scroll to position [909, 0]
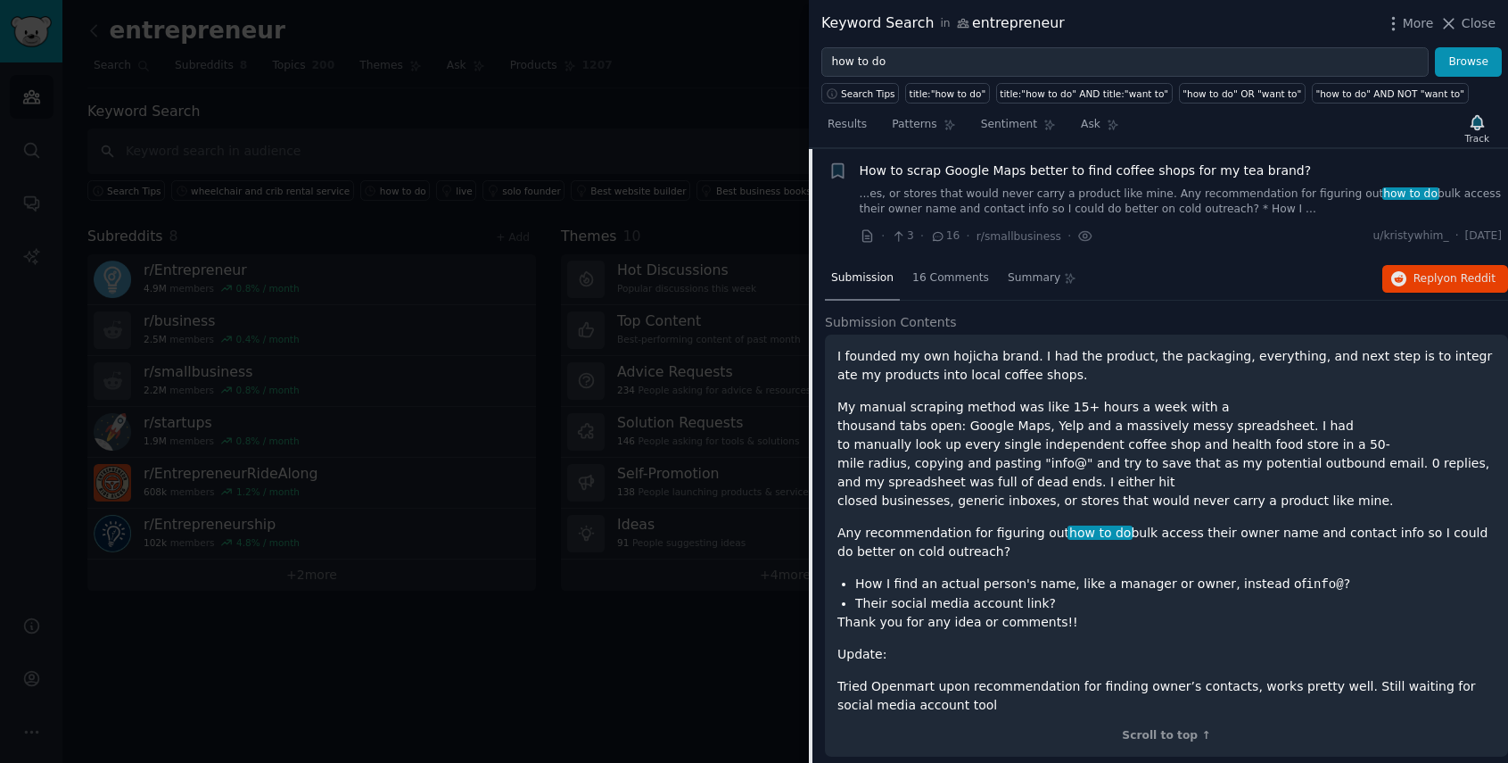
click at [987, 367] on p "I founded my own hojicha brand. I had the product, the packaging, everything, a…" at bounding box center [1167, 365] width 658 height 37
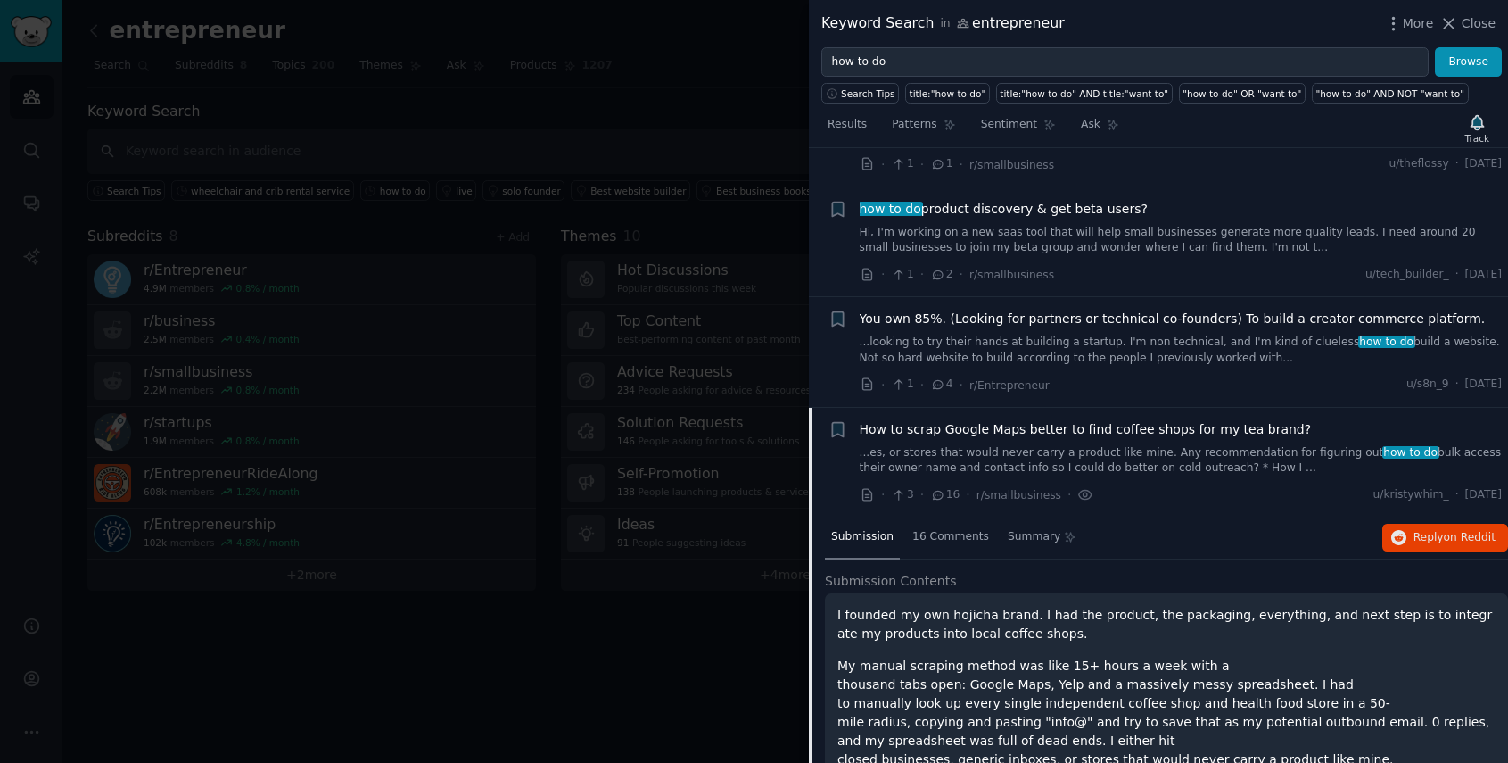
scroll to position [811, 0]
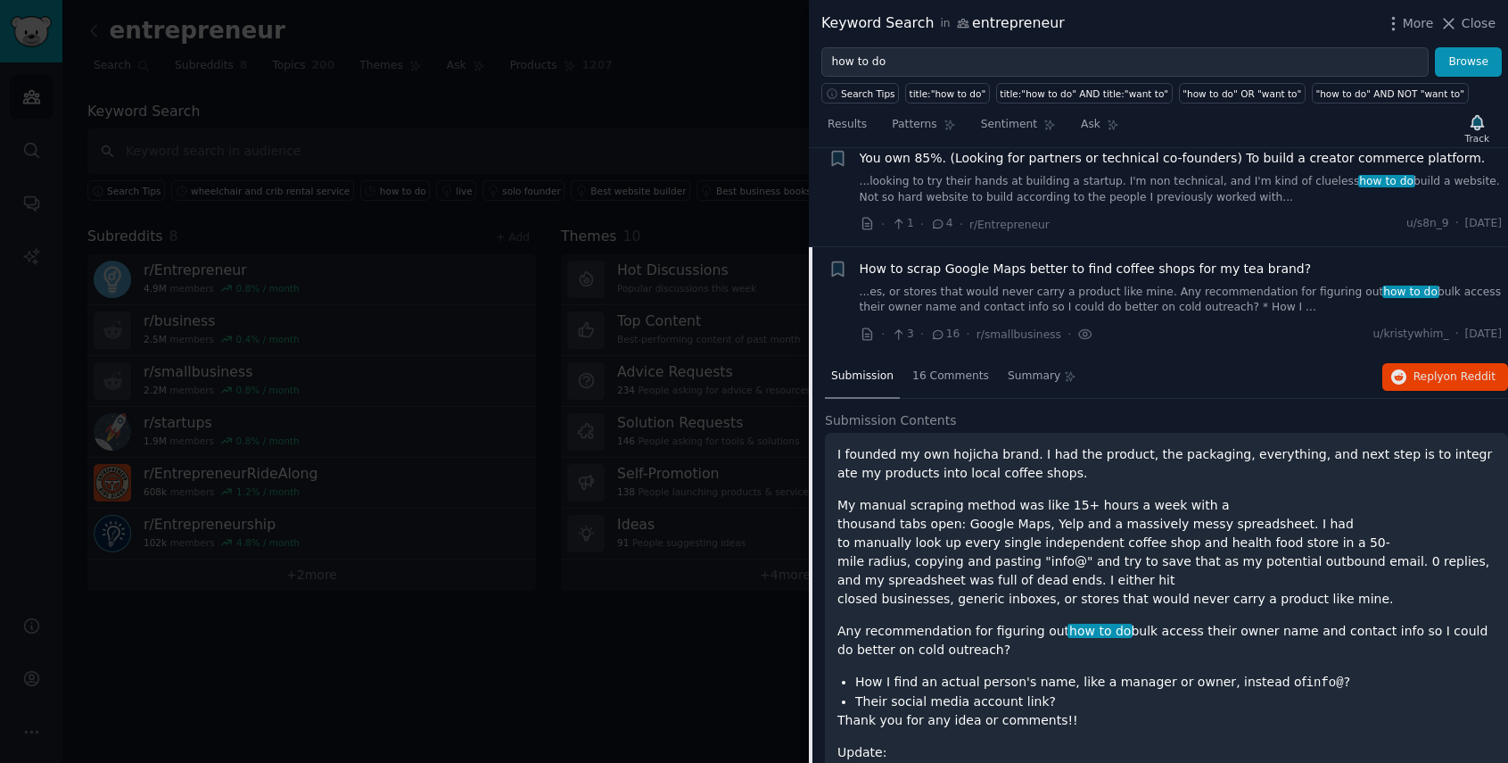
click at [850, 374] on span "Submission" at bounding box center [862, 376] width 62 height 16
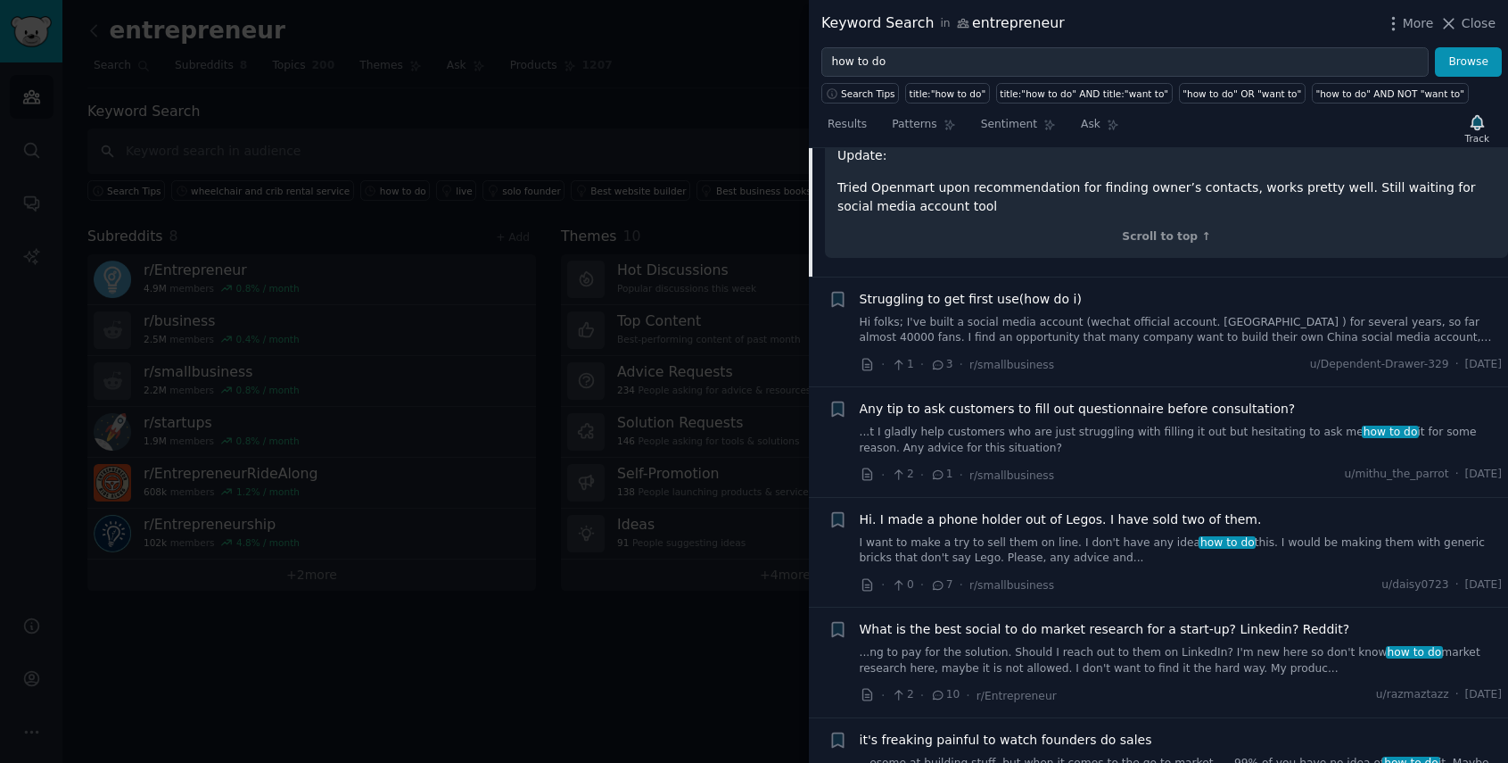
scroll to position [1416, 0]
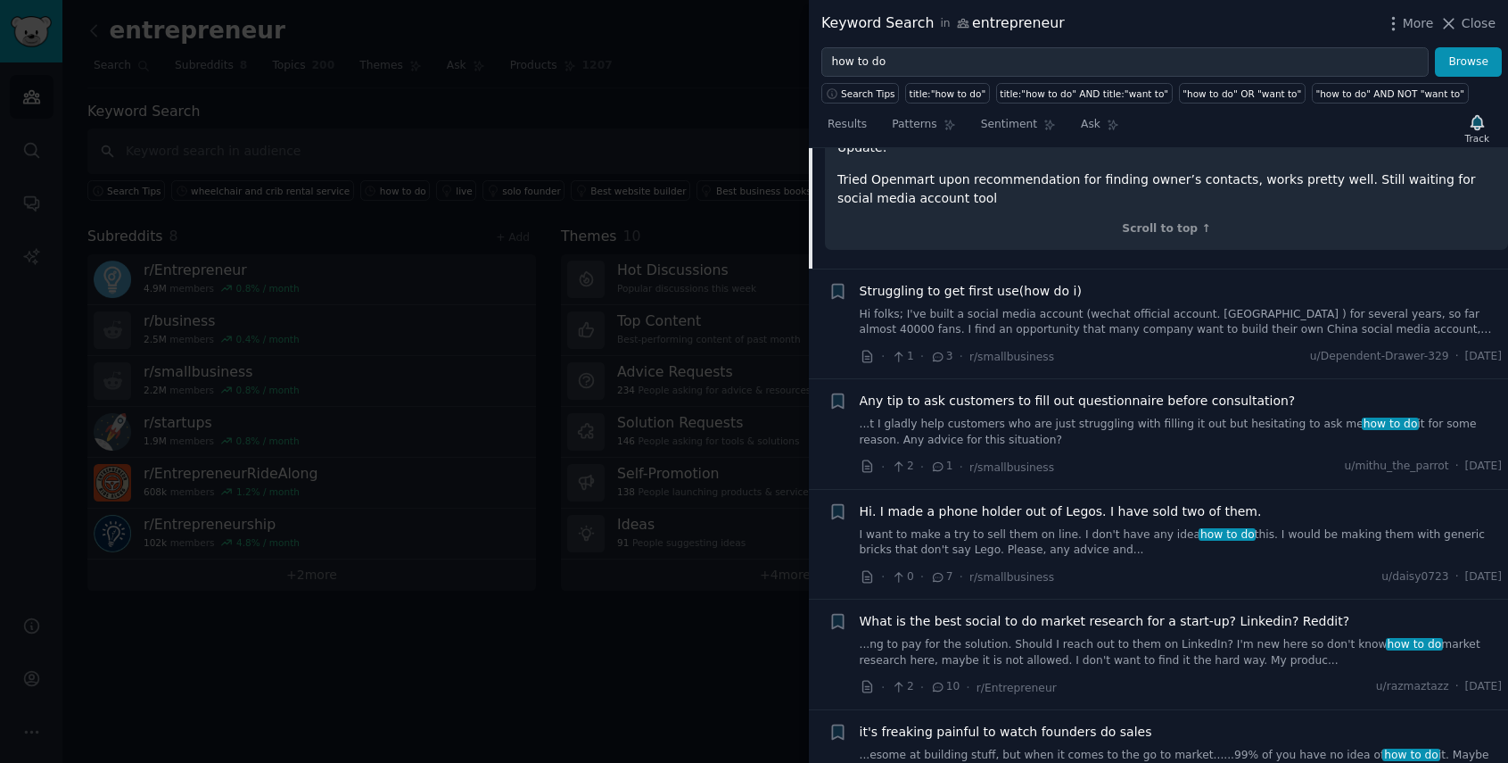
click at [1115, 428] on link "...t I gladly help customers who are just struggling with filling it out but he…" at bounding box center [1181, 432] width 643 height 31
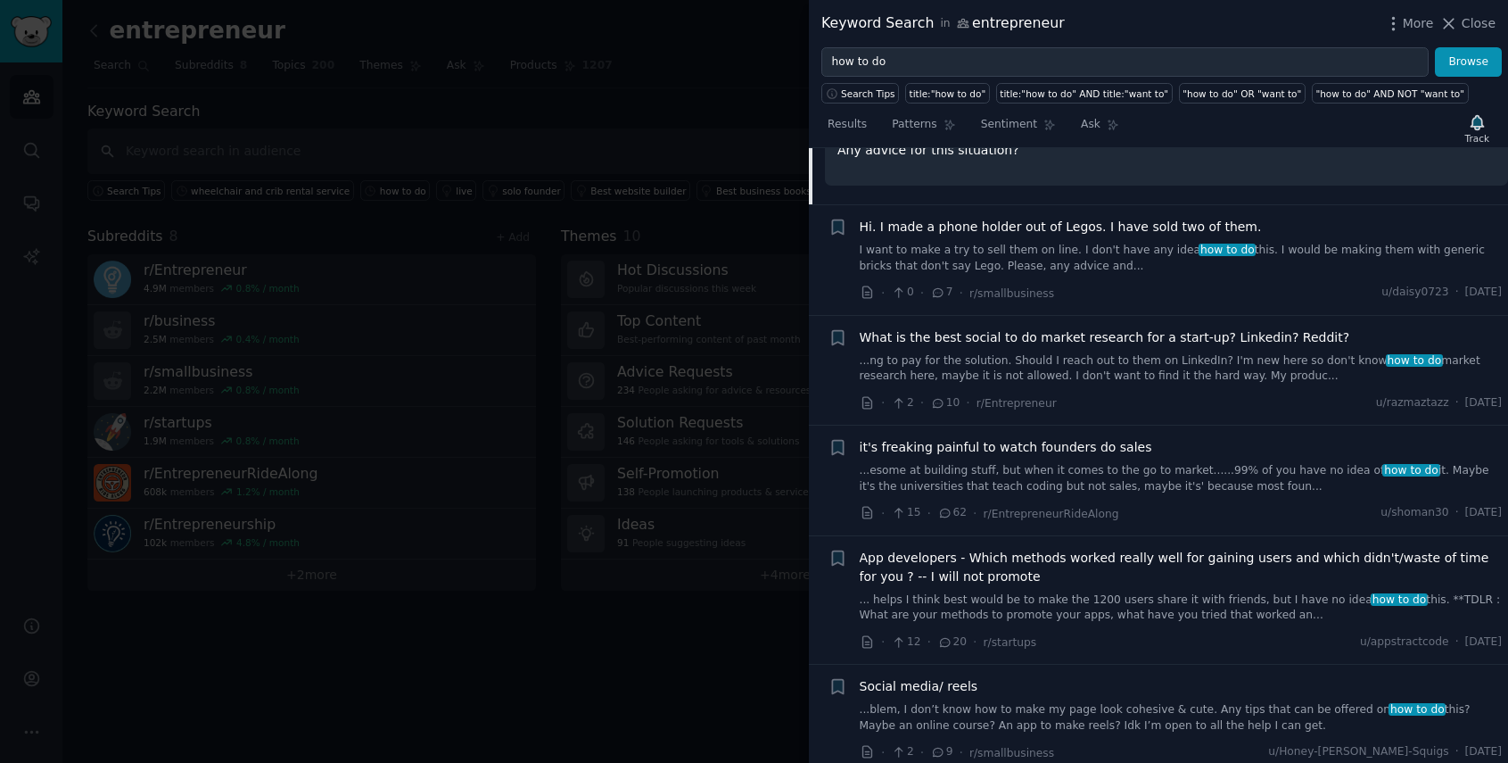
scroll to position [1475, 0]
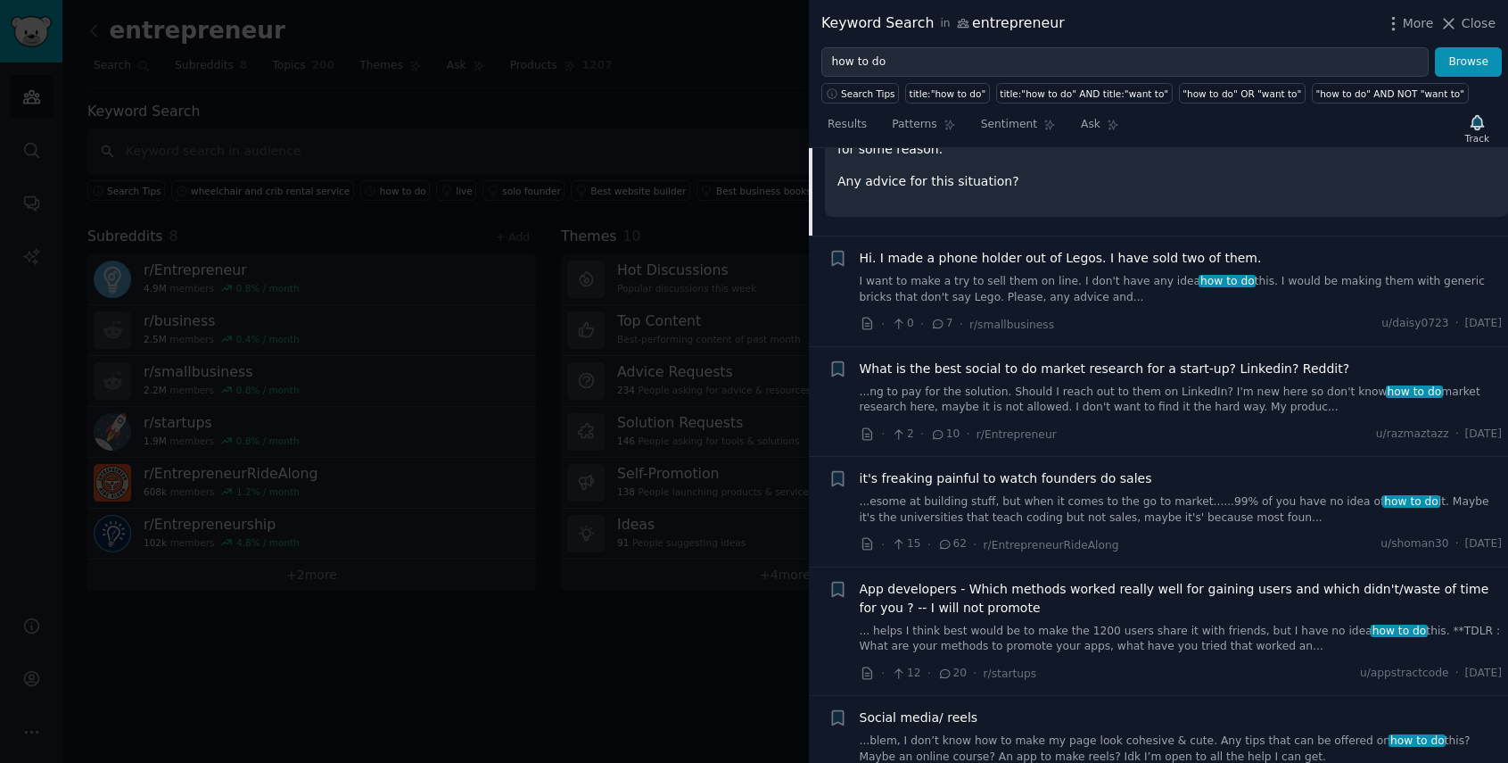
click at [1208, 384] on link "...ng to pay for the solution. Should I reach out to them on LinkedIn? I'm new …" at bounding box center [1181, 399] width 643 height 31
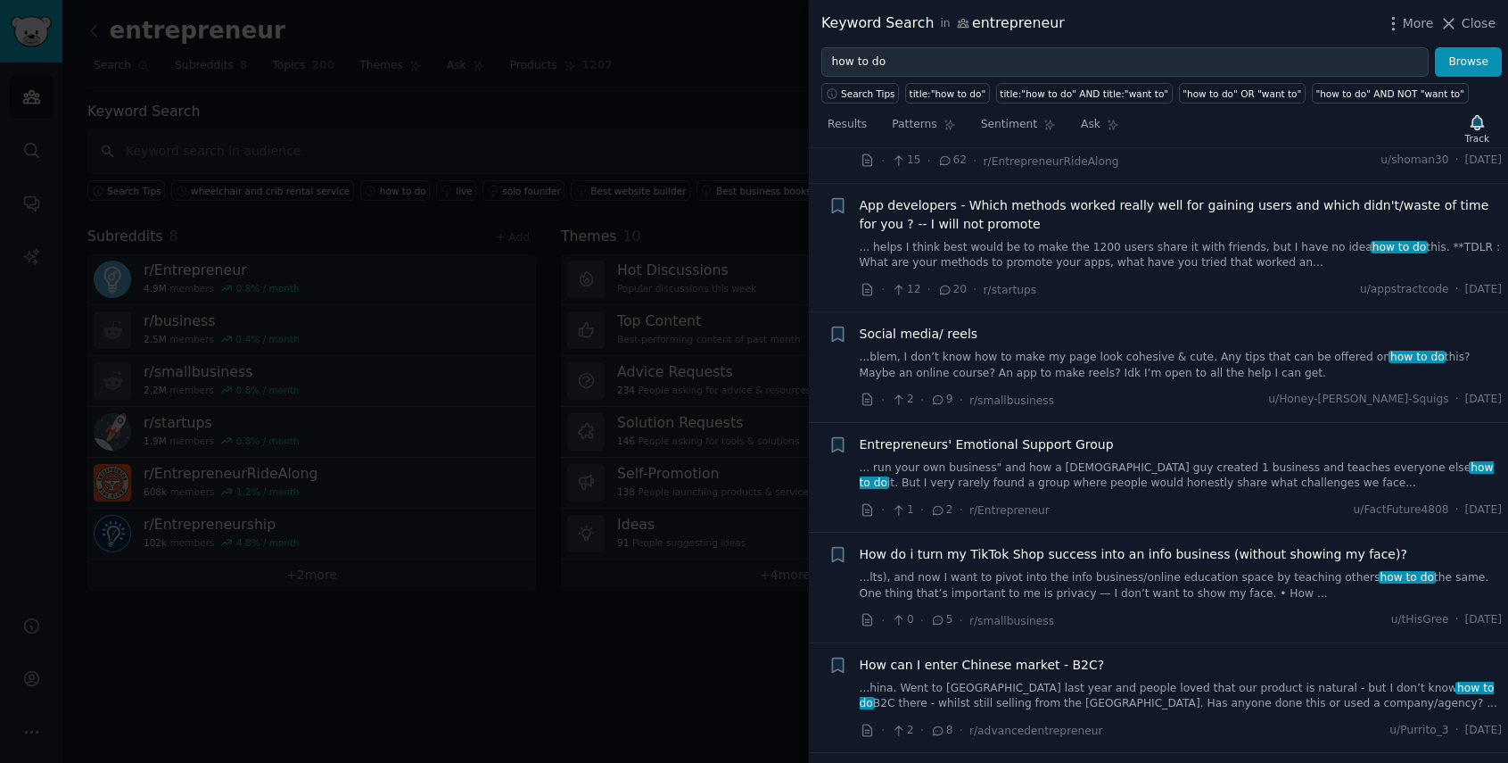
scroll to position [1839, 0]
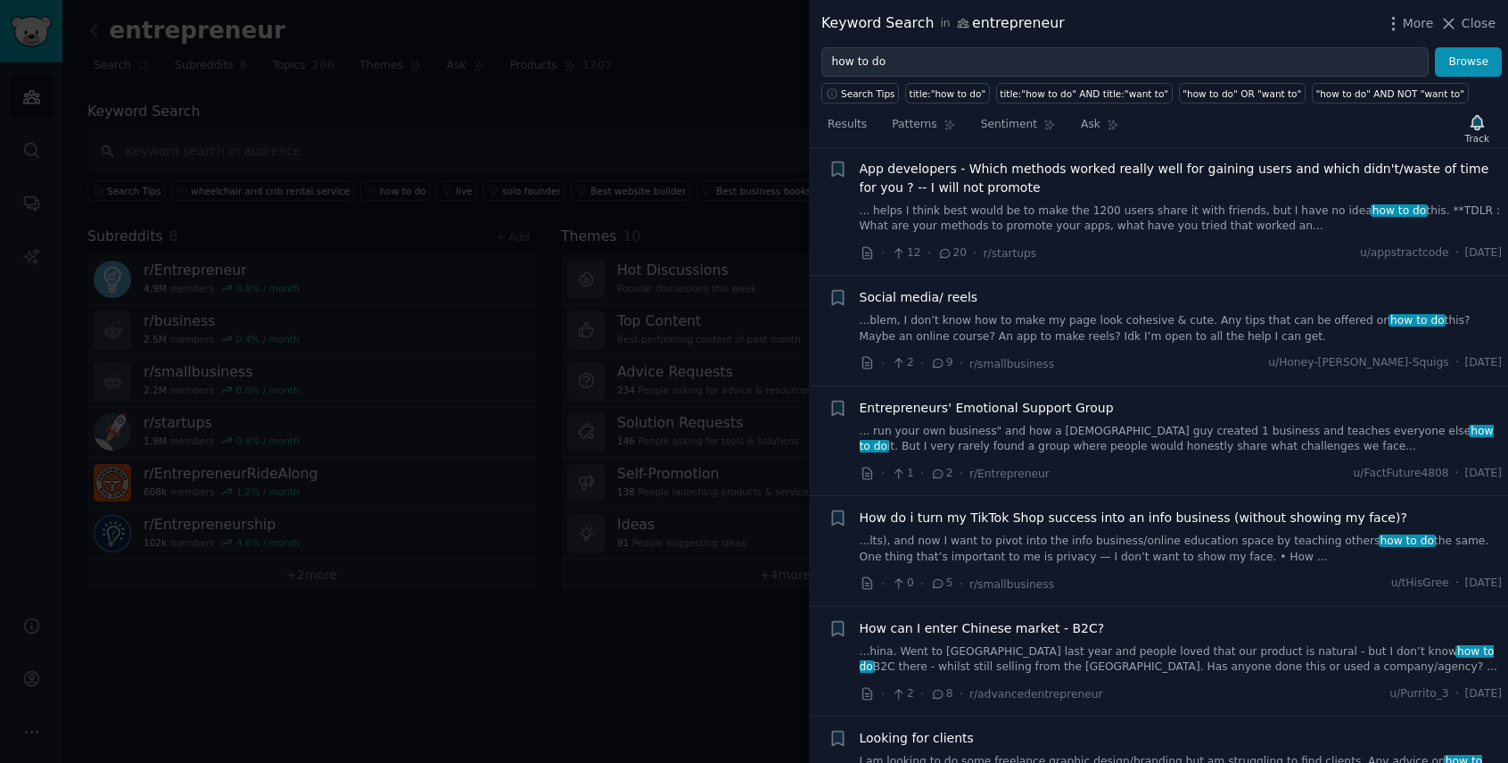
click at [1045, 430] on link "... run your own business" and how a [DEMOGRAPHIC_DATA] guy created 1 business …" at bounding box center [1181, 439] width 643 height 31
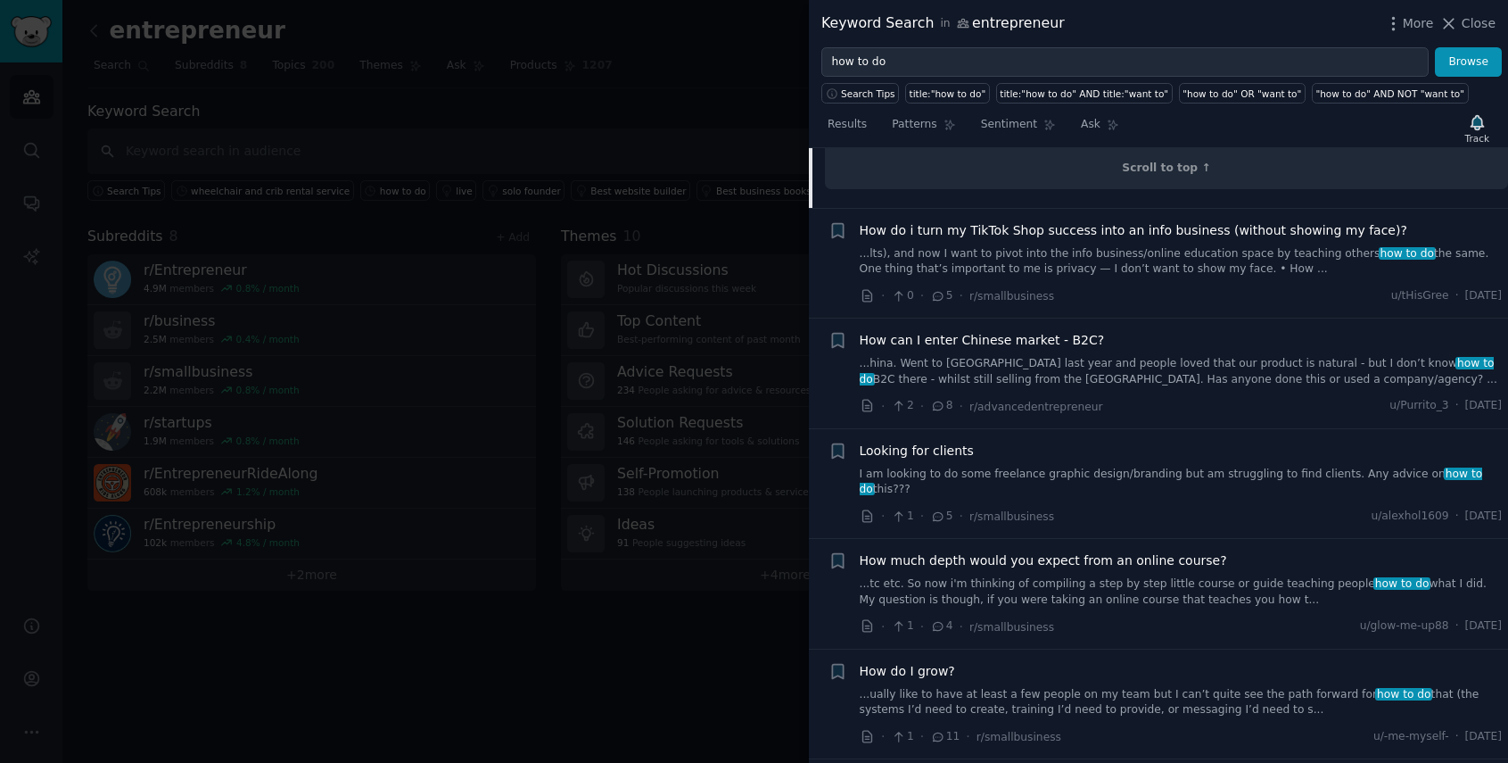
scroll to position [2303, 0]
click at [1118, 366] on link "...hina. Went to [GEOGRAPHIC_DATA] last year and people loved that our product …" at bounding box center [1181, 368] width 643 height 31
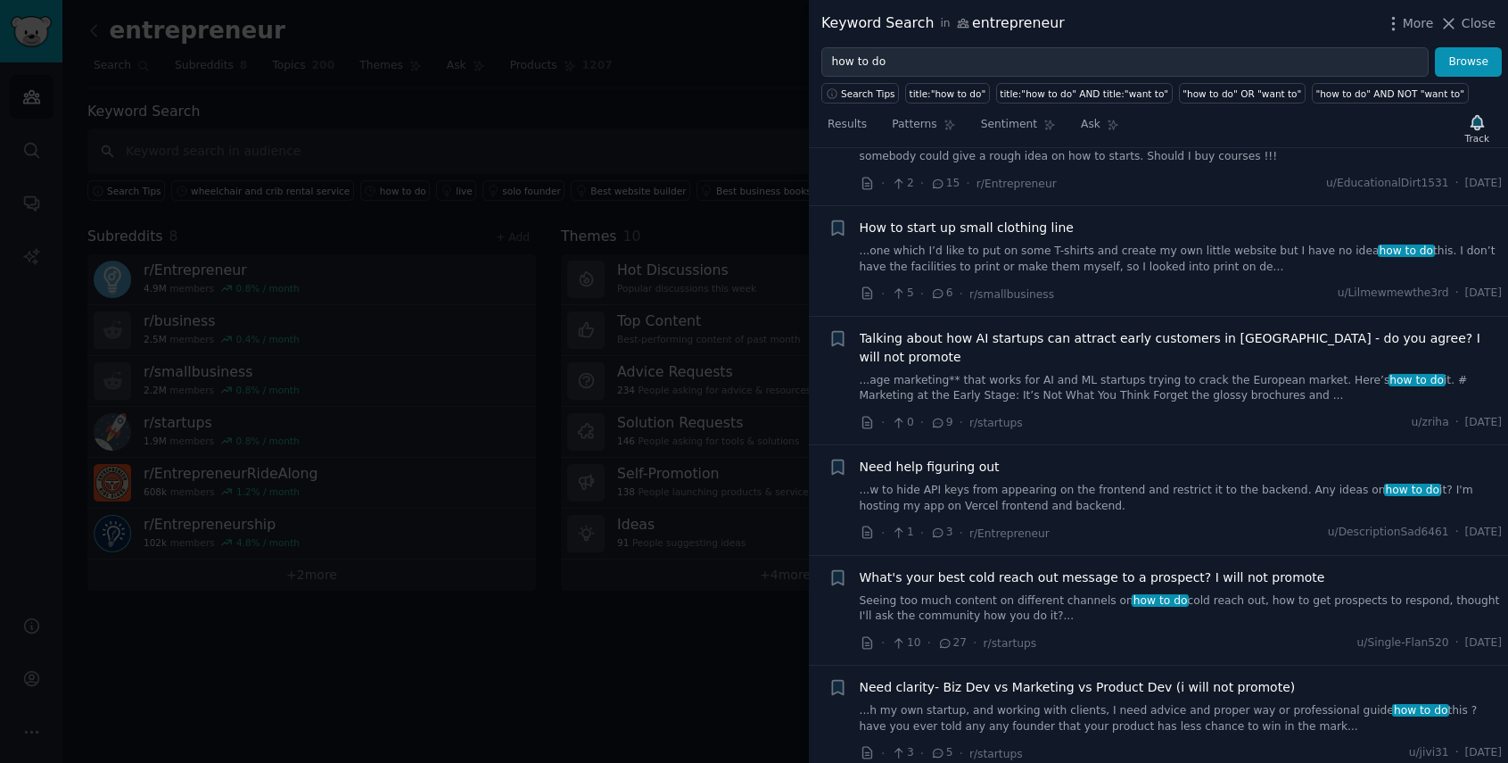
scroll to position [3018, 0]
click at [633, 587] on div at bounding box center [754, 381] width 1508 height 763
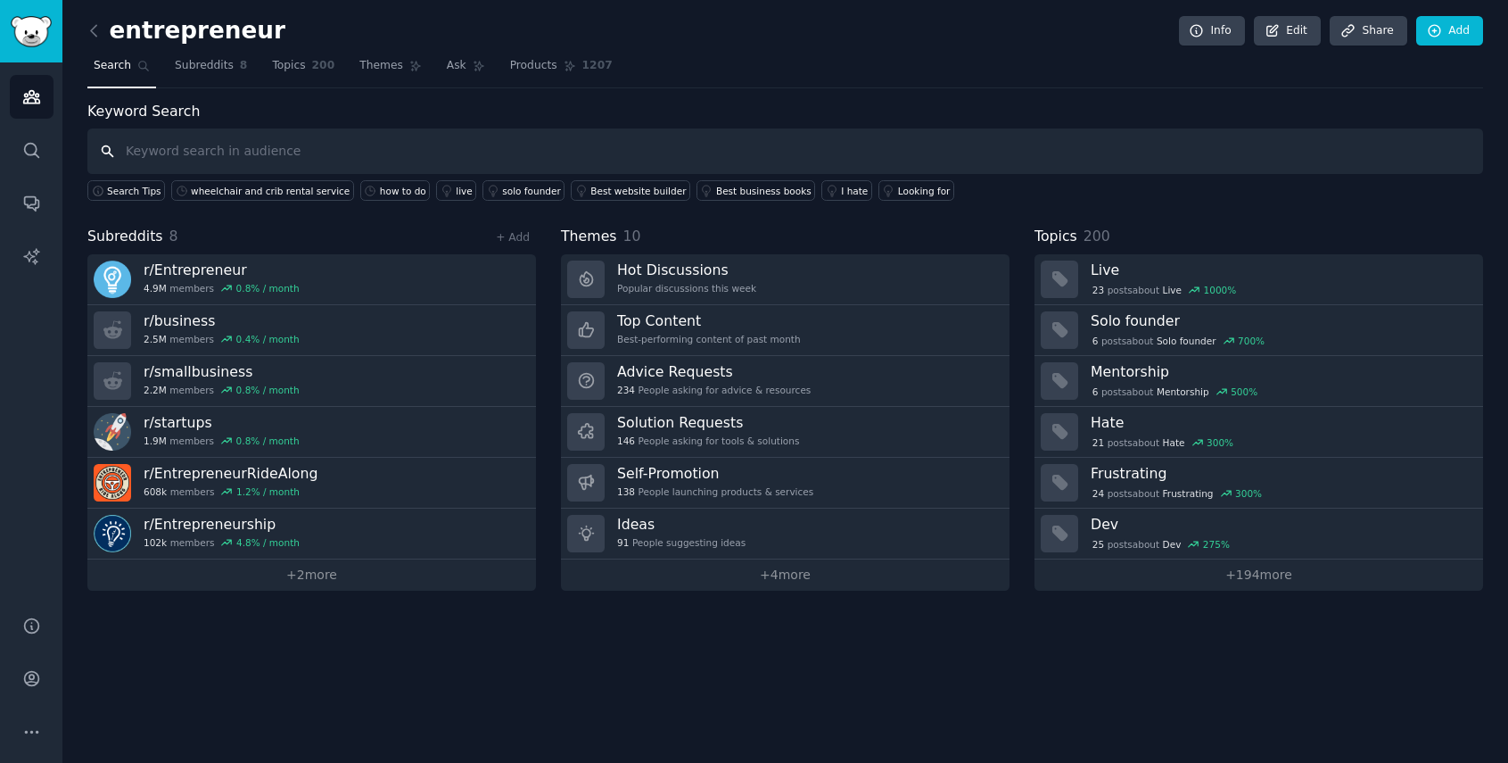
click at [219, 141] on input "text" at bounding box center [785, 150] width 1396 height 45
type input "tool"
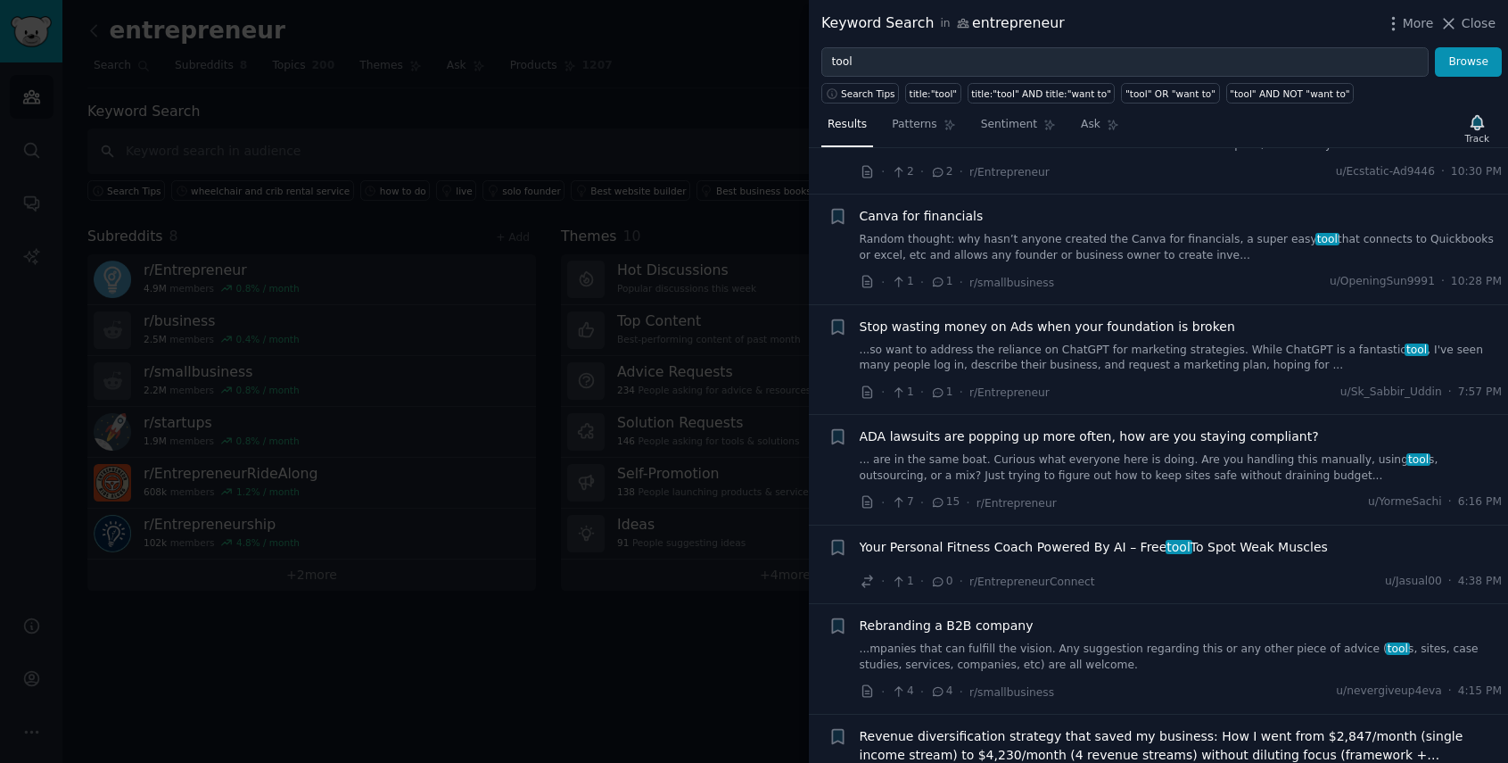
scroll to position [105, 0]
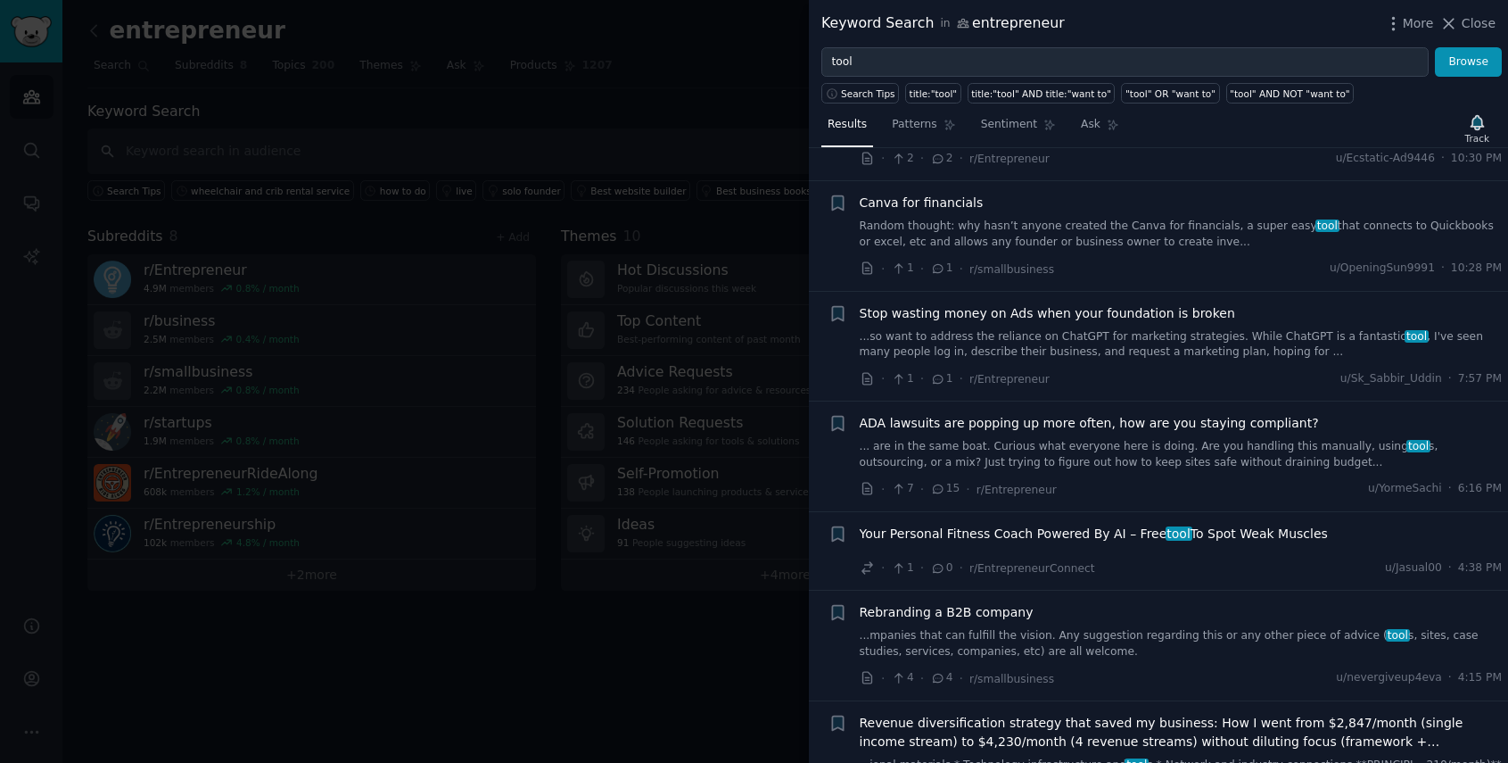
click at [1142, 321] on span "Stop wasting money on Ads when your foundation is broken" at bounding box center [1048, 313] width 376 height 19
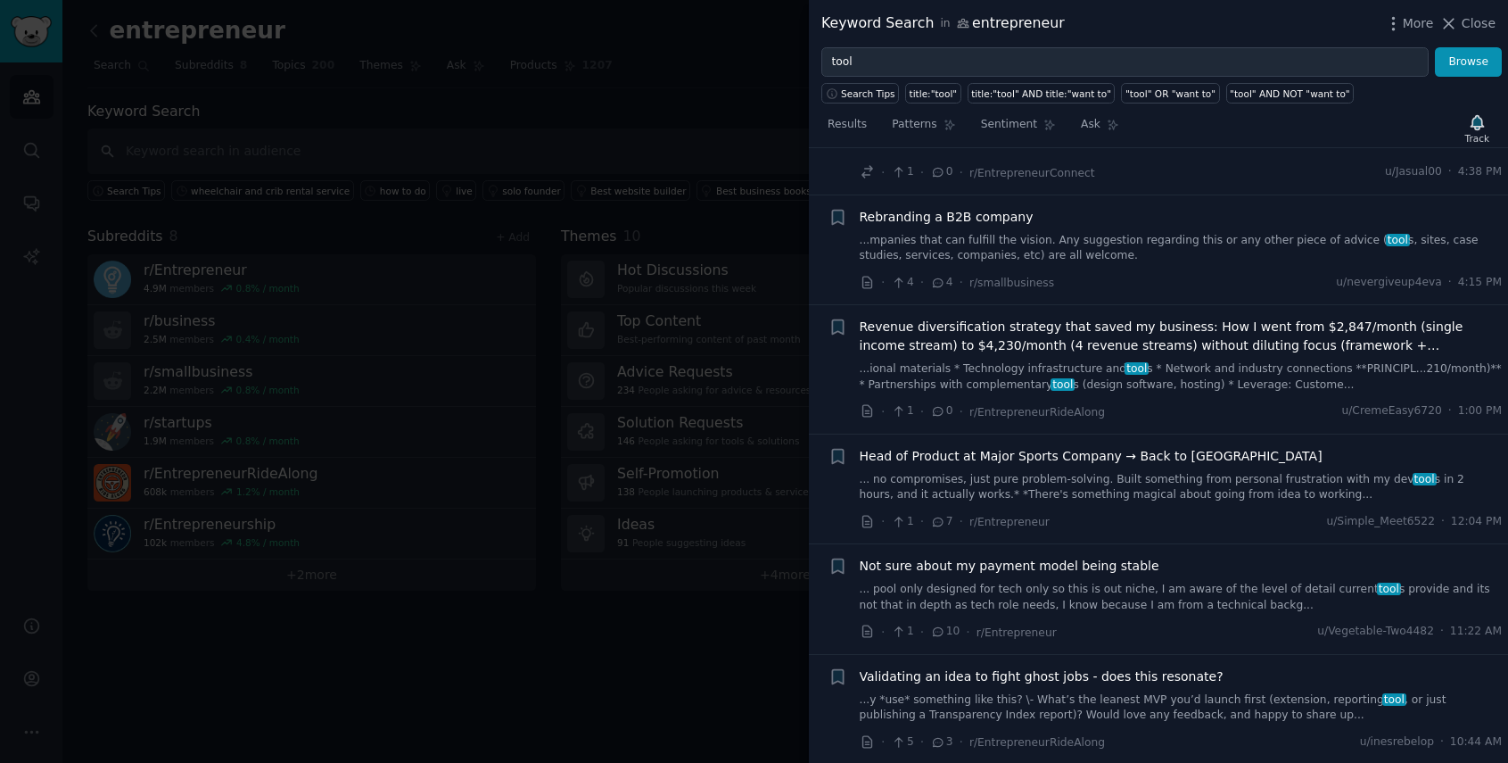
scroll to position [1042, 0]
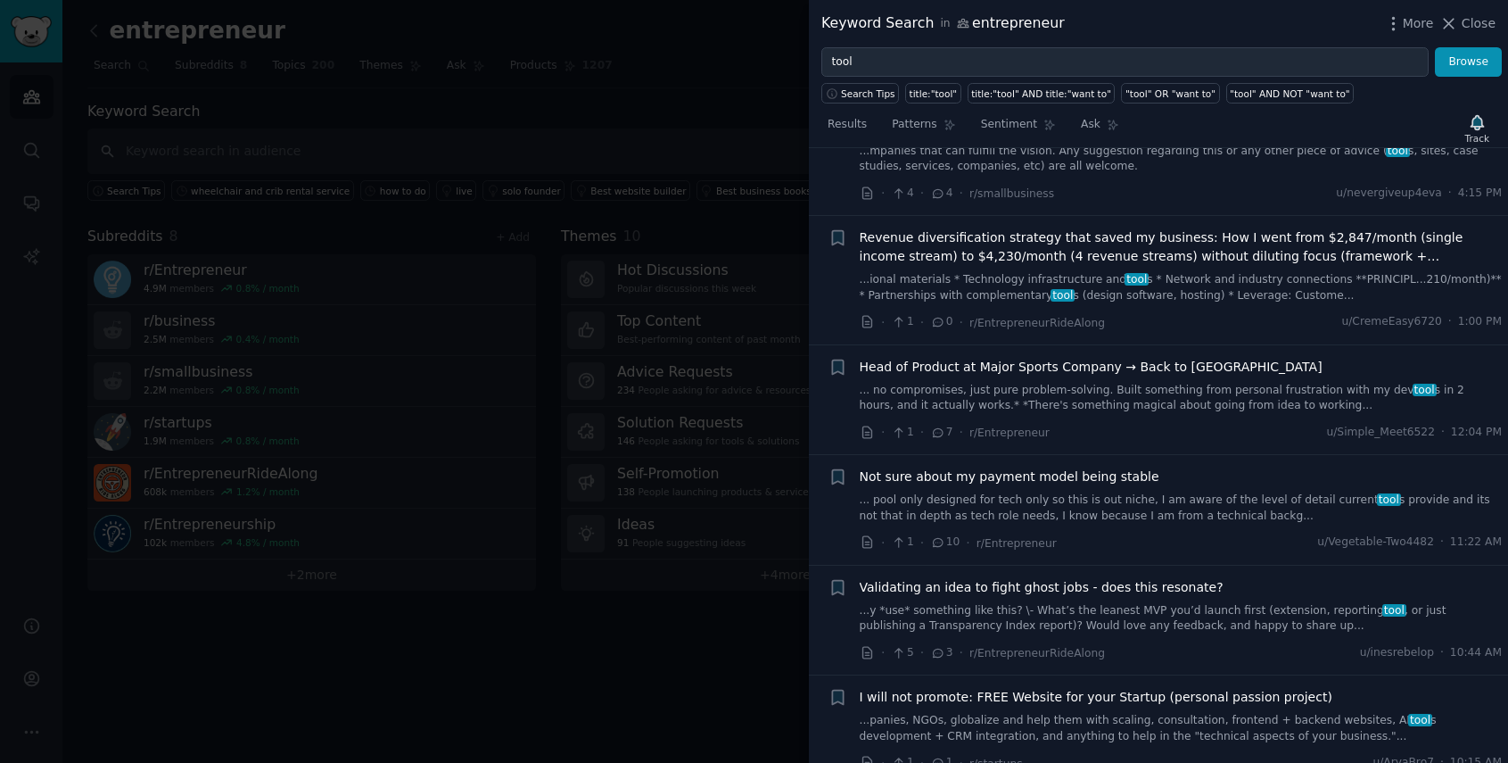
click at [1128, 358] on div "Head of Product at Major Sports Company → Back to [GEOGRAPHIC_DATA] ... no comp…" at bounding box center [1181, 386] width 643 height 56
click at [1137, 358] on span "Head of Product at Major Sports Company → Back to [GEOGRAPHIC_DATA]" at bounding box center [1091, 367] width 463 height 19
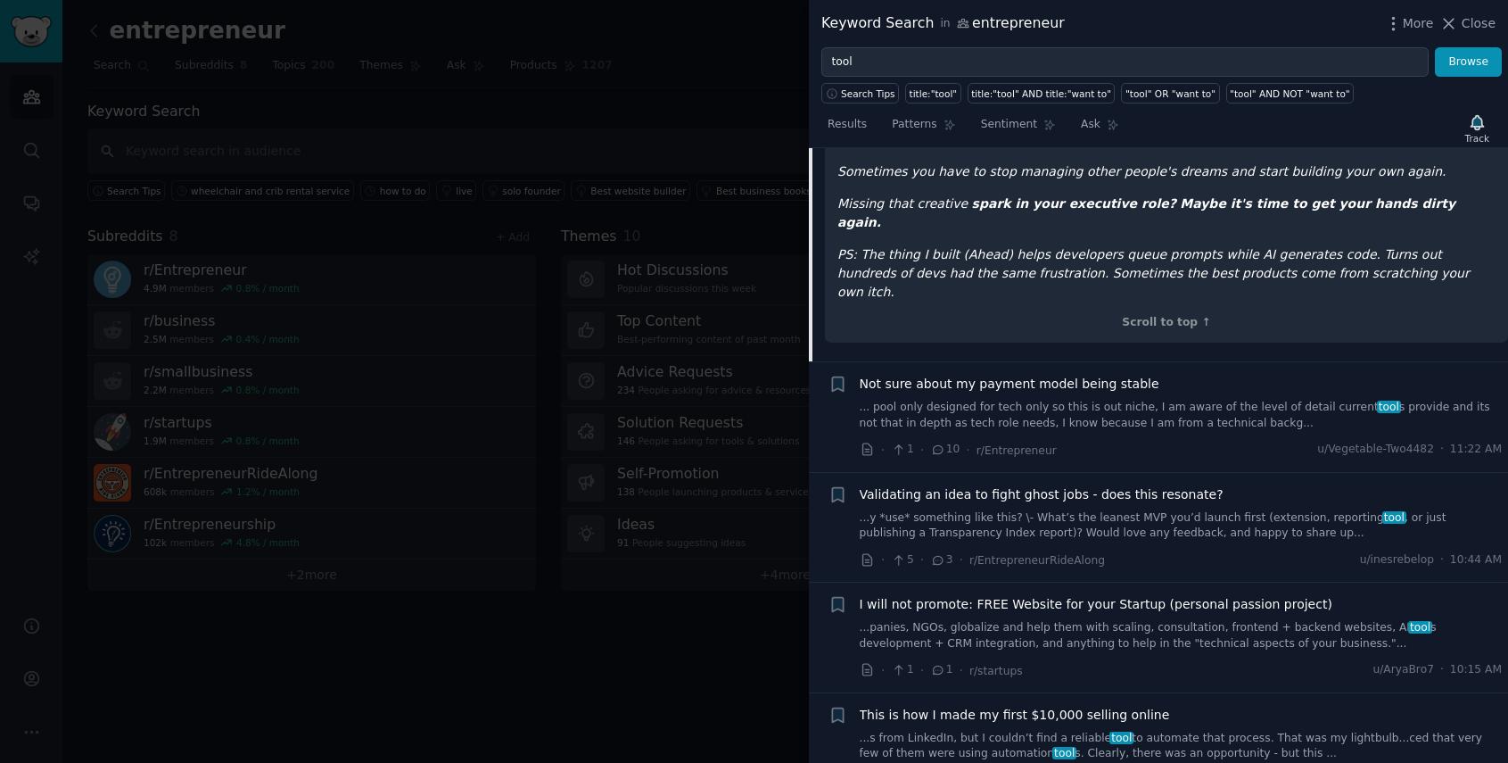
scroll to position [1329, 0]
click at [1054, 373] on span "Not sure about my payment model being stable" at bounding box center [1010, 382] width 300 height 19
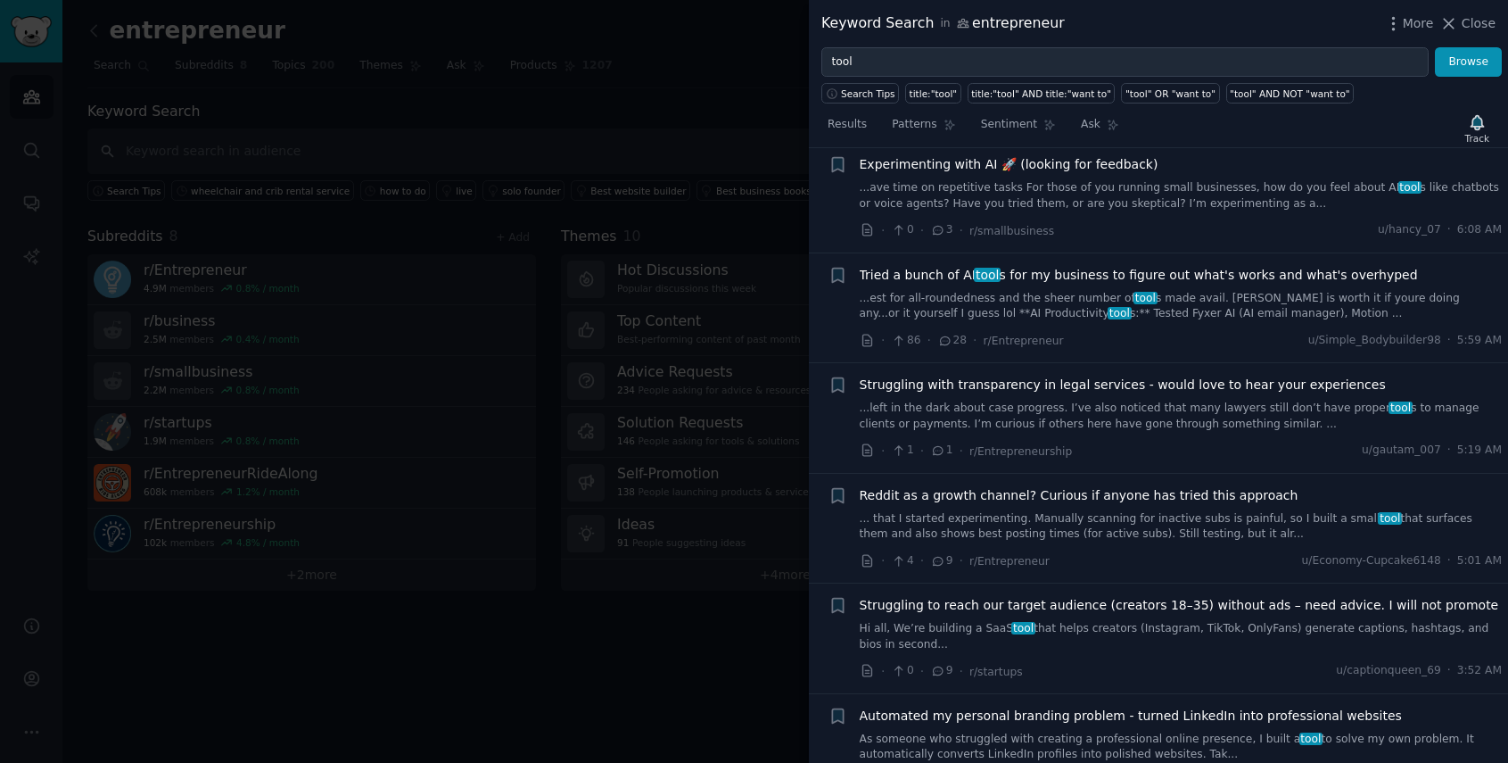
scroll to position [2198, 0]
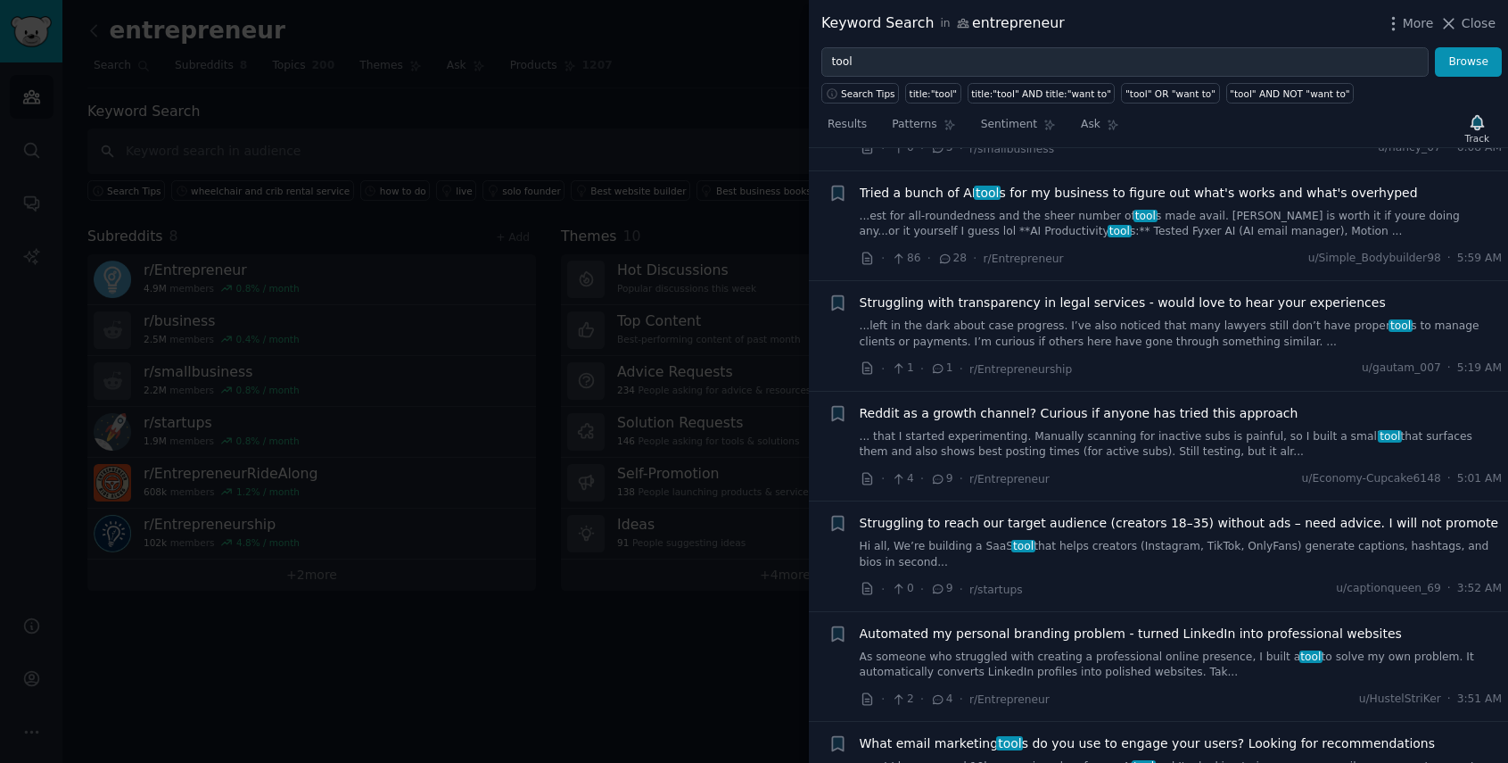
click at [701, 582] on div at bounding box center [754, 381] width 1508 height 763
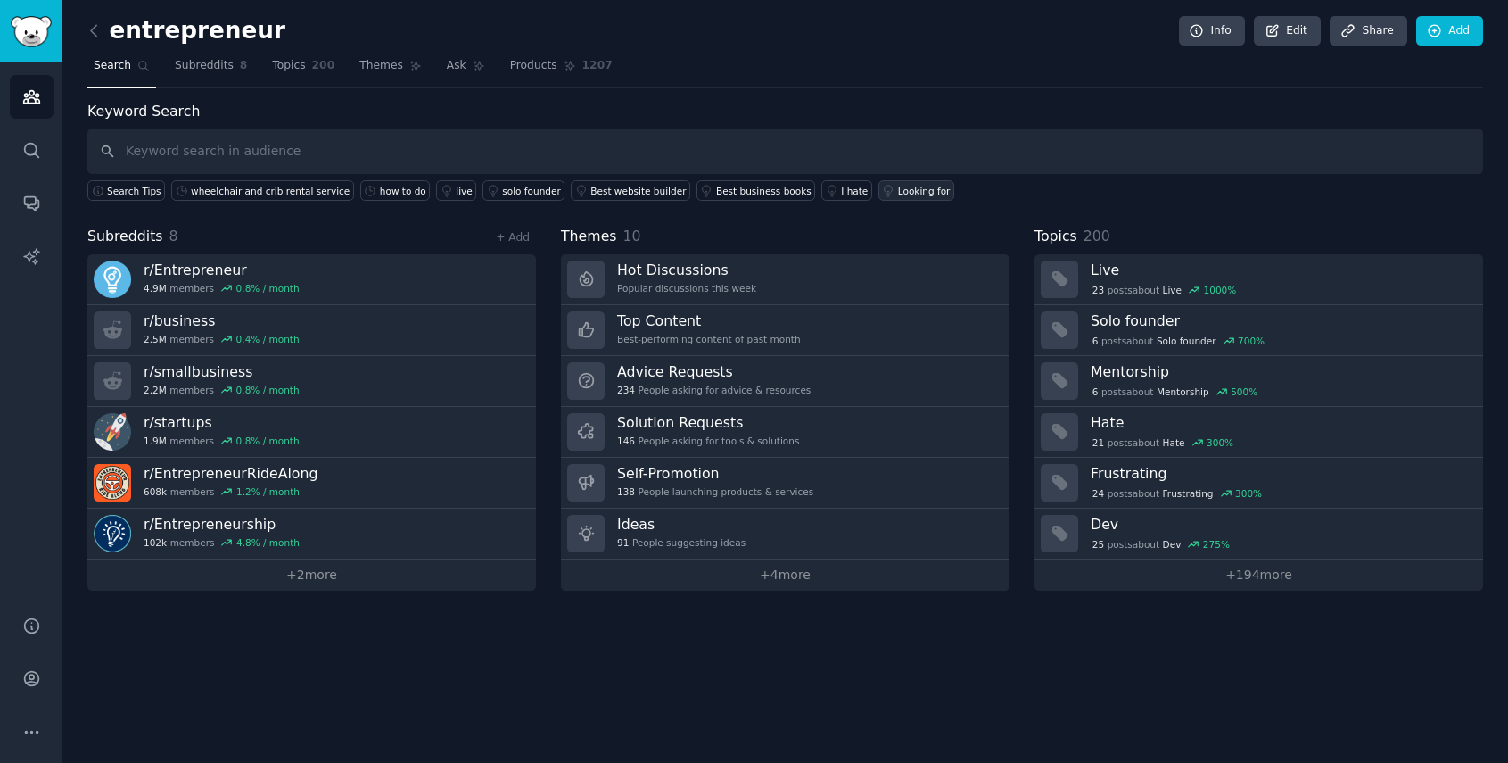
click at [879, 183] on link "Looking for" at bounding box center [917, 190] width 76 height 21
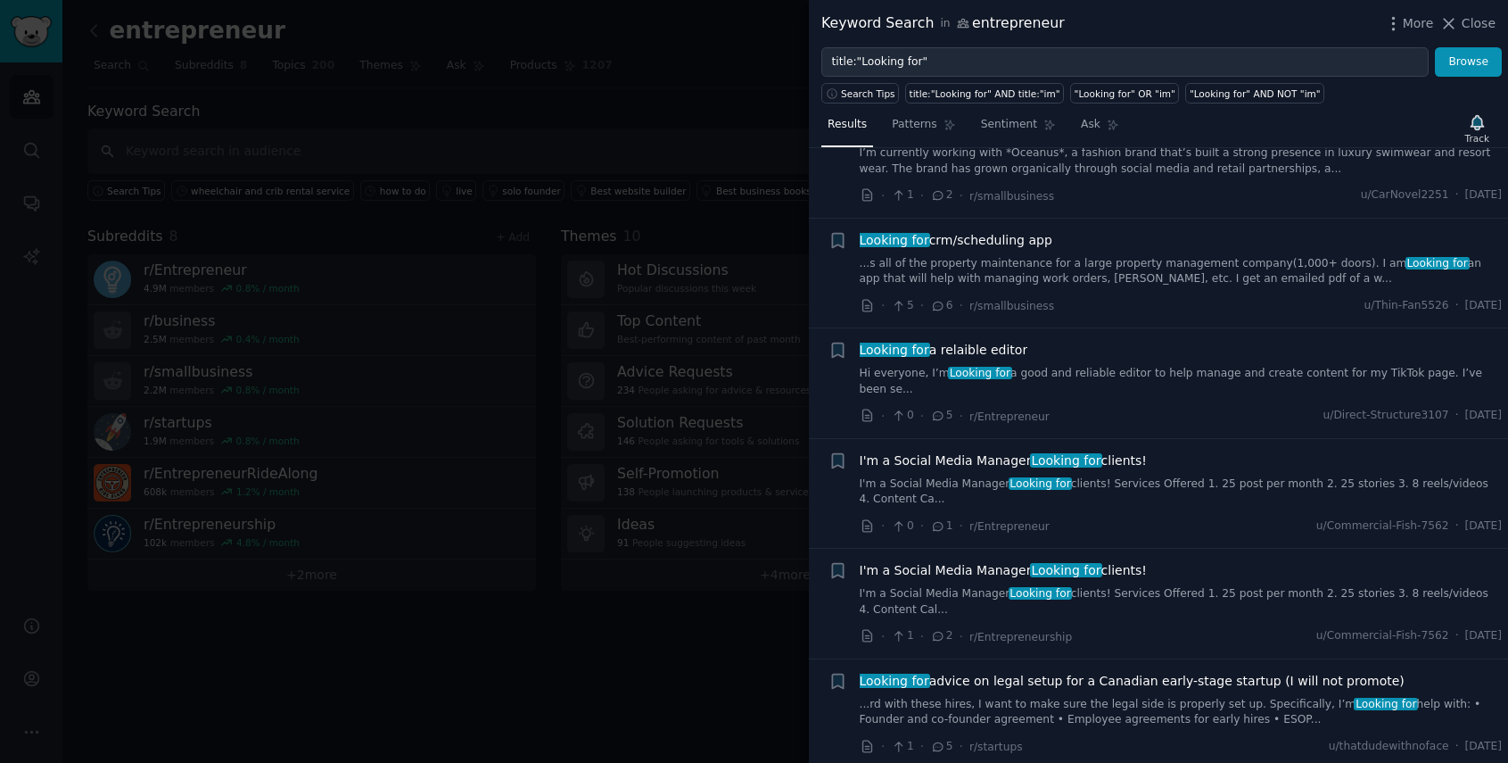
scroll to position [1659, 0]
click at [1087, 255] on link "...s all of the property maintenance for a large property management company(1,…" at bounding box center [1181, 270] width 643 height 31
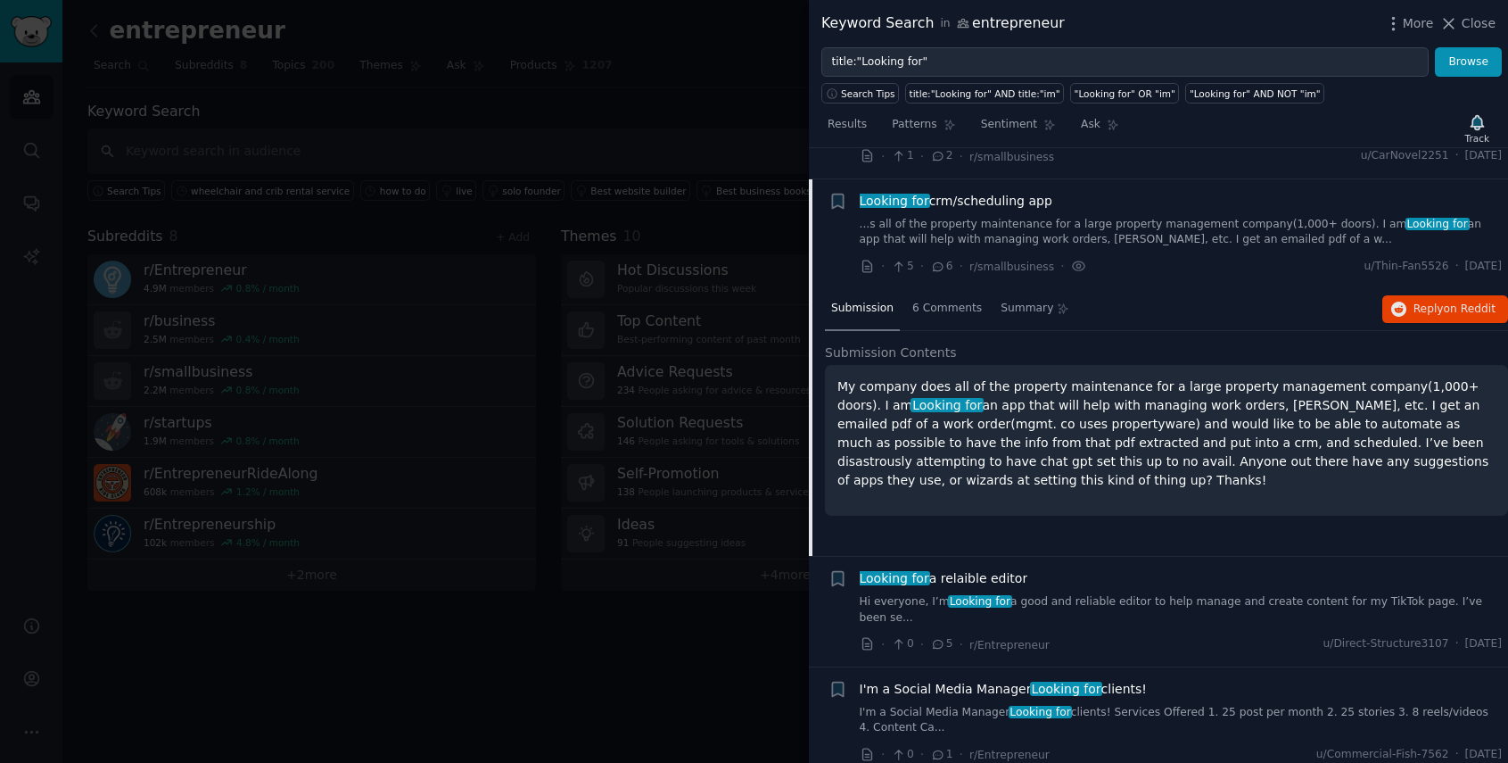
scroll to position [1713, 0]
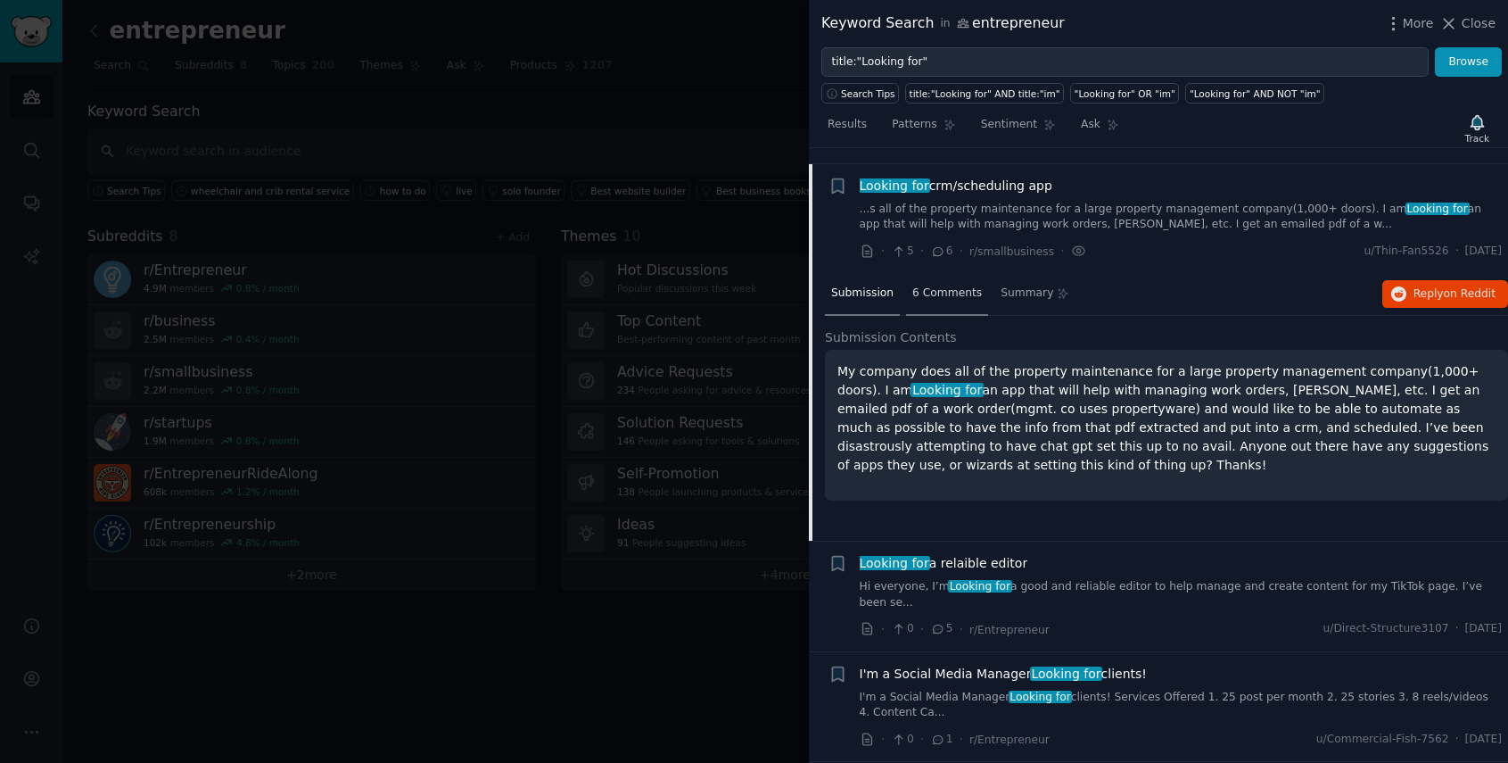
click at [953, 285] on span "6 Comments" at bounding box center [948, 293] width 70 height 16
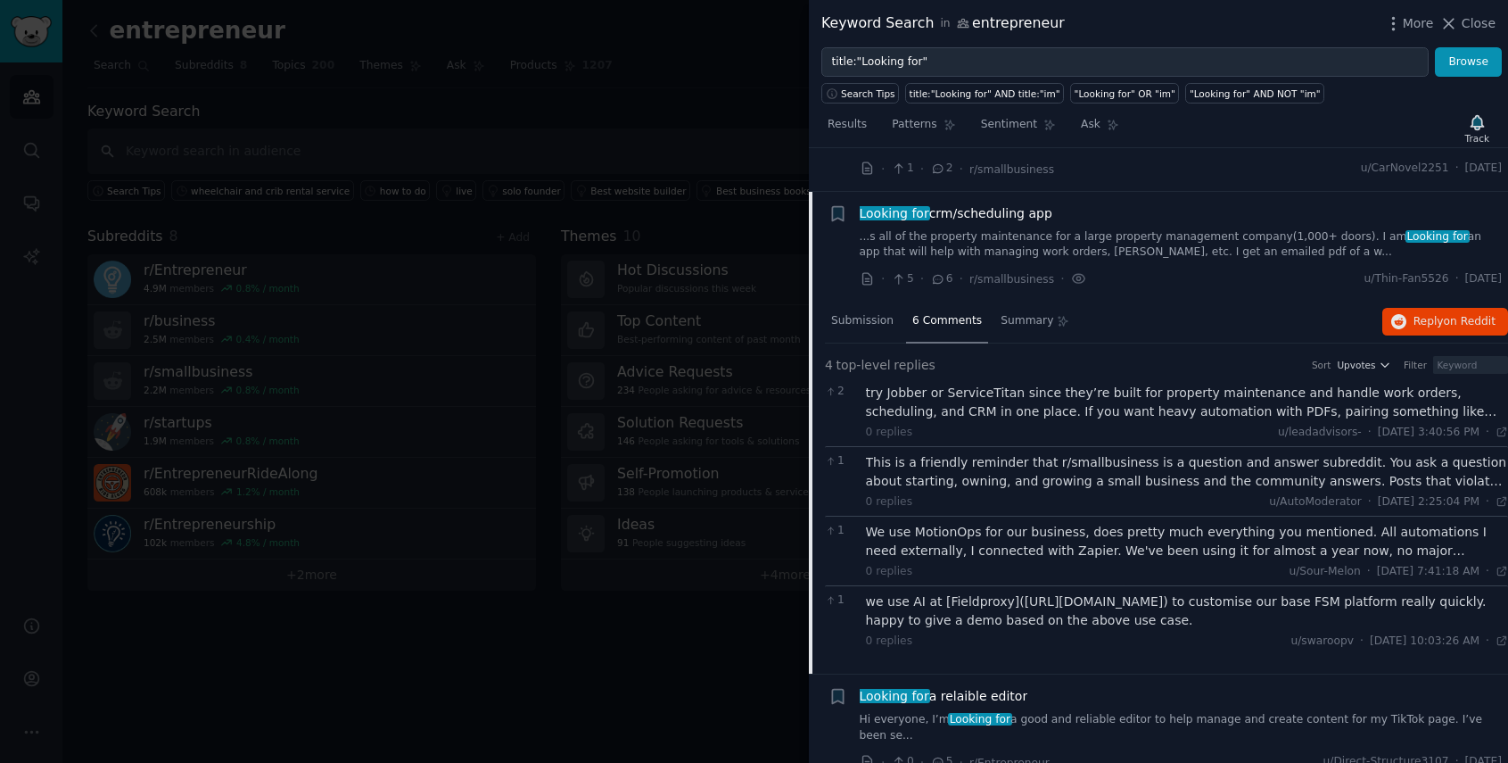
scroll to position [1682, 0]
click at [1292, 232] on link "...s all of the property maintenance for a large property management company(1,…" at bounding box center [1181, 247] width 643 height 31
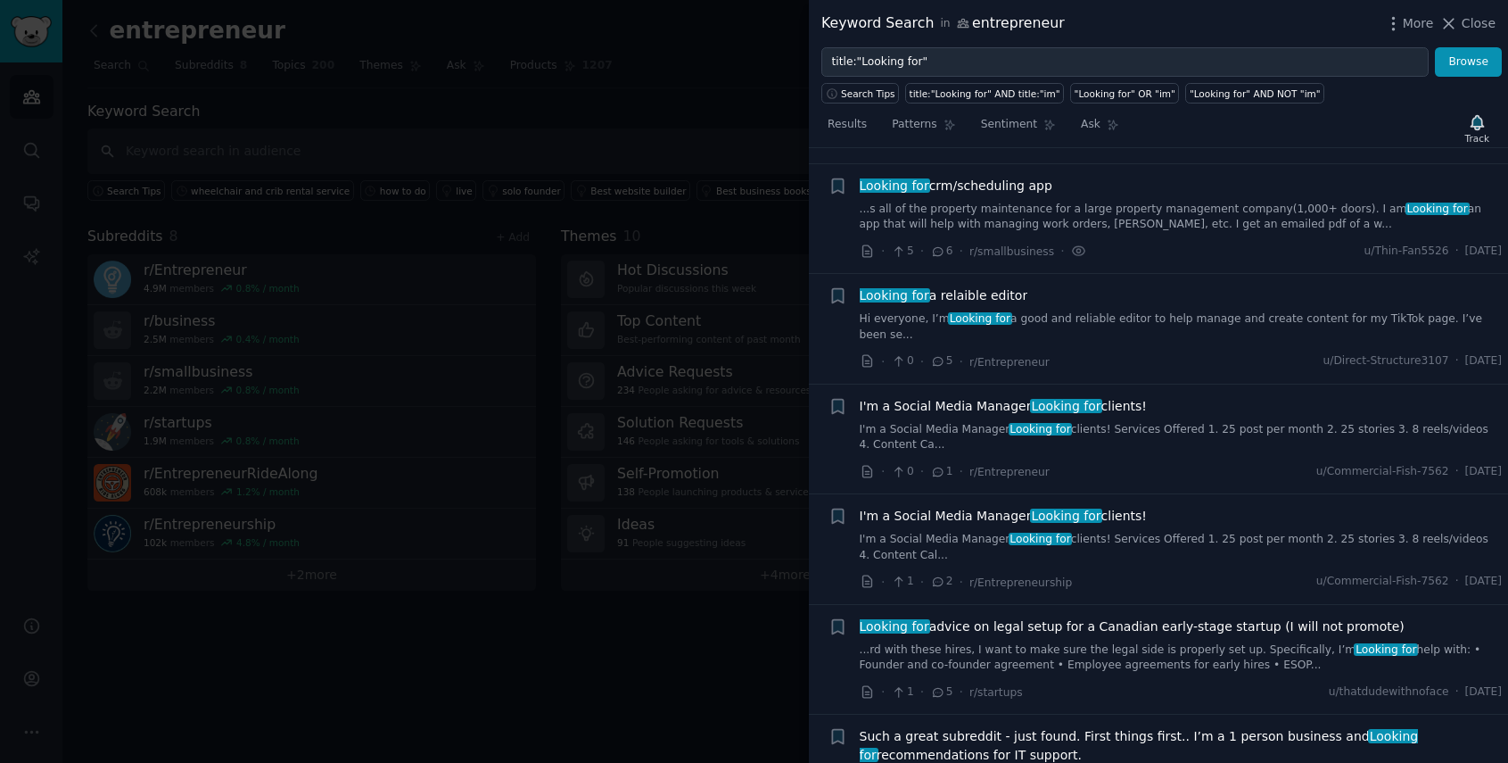
scroll to position [1648, 0]
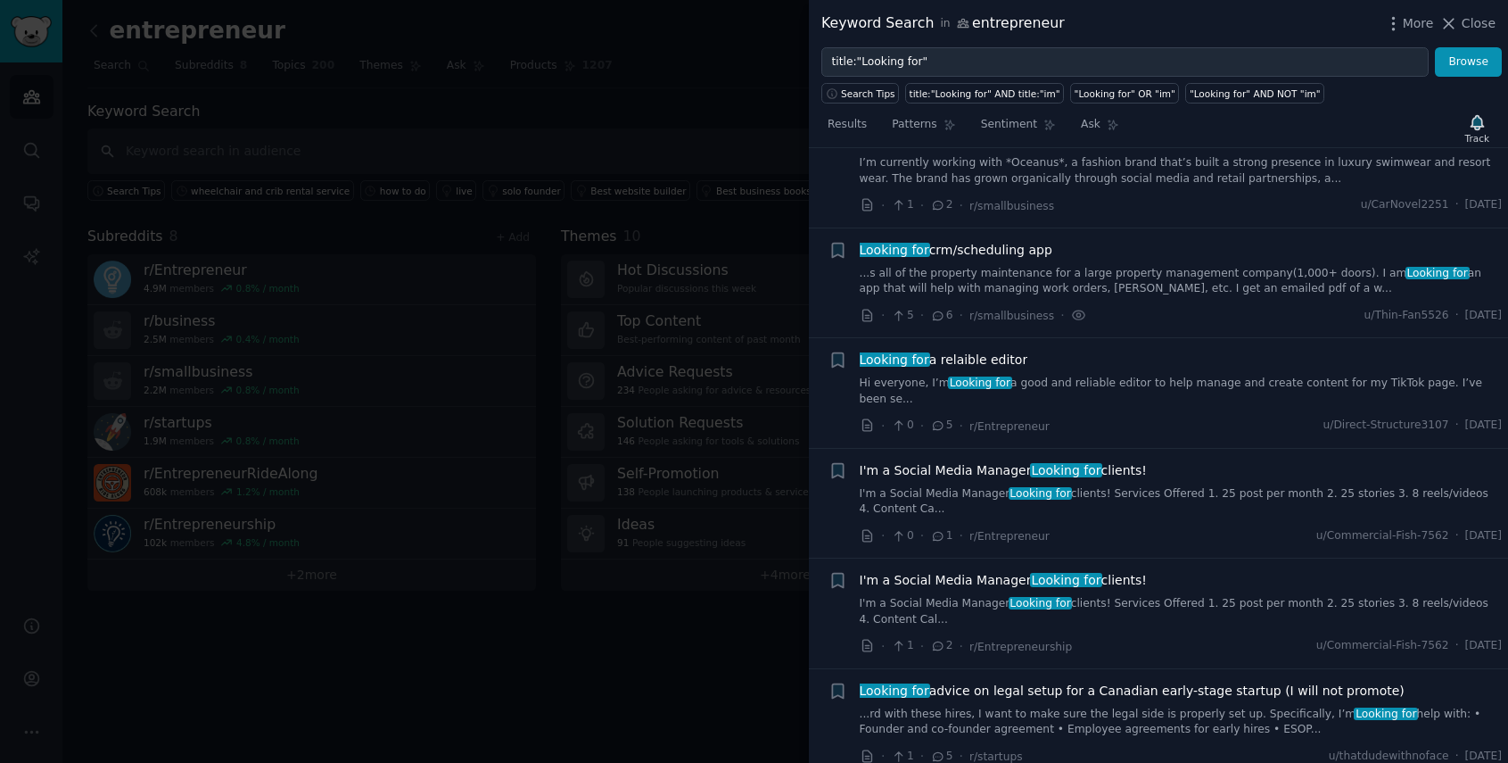
click at [1083, 266] on link "...s all of the property maintenance for a large property management company(1,…" at bounding box center [1181, 281] width 643 height 31
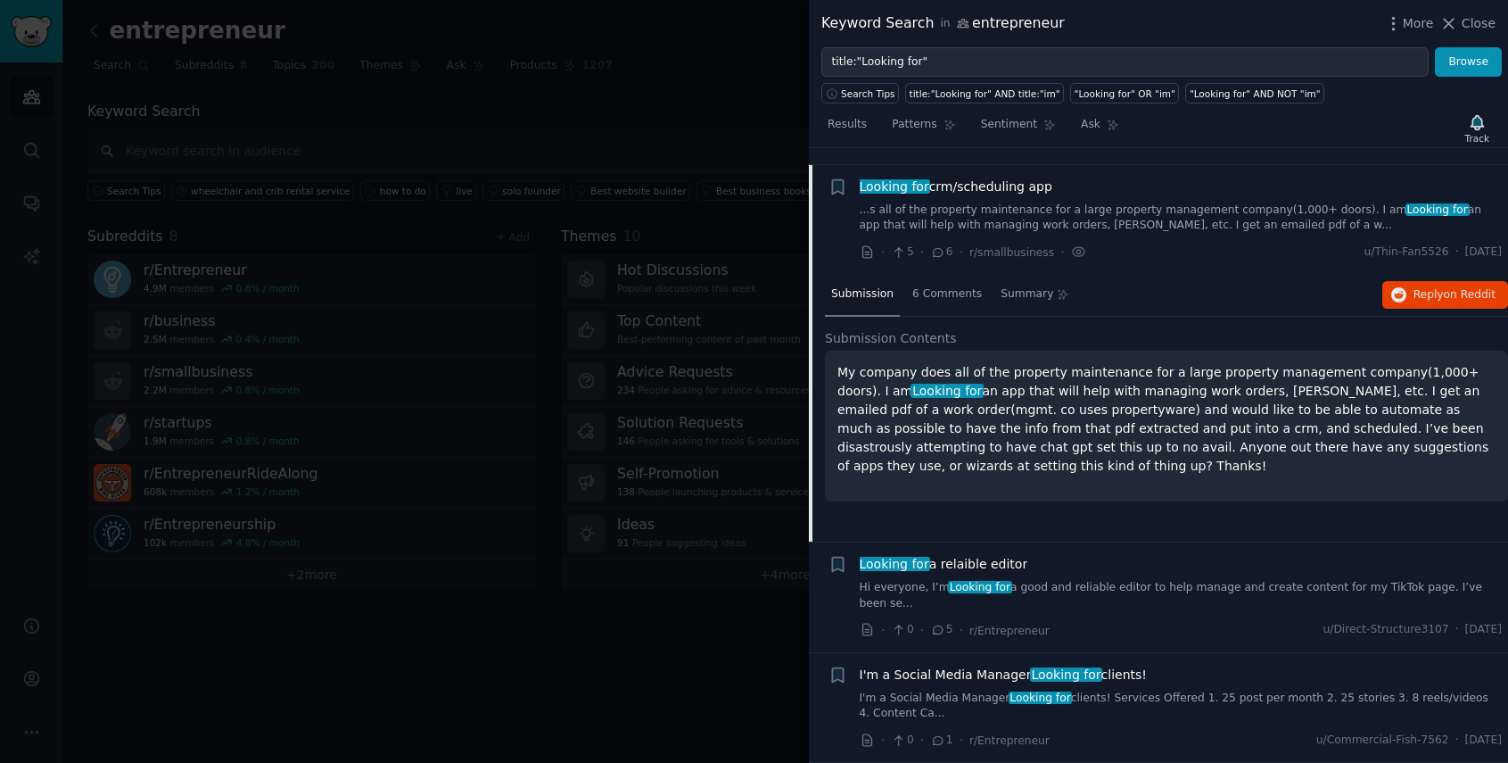
scroll to position [1713, 0]
click at [937, 297] on div "6 Comments" at bounding box center [947, 294] width 82 height 43
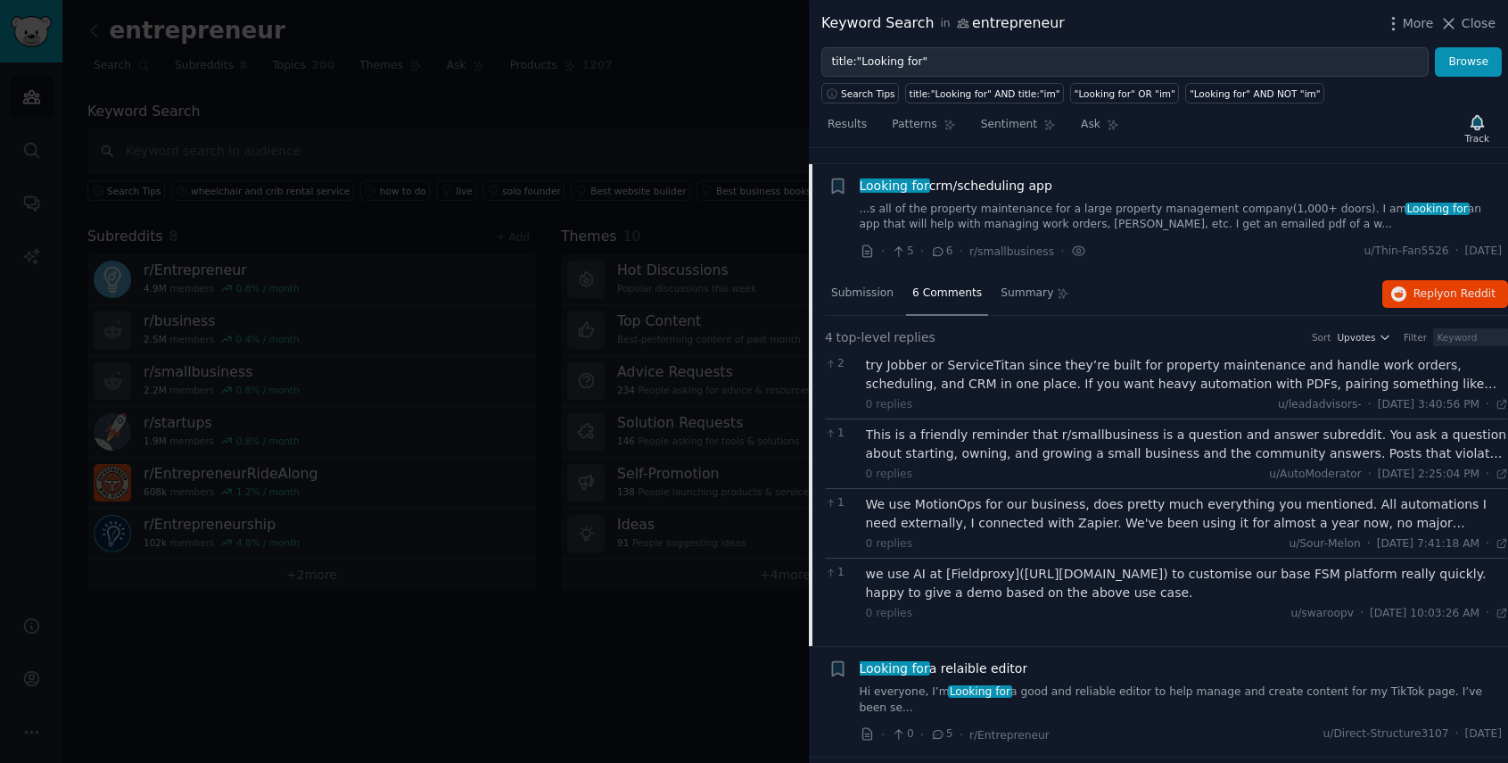
click at [962, 366] on div "try Jobber or ServiceTitan since they’re built for property maintenance and han…" at bounding box center [1187, 374] width 643 height 37
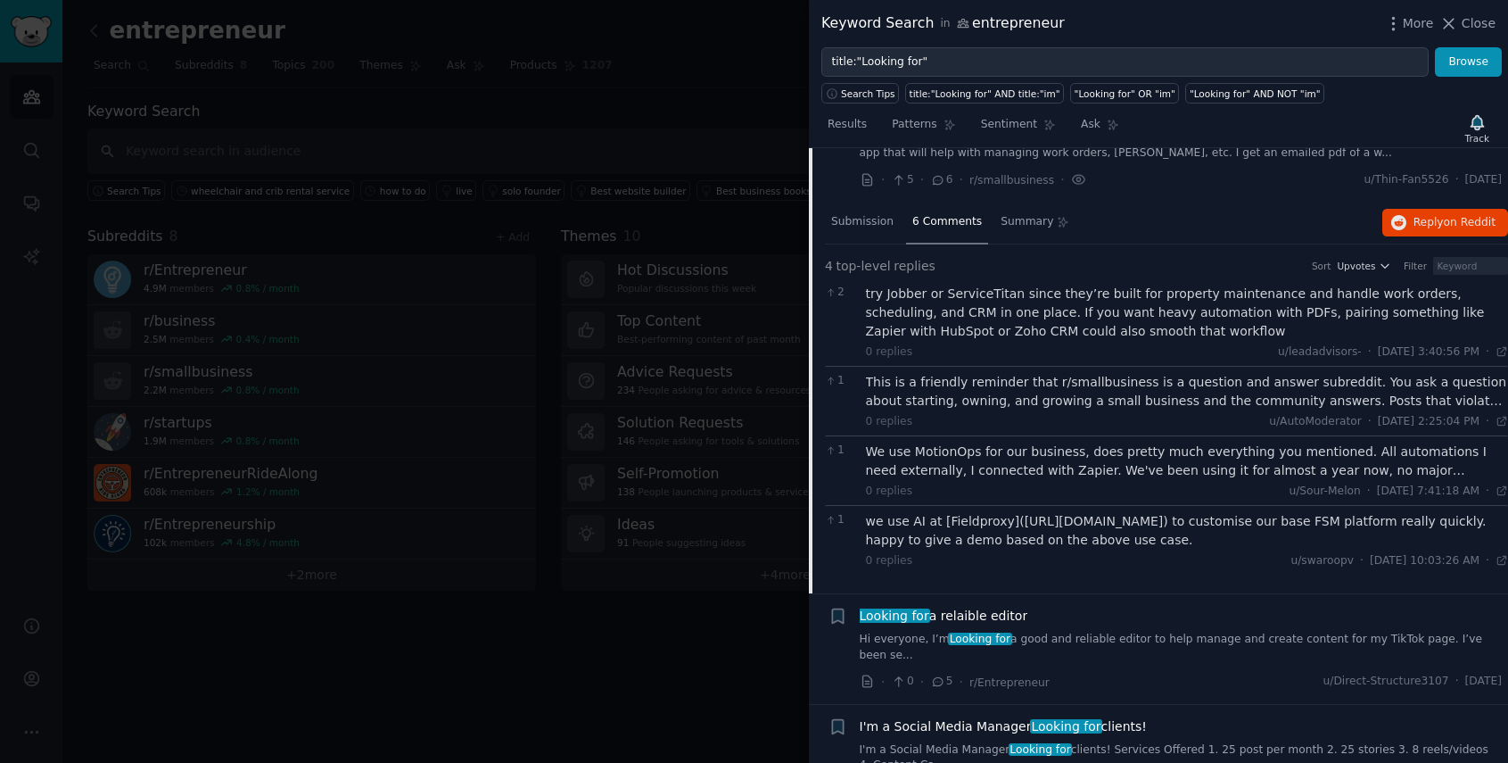
scroll to position [1785, 0]
click at [1049, 442] on div "We use MotionOps for our business, does pretty much everything you mentioned. A…" at bounding box center [1187, 460] width 643 height 37
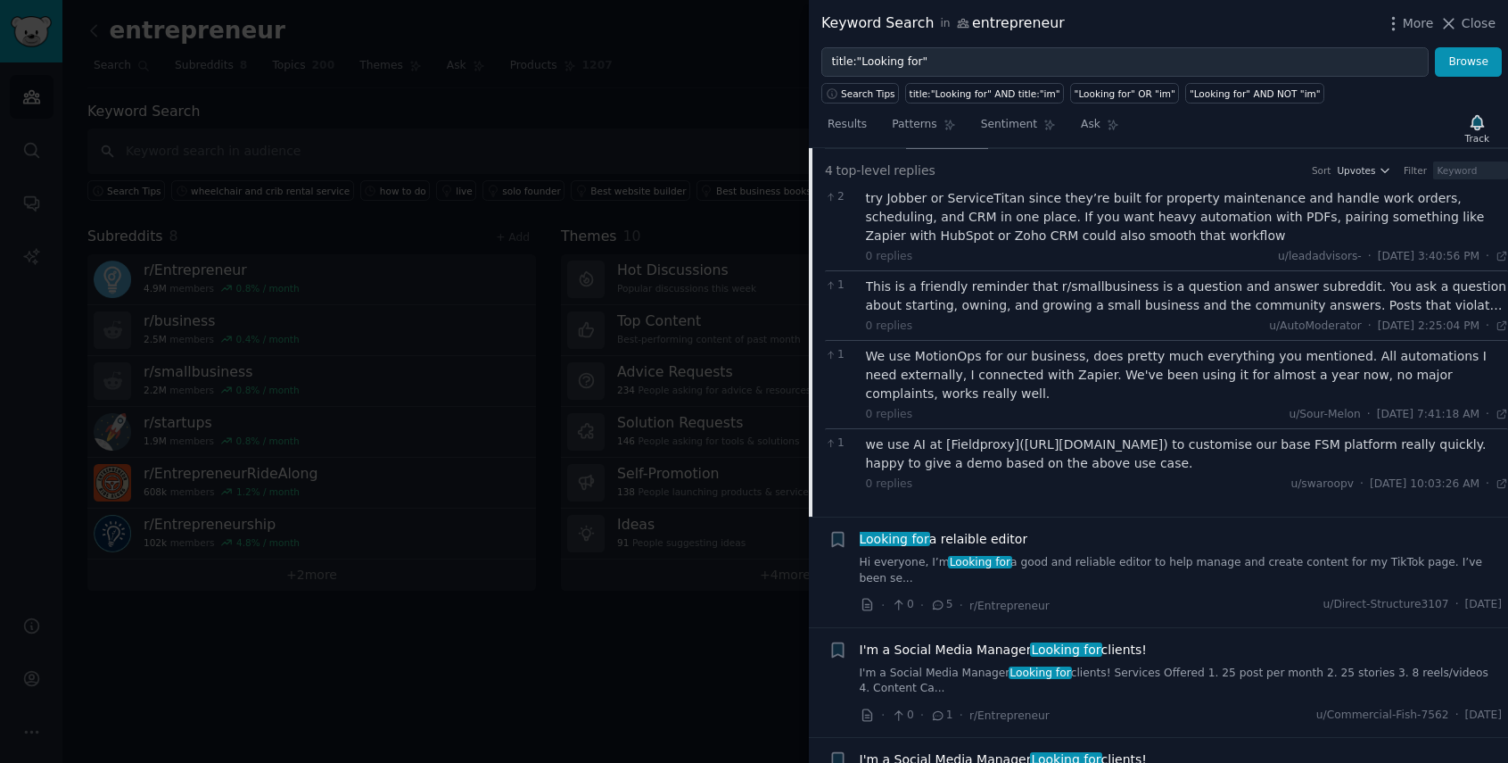
scroll to position [1881, 0]
click at [1011, 434] on div "we use AI at [Fieldproxy]([URL][DOMAIN_NAME]) to customise our base FSM platfor…" at bounding box center [1187, 452] width 643 height 37
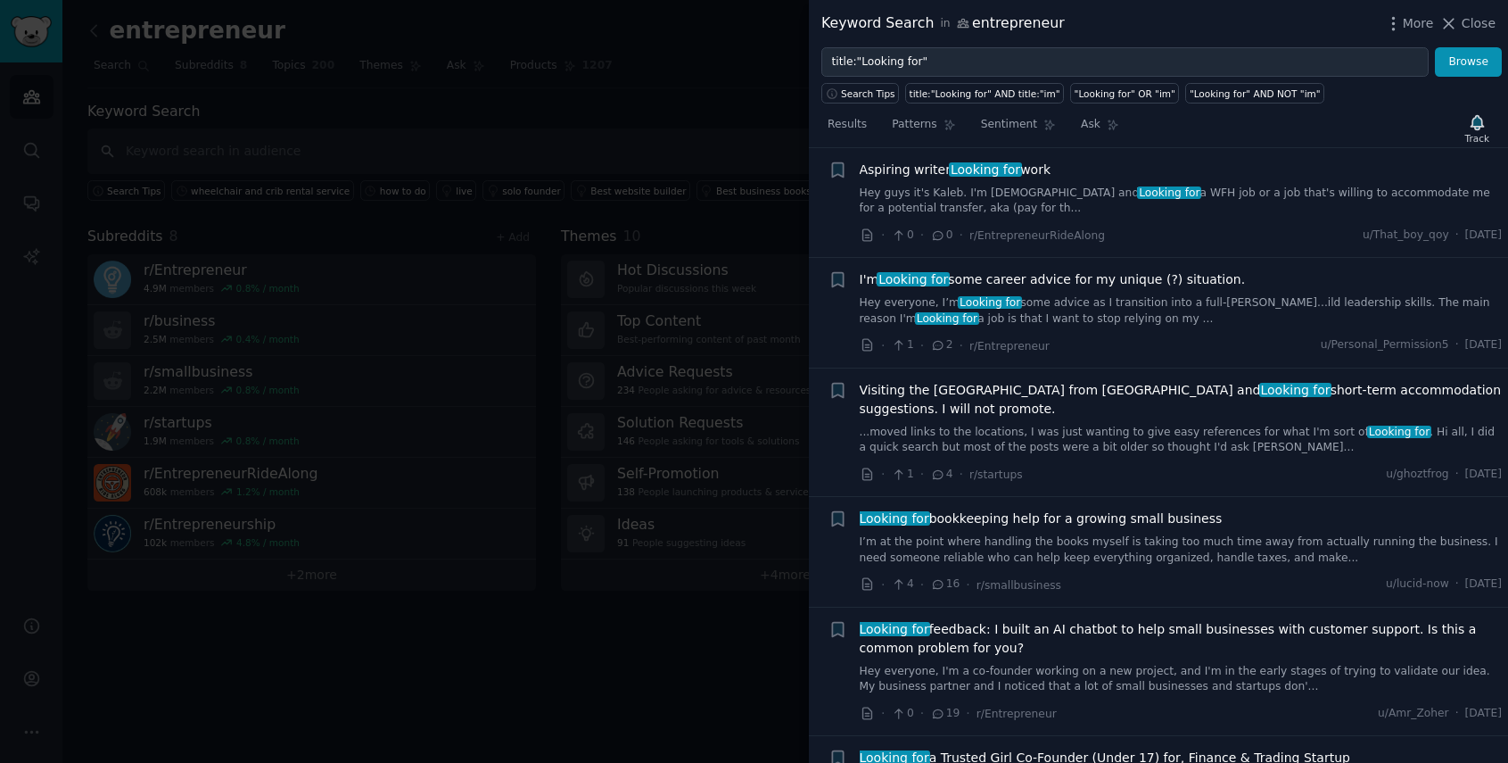
scroll to position [6608, 0]
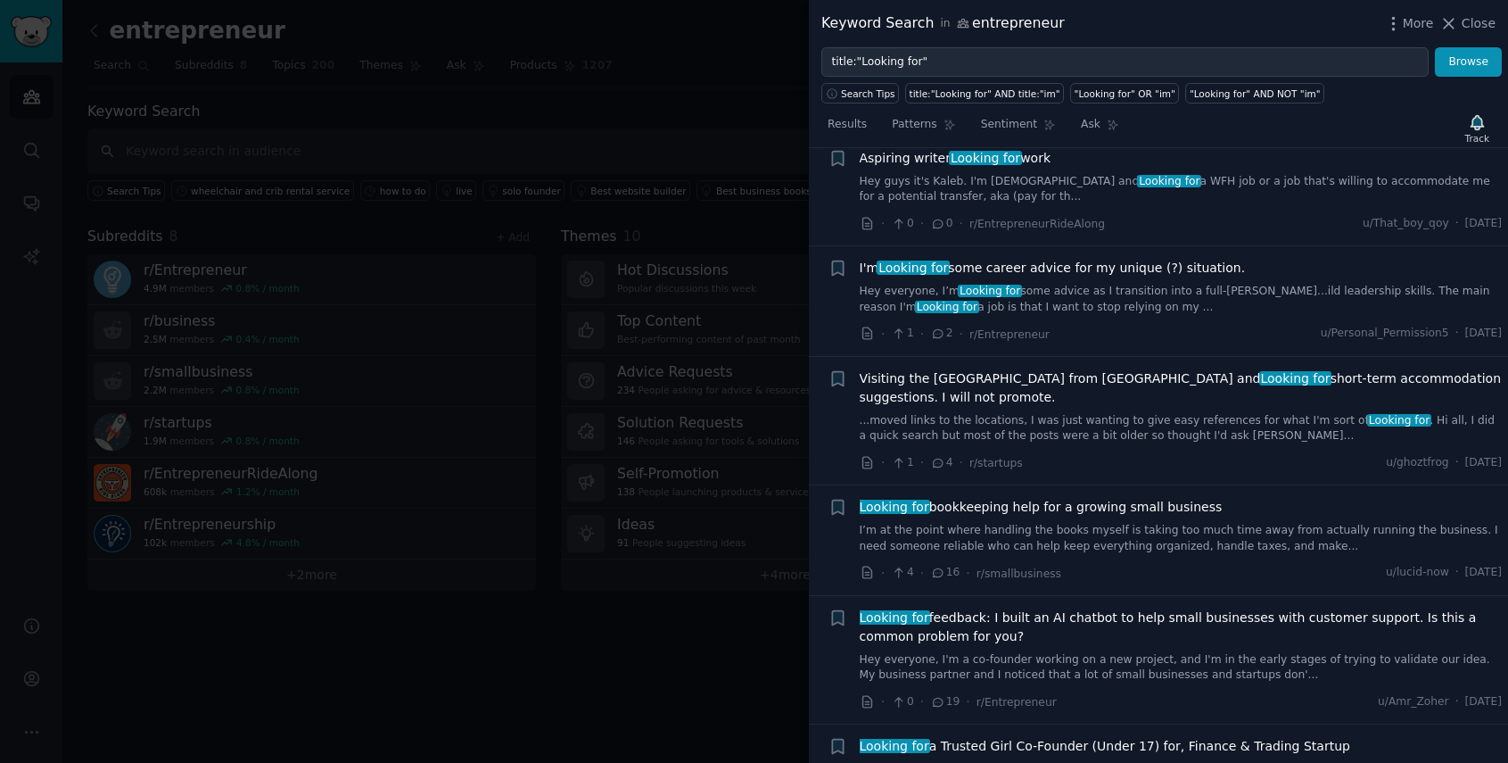
click at [1065, 498] on div "Looking for bookkeeping help for a growing small business I’m at the point wher…" at bounding box center [1181, 526] width 643 height 56
click at [1070, 498] on span "Looking for bookkeeping help for a growing small business" at bounding box center [1041, 507] width 363 height 19
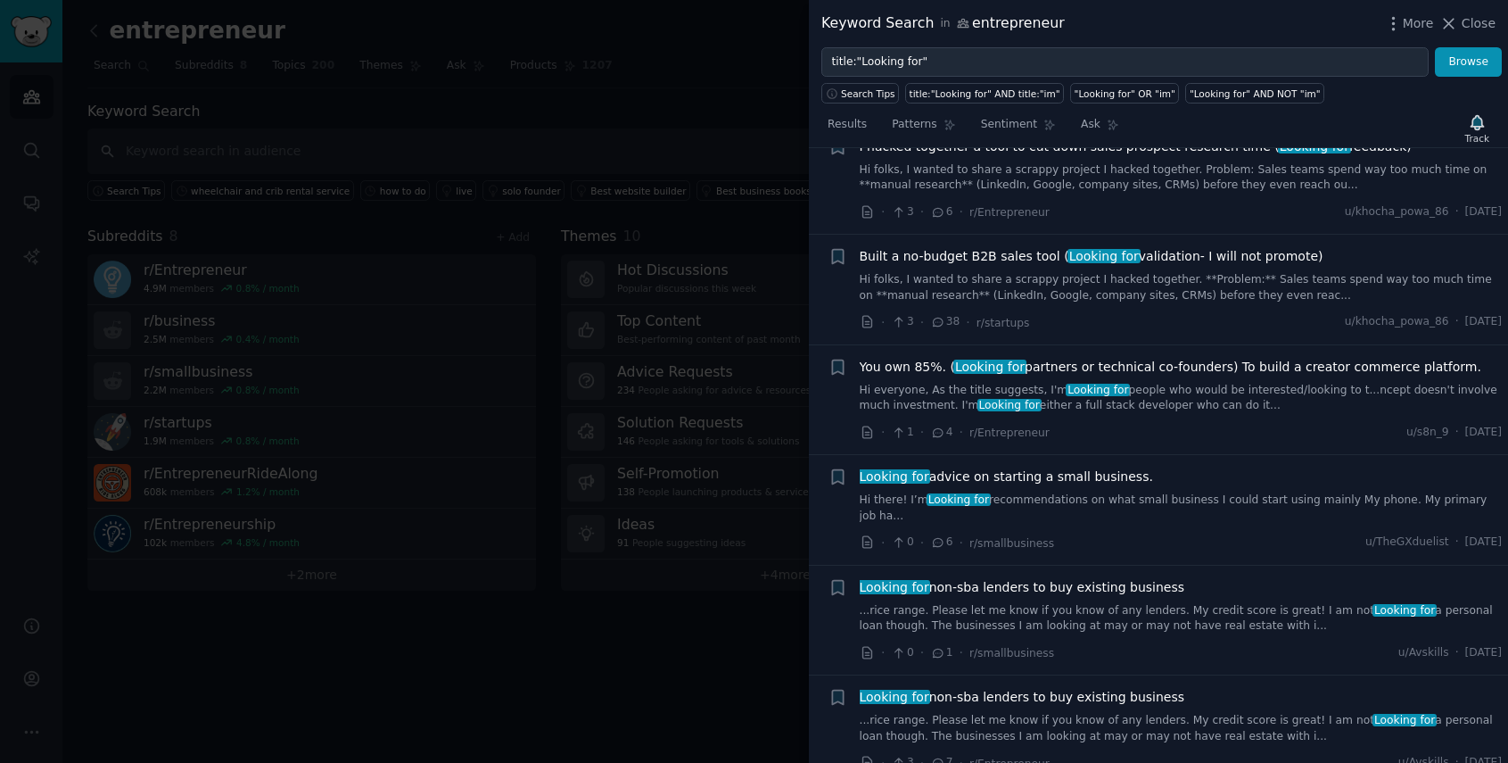
scroll to position [7618, 0]
click at [1078, 466] on span "Looking for advice on starting a small business." at bounding box center [1006, 475] width 293 height 19
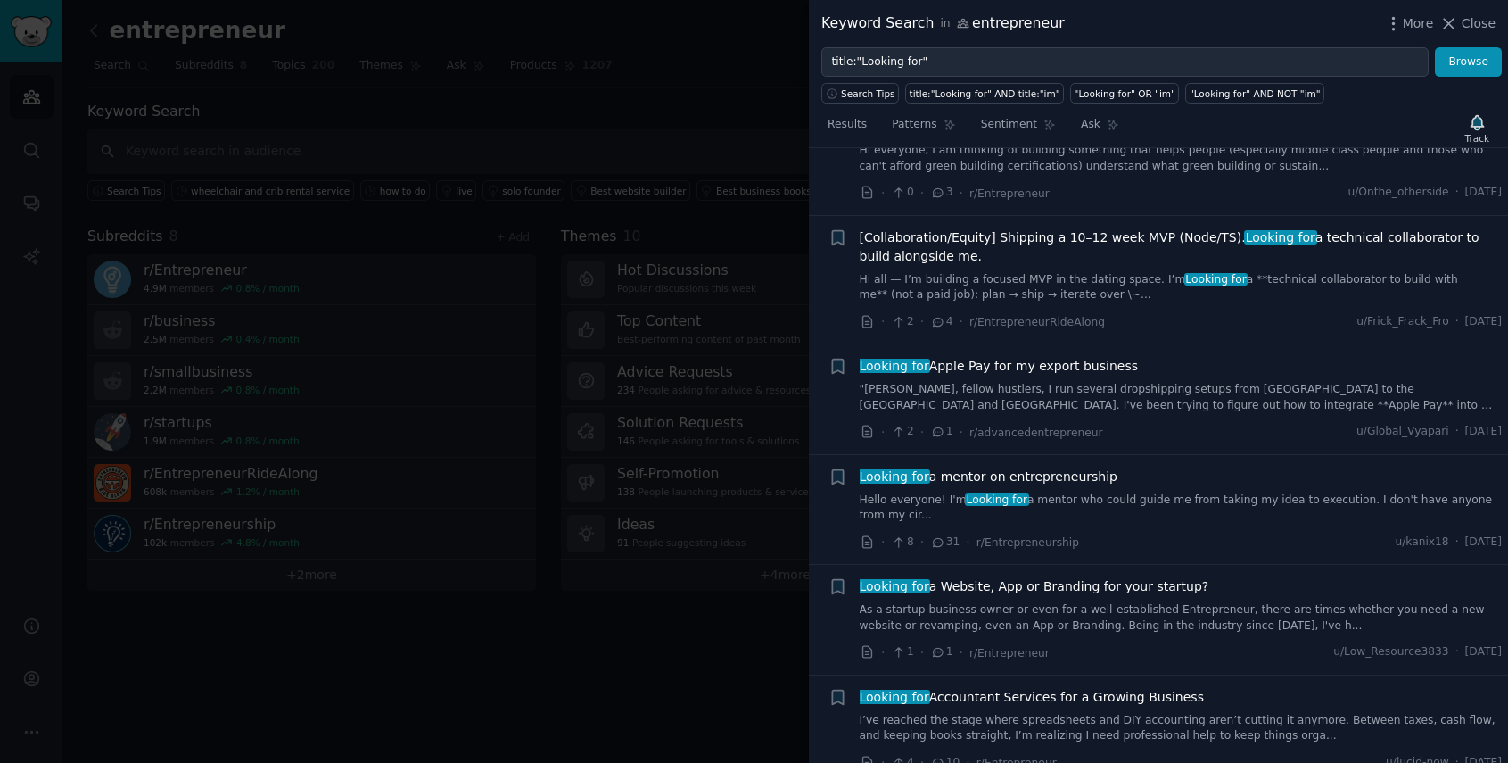
scroll to position [9938, 0]
click at [1156, 380] on link ""[PERSON_NAME], fellow hustlers, I run several dropshipping setups from [GEOGRA…" at bounding box center [1181, 395] width 643 height 31
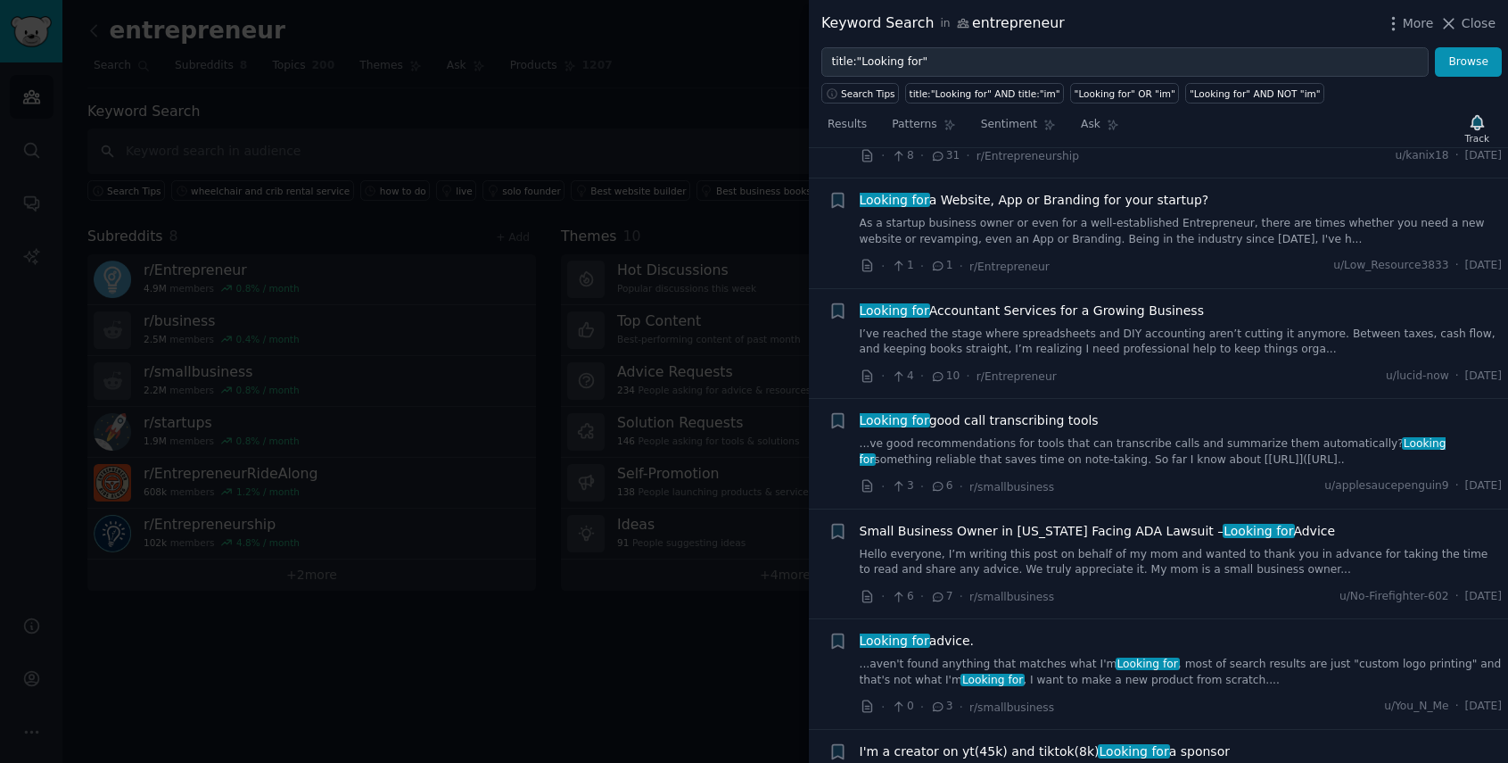
scroll to position [10400, 0]
click at [1142, 434] on link "...ve good recommendations for tools that can transcribe calls and summarize th…" at bounding box center [1181, 449] width 643 height 31
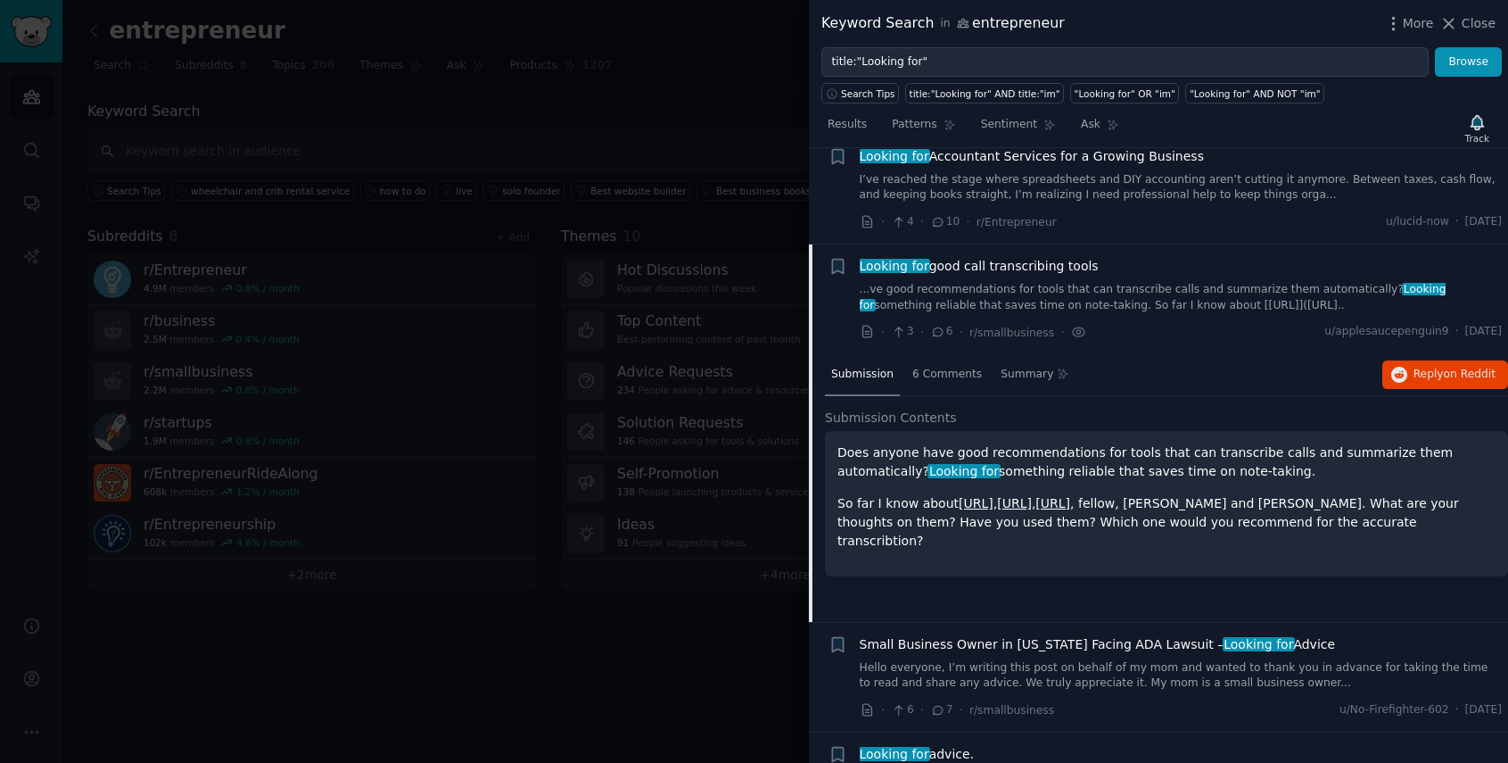
scroll to position [10175, 0]
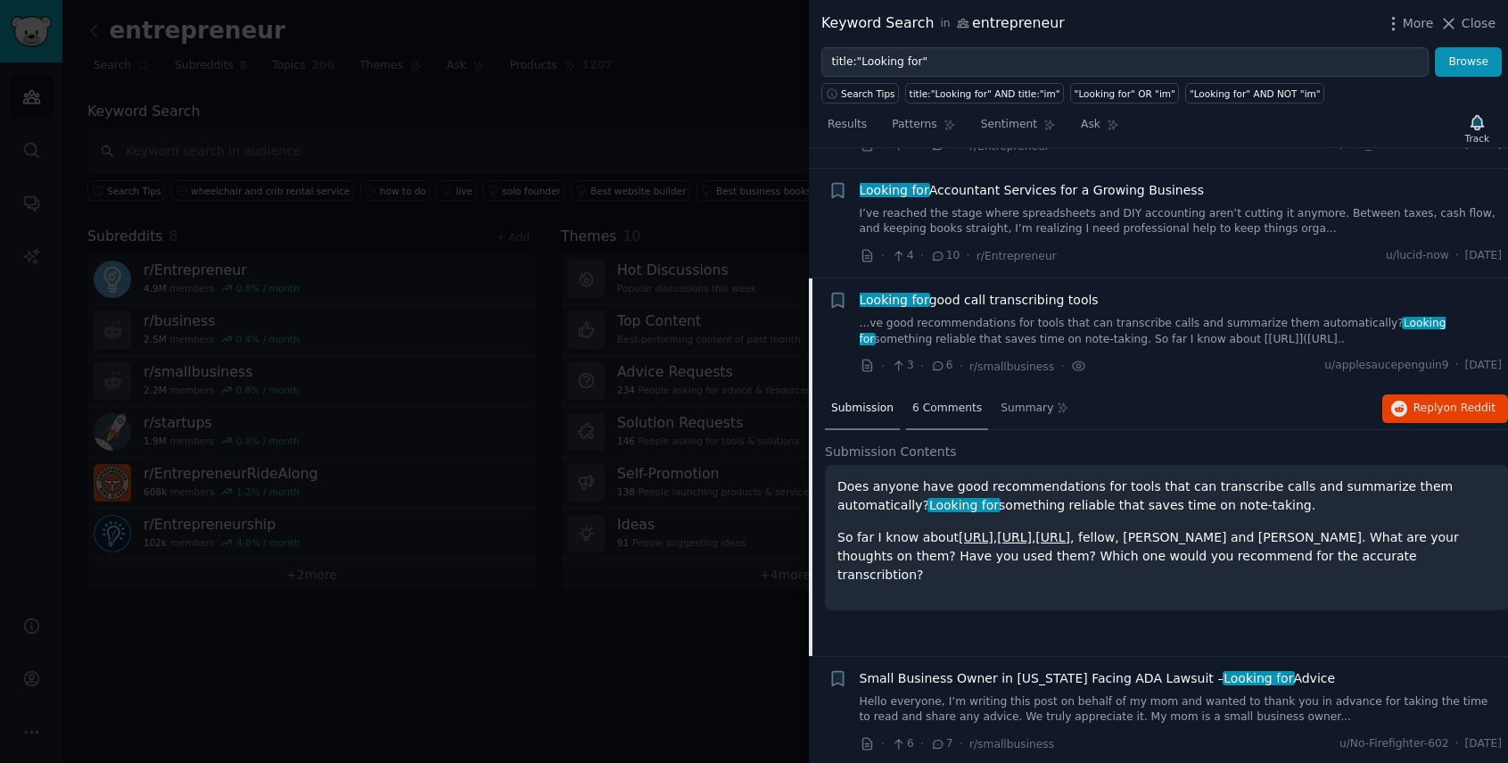
click at [942, 401] on span "6 Comments" at bounding box center [948, 409] width 70 height 16
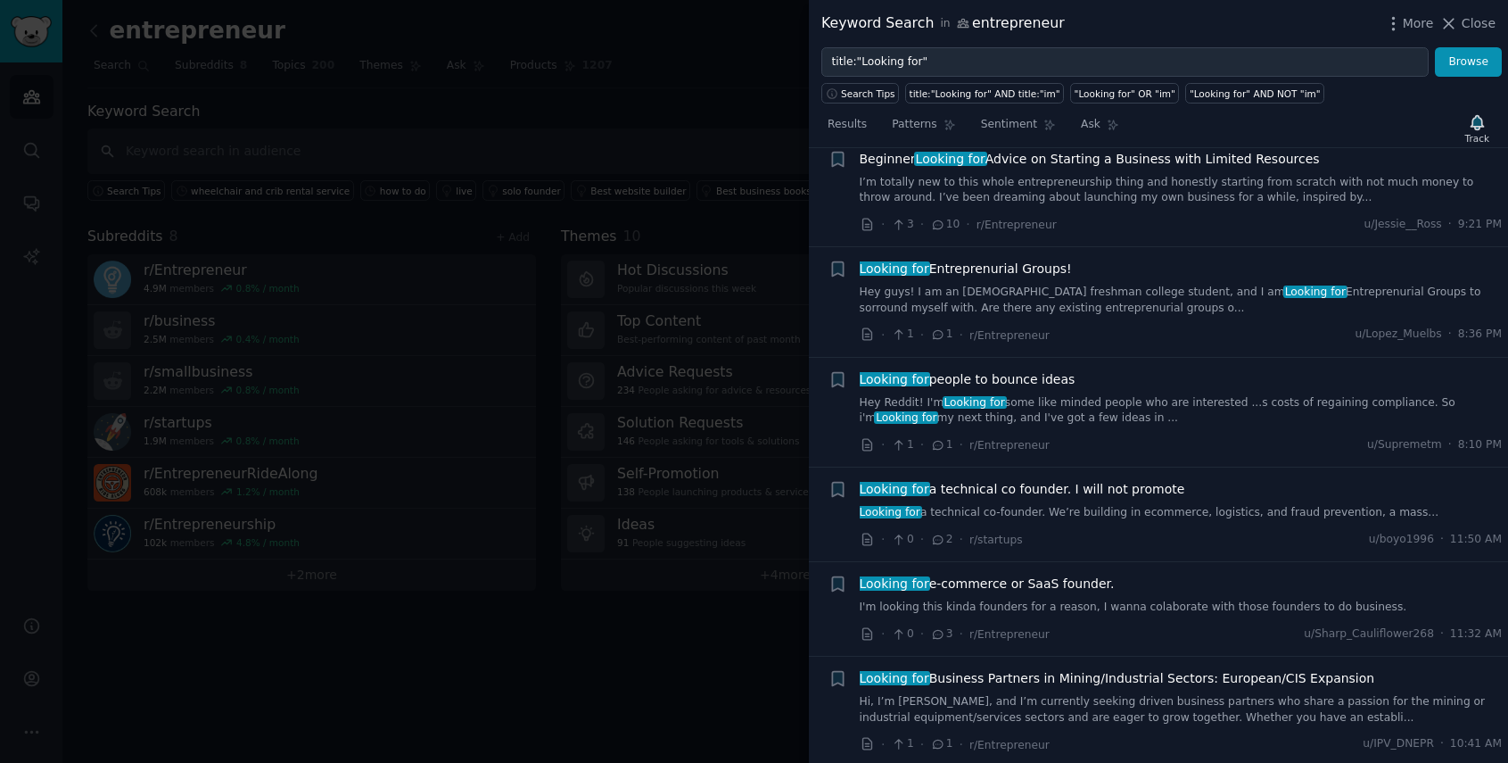
scroll to position [0, 0]
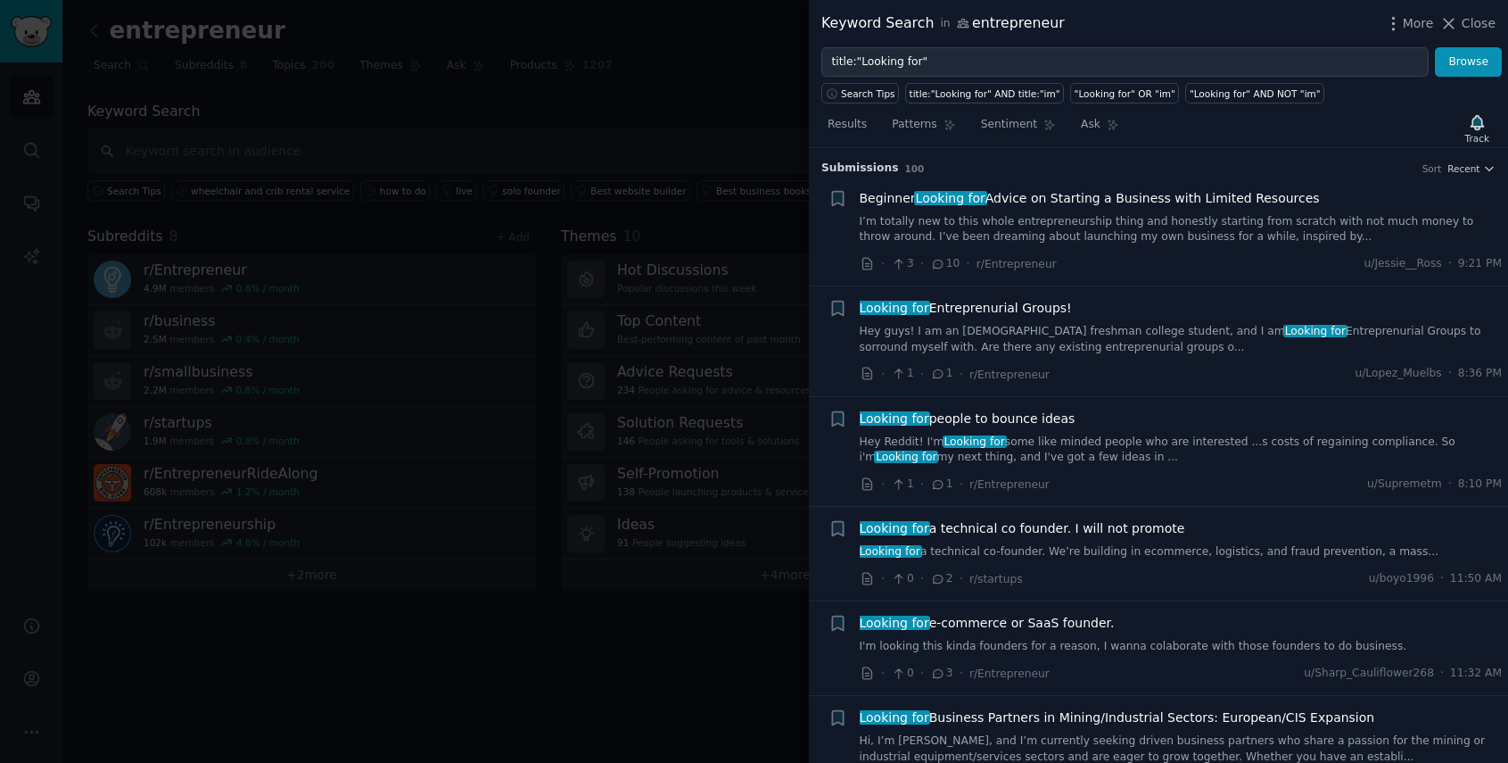
click at [596, 323] on div at bounding box center [754, 381] width 1508 height 763
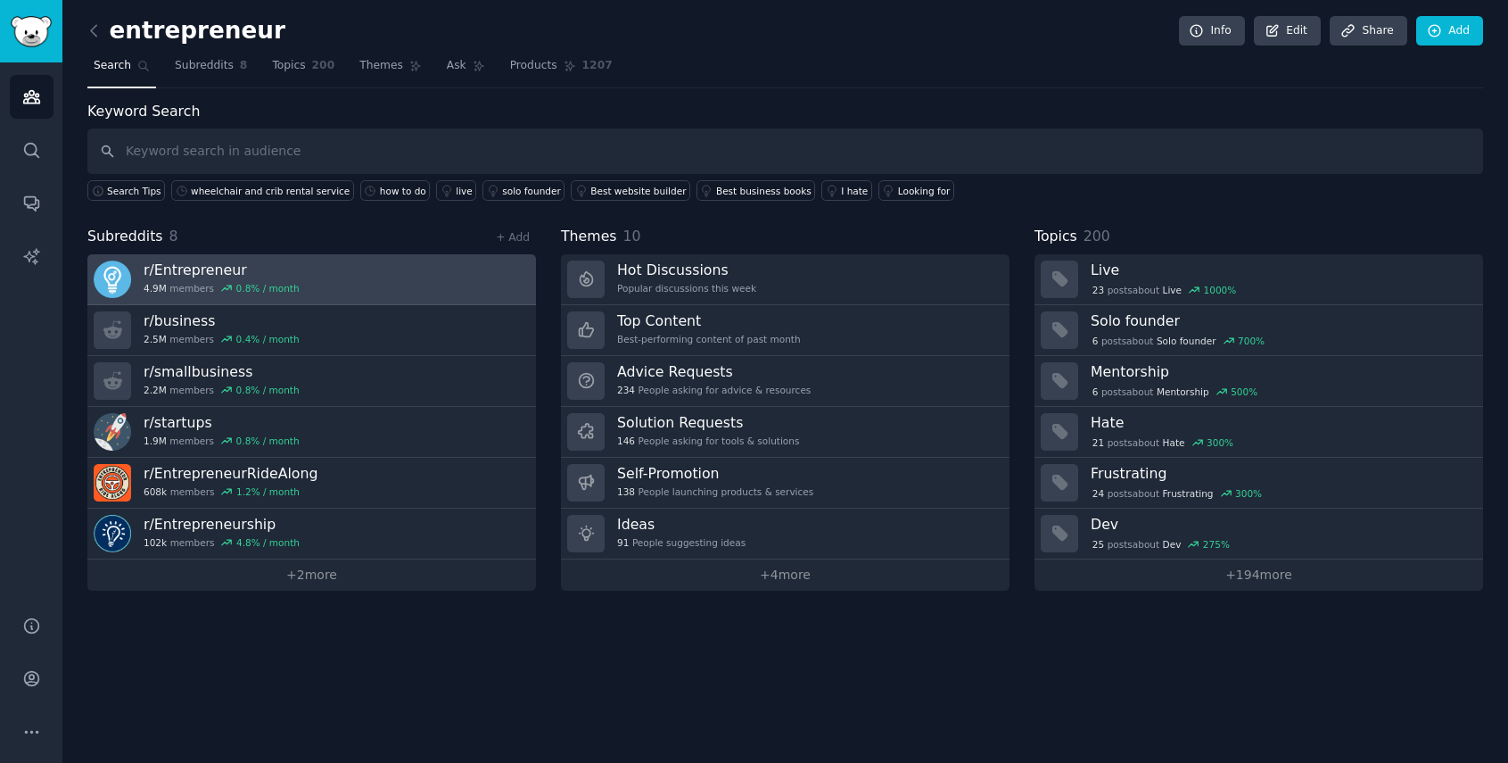
click at [289, 262] on h3 "r/ Entrepreneur" at bounding box center [222, 269] width 156 height 19
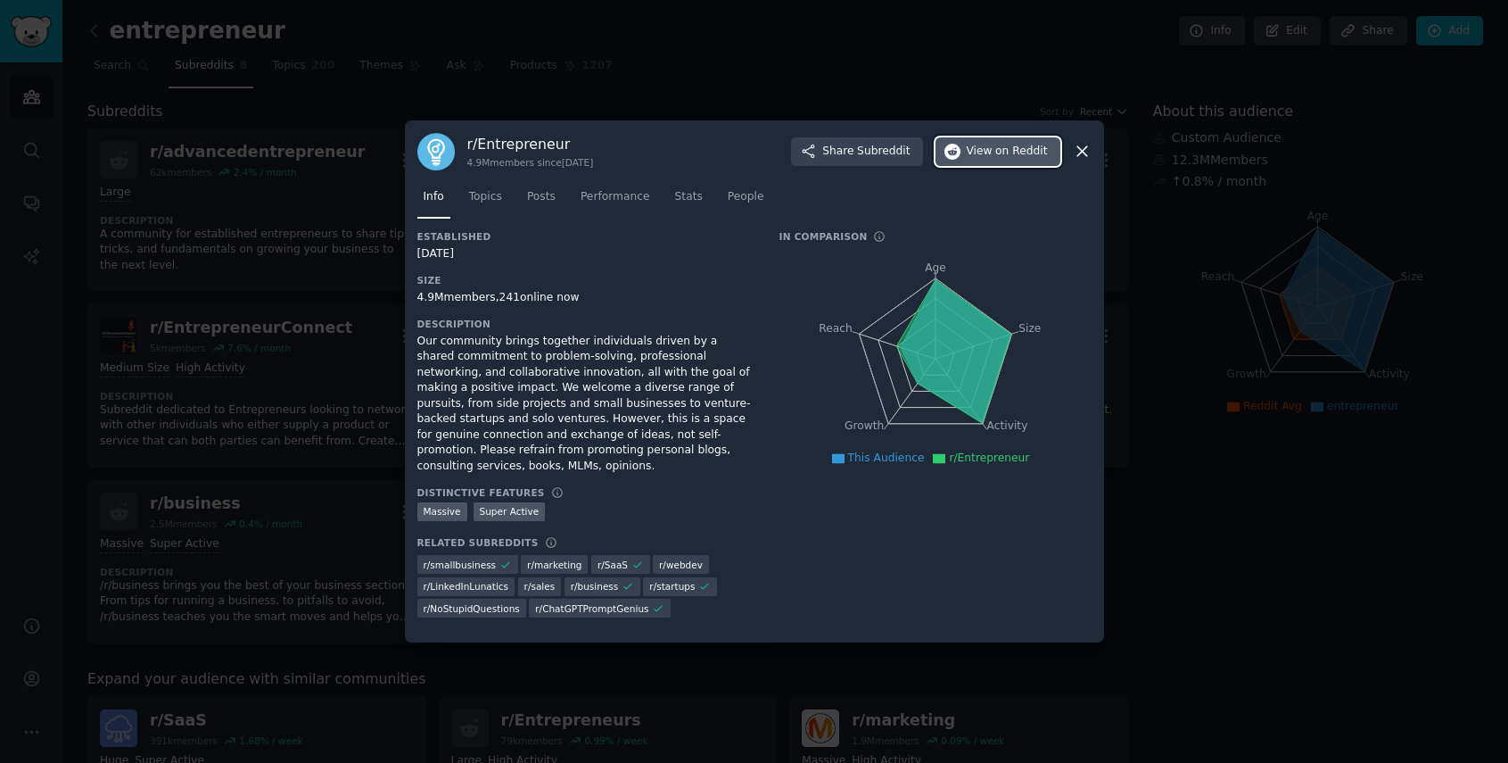
click at [987, 158] on span "View on Reddit" at bounding box center [1007, 152] width 81 height 16
click at [1077, 147] on icon at bounding box center [1082, 151] width 19 height 19
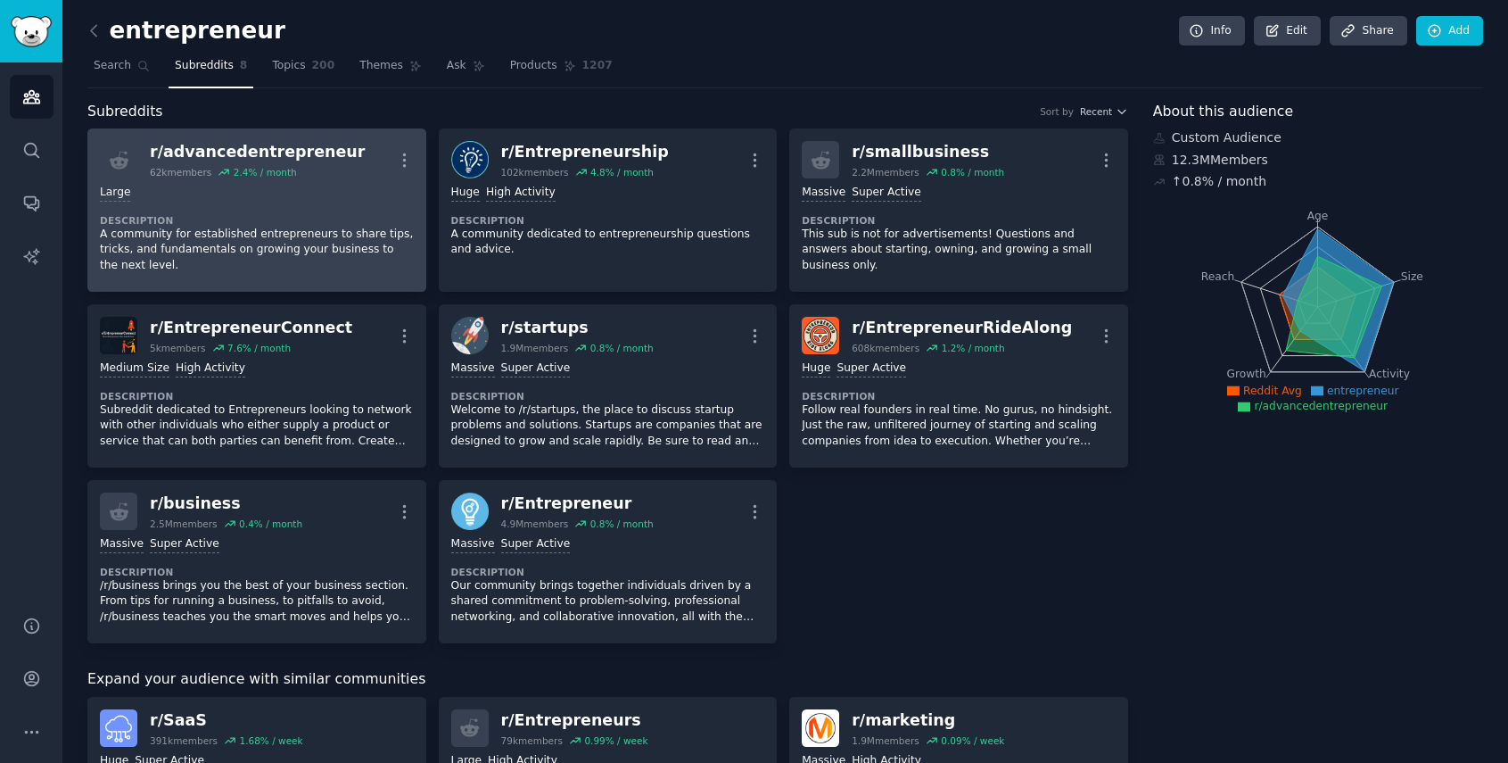
click at [304, 157] on div "r/ advancedentrepreneur" at bounding box center [257, 152] width 215 height 22
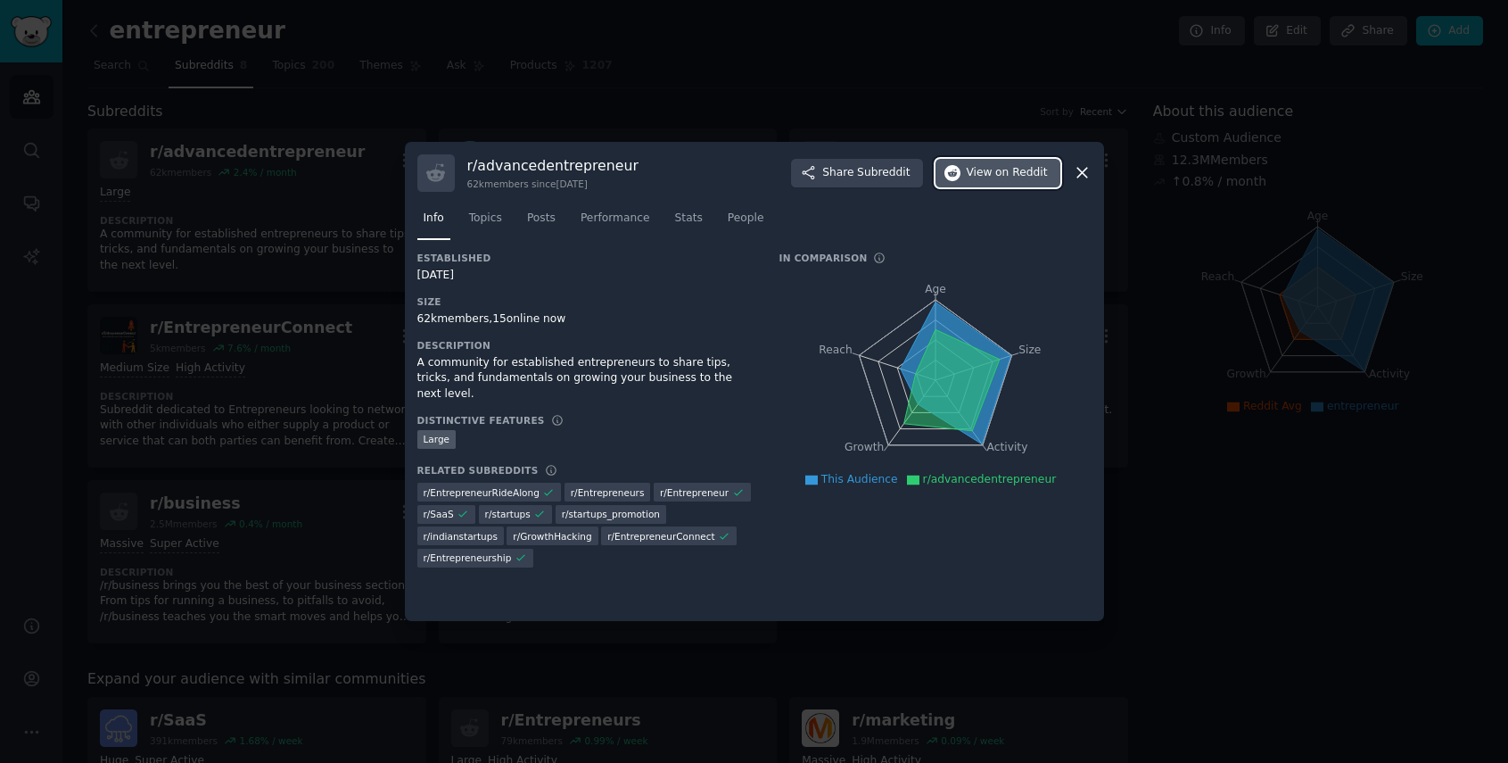
click at [969, 173] on span "View on Reddit" at bounding box center [1007, 173] width 81 height 16
click at [1086, 172] on icon at bounding box center [1082, 172] width 19 height 19
click at [1090, 172] on icon at bounding box center [1082, 172] width 19 height 19
click at [1078, 169] on icon at bounding box center [1083, 174] width 10 height 10
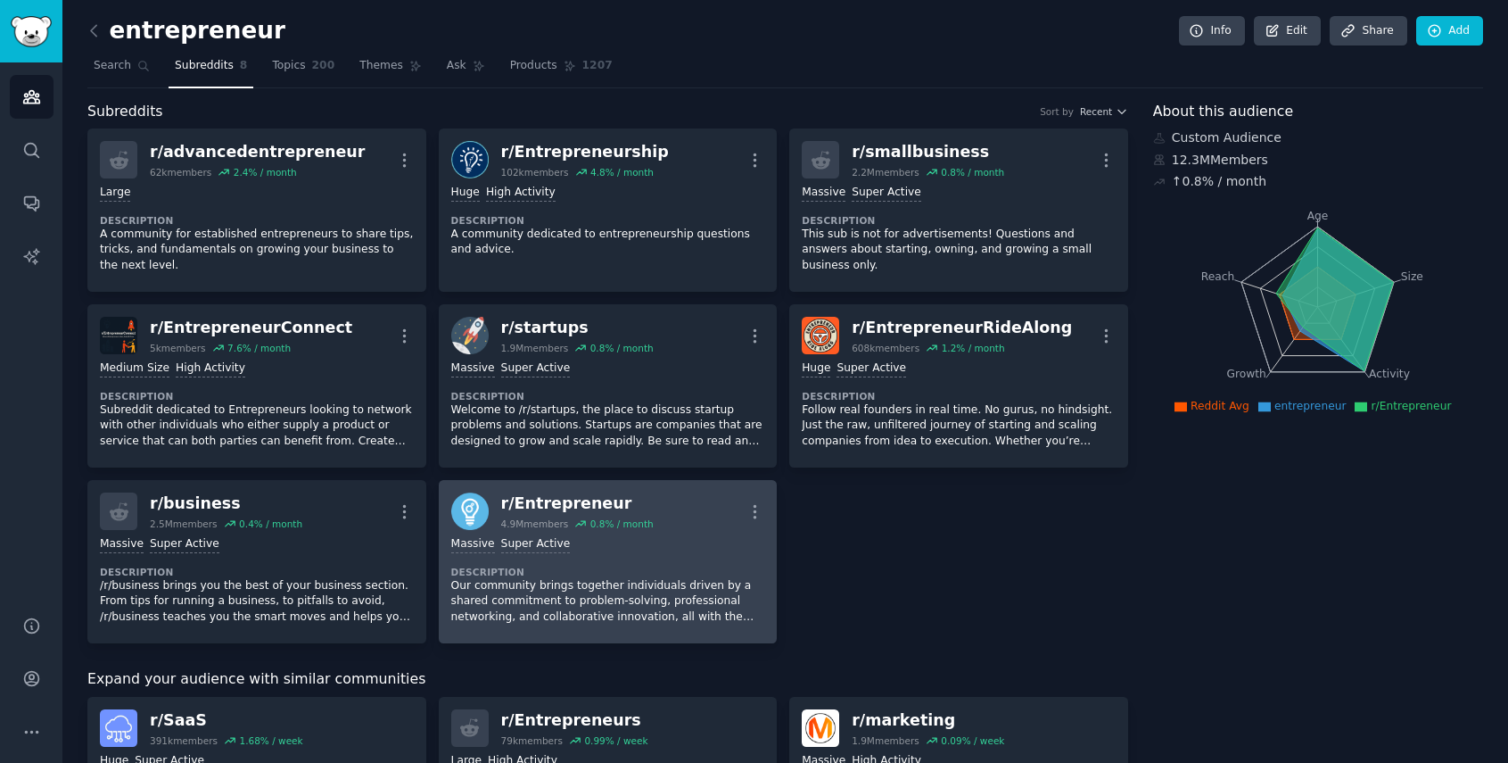
click at [522, 521] on div "4.9M members" at bounding box center [535, 523] width 68 height 12
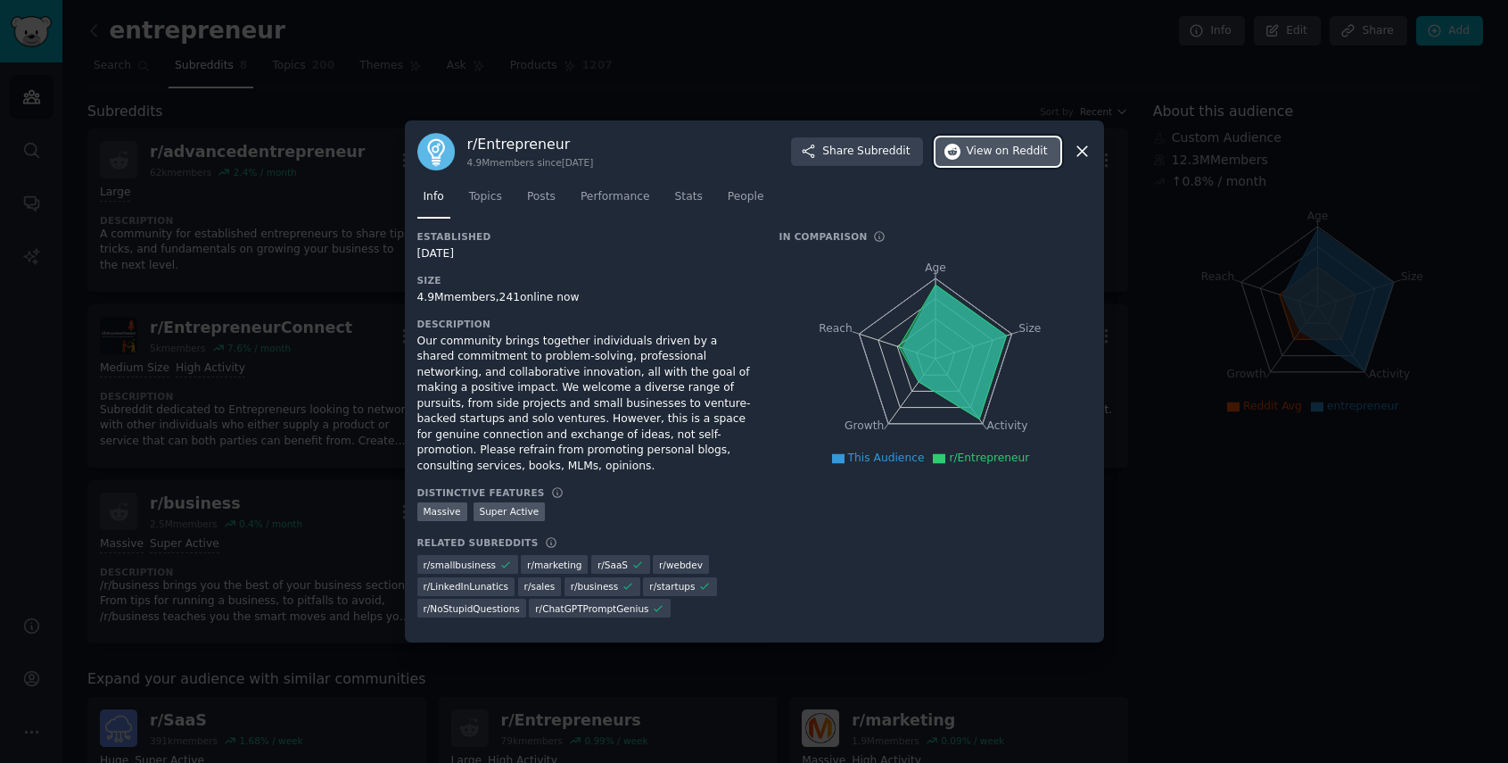
click at [986, 147] on span "View on Reddit" at bounding box center [1007, 152] width 81 height 16
